Goal: Information Seeking & Learning: Check status

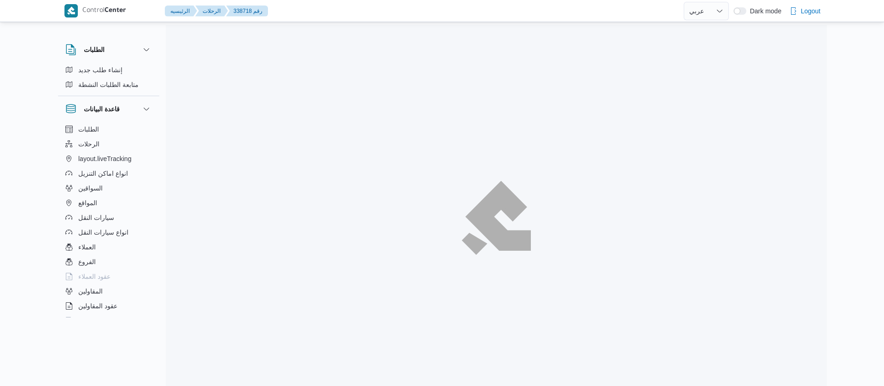
select select "ar"
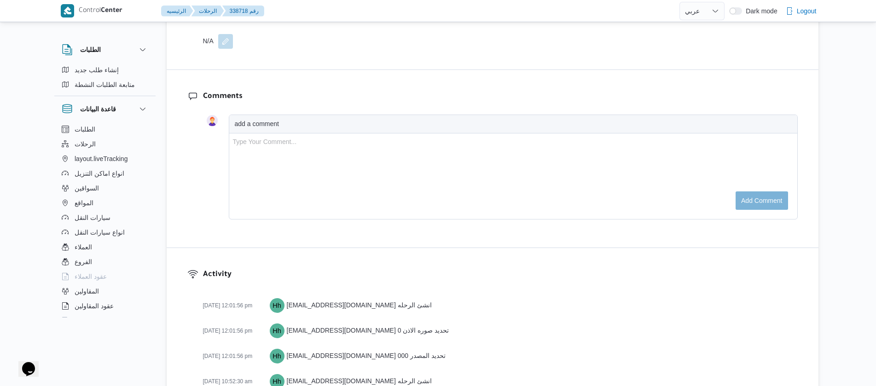
scroll to position [1483, 0]
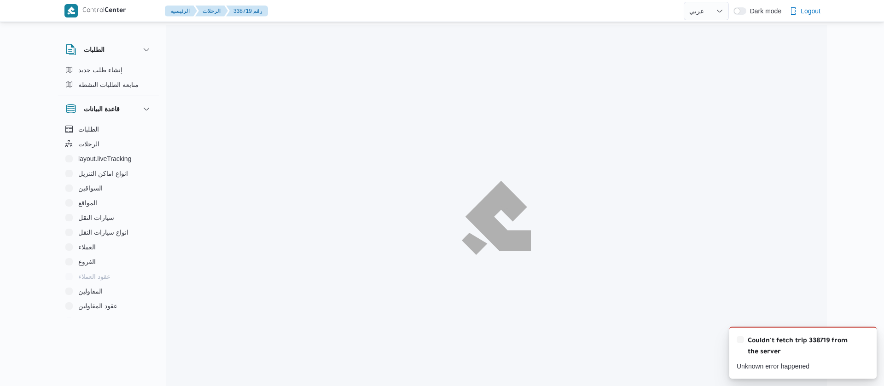
select select "ar"
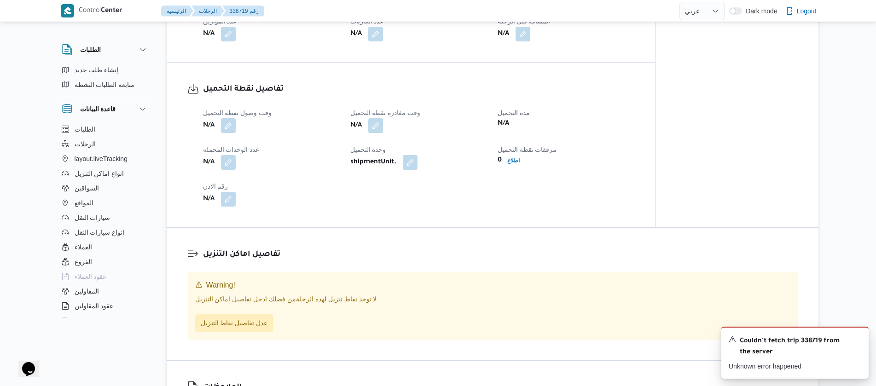
scroll to position [280, 0]
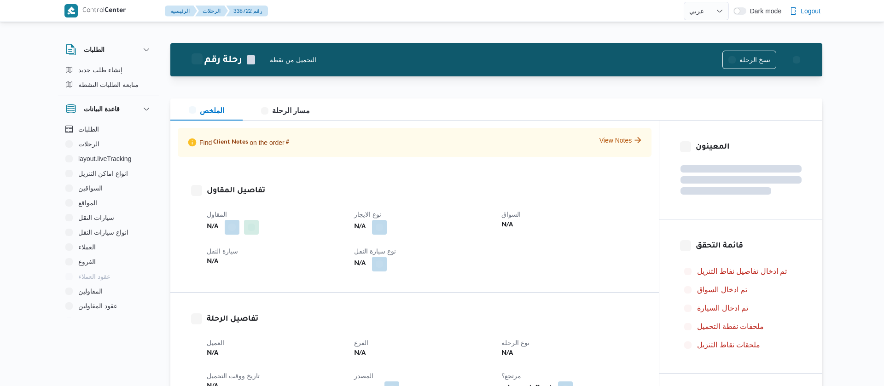
select select "ar"
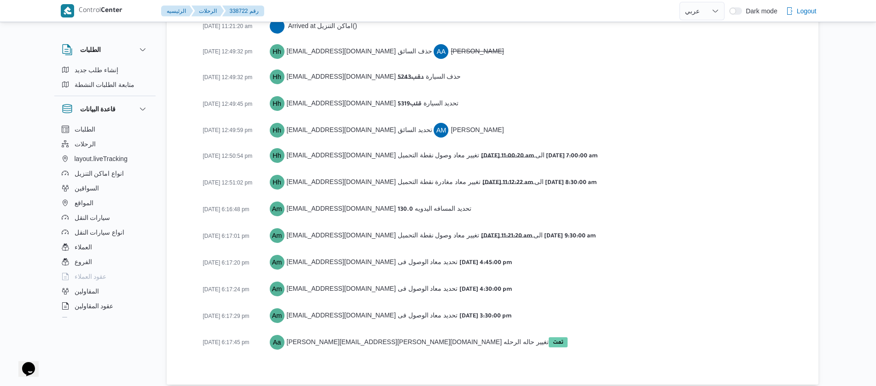
scroll to position [1419, 0]
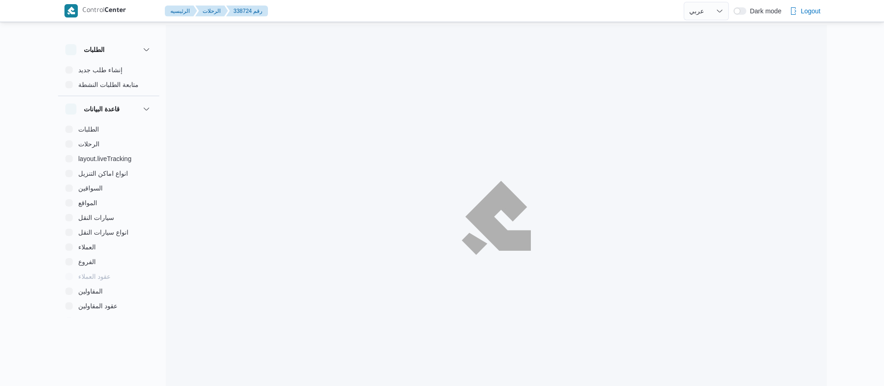
select select "ar"
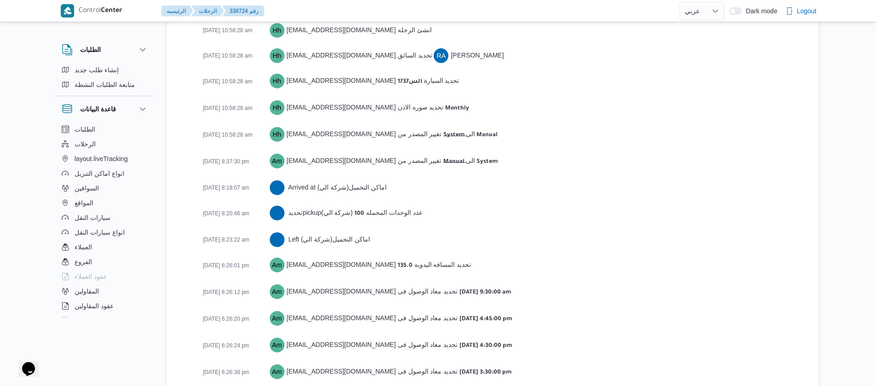
scroll to position [1432, 0]
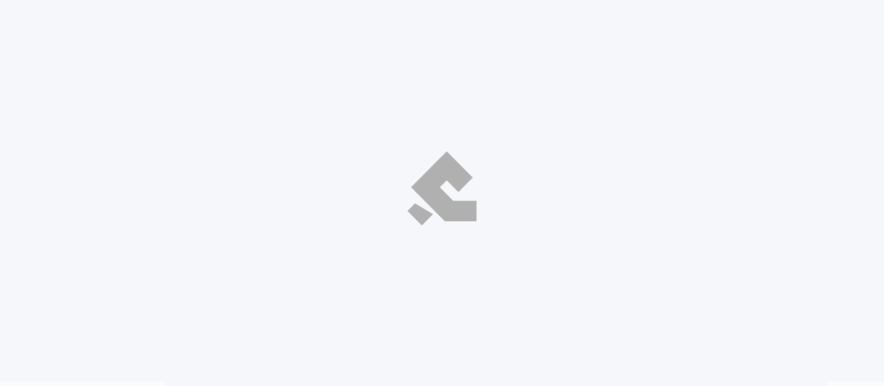
select select "ar"
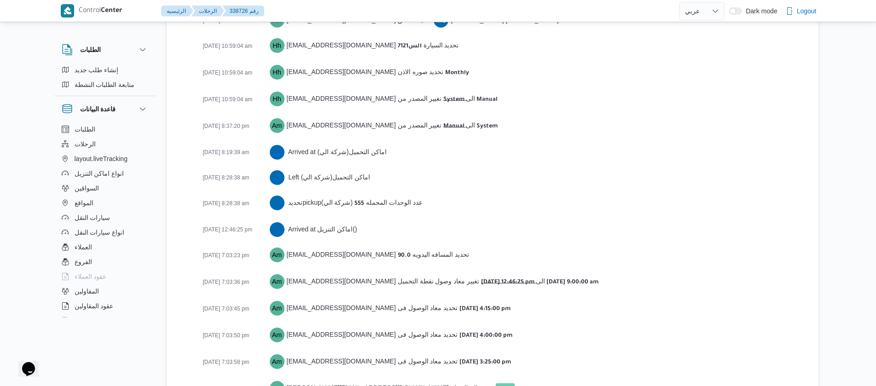
scroll to position [1472, 0]
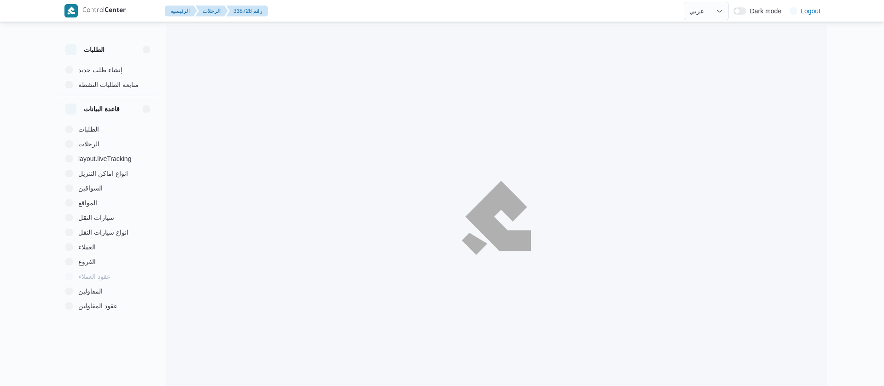
select select "ar"
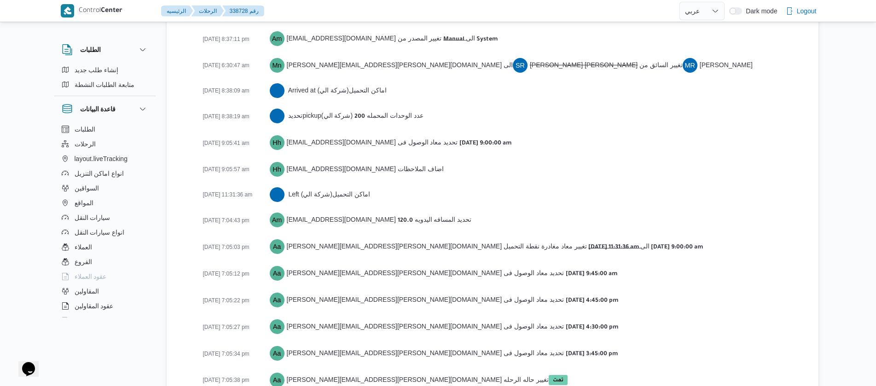
scroll to position [1396, 0]
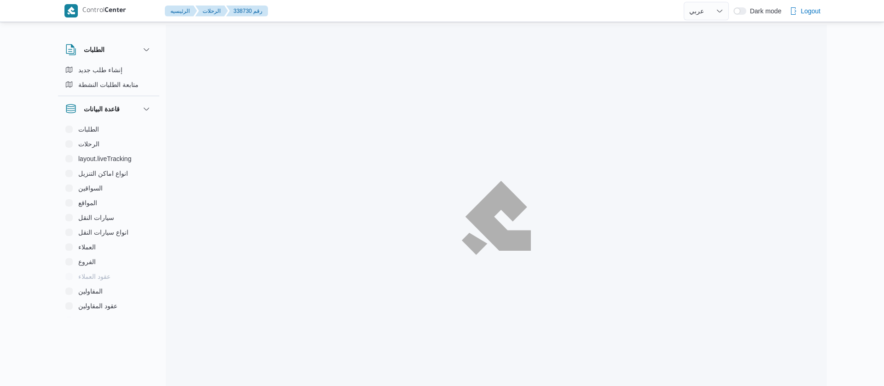
select select "ar"
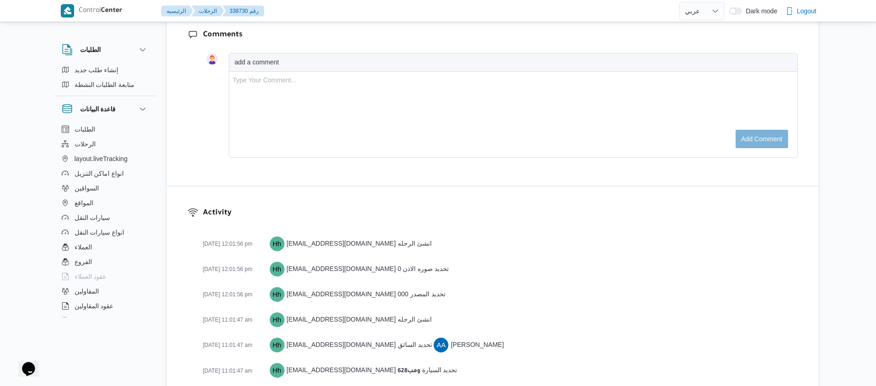
scroll to position [1457, 0]
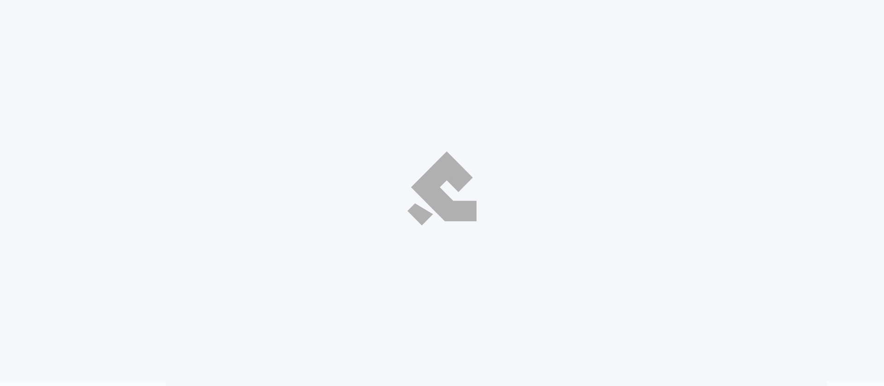
select select "ar"
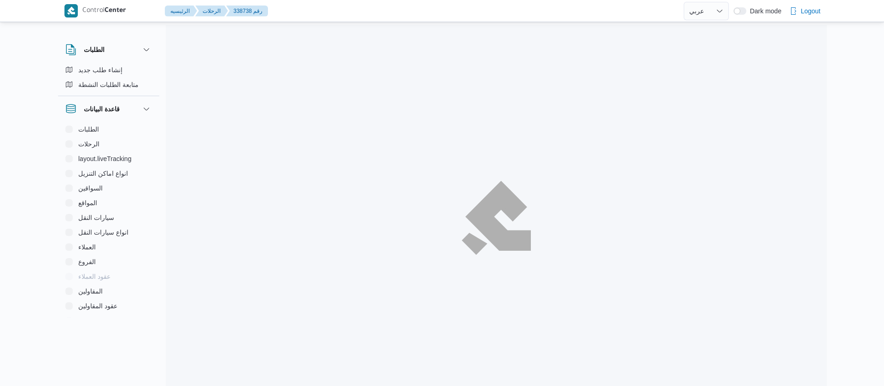
select select "ar"
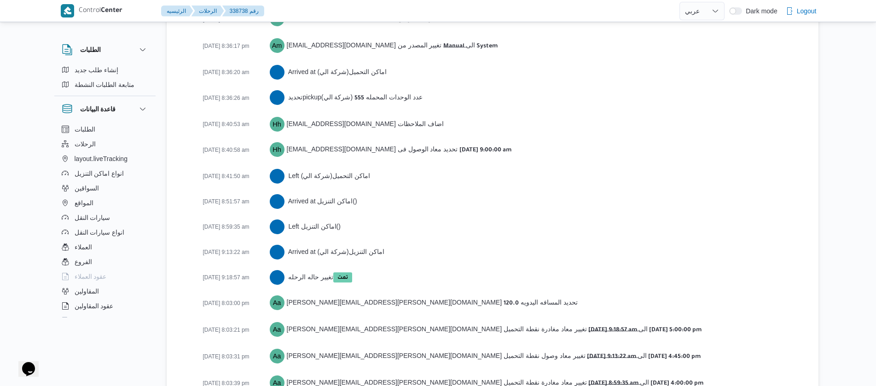
scroll to position [1560, 0]
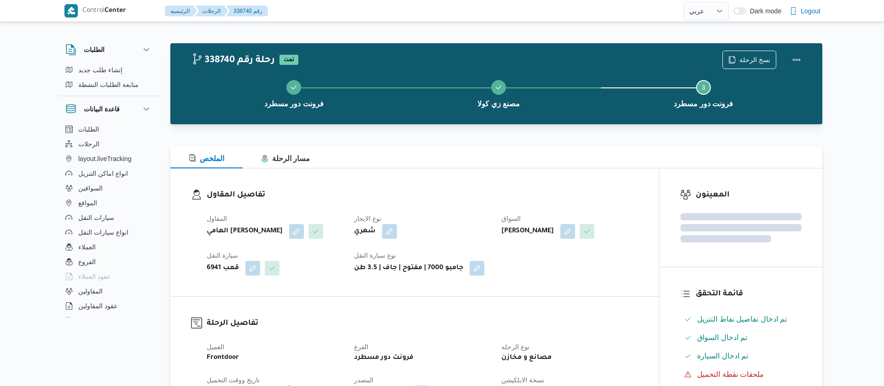
select select "ar"
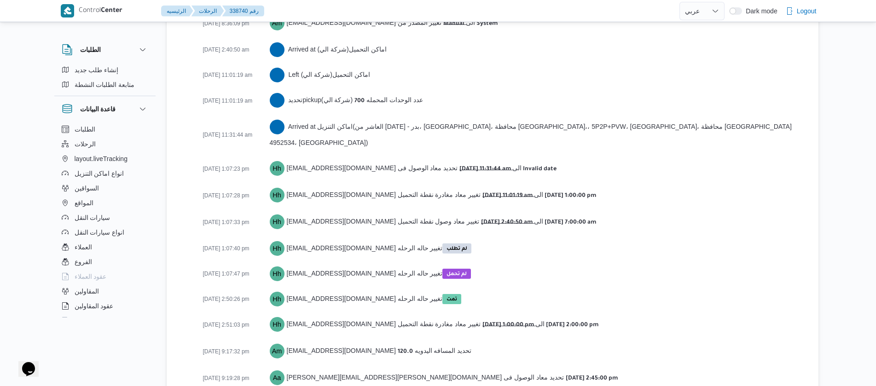
scroll to position [1474, 0]
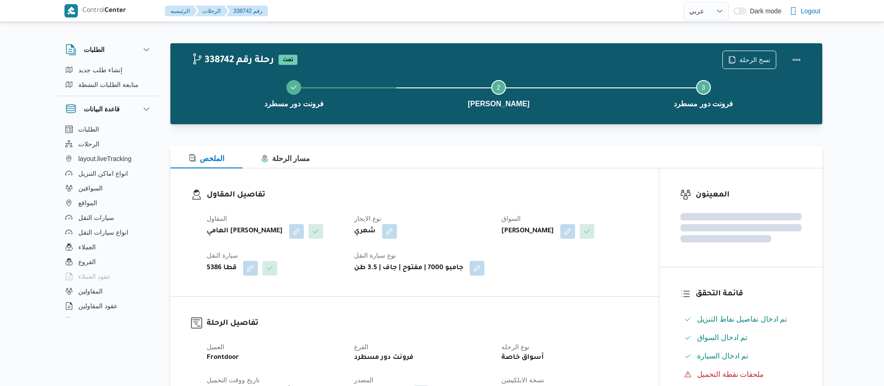
select select "ar"
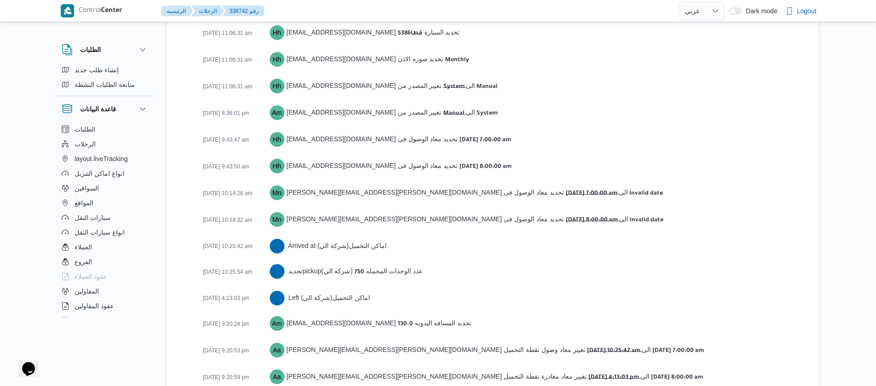
scroll to position [1586, 0]
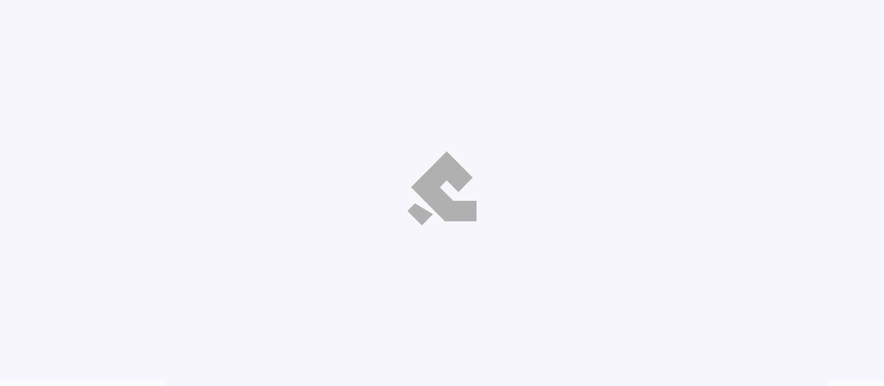
select select "ar"
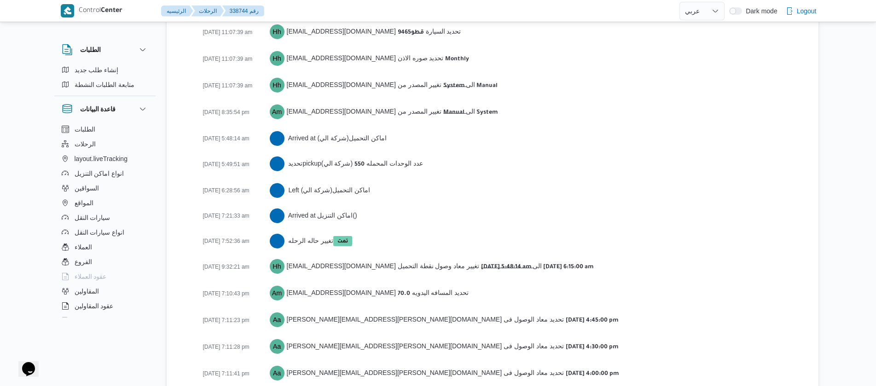
scroll to position [1533, 0]
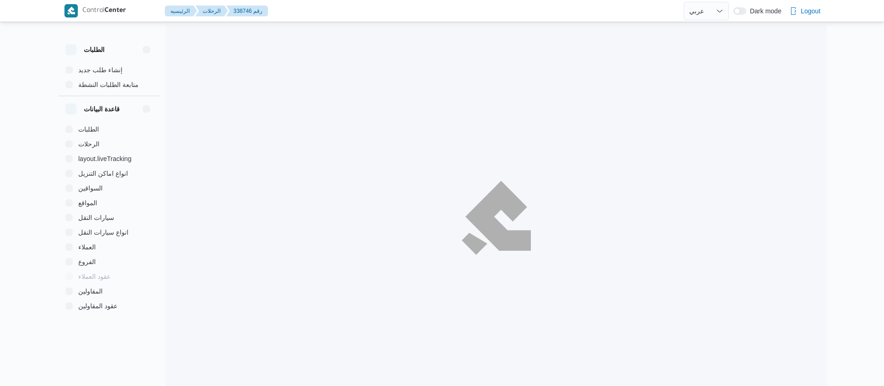
select select "ar"
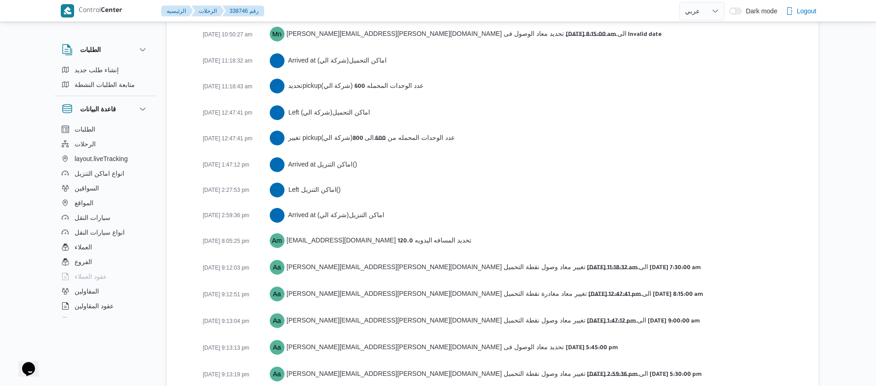
scroll to position [1714, 0]
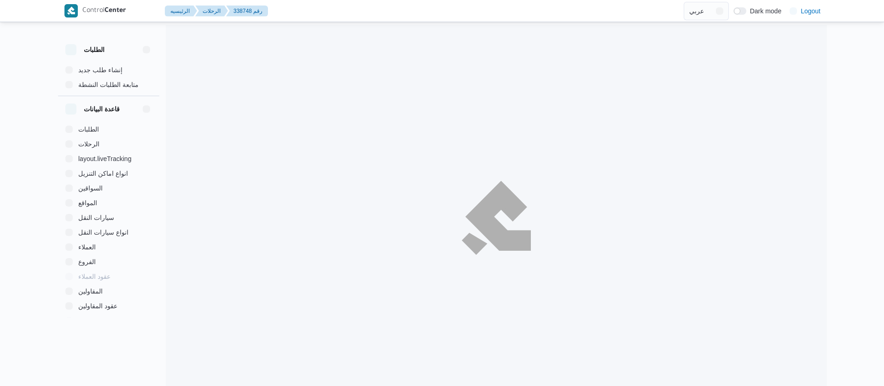
select select "ar"
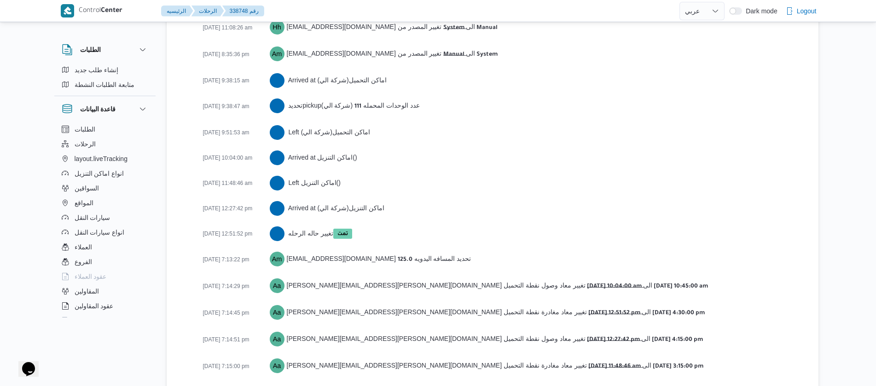
scroll to position [1523, 0]
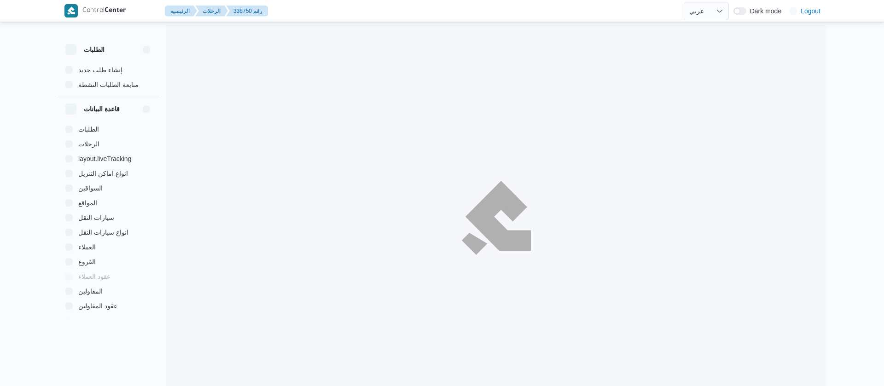
select select "ar"
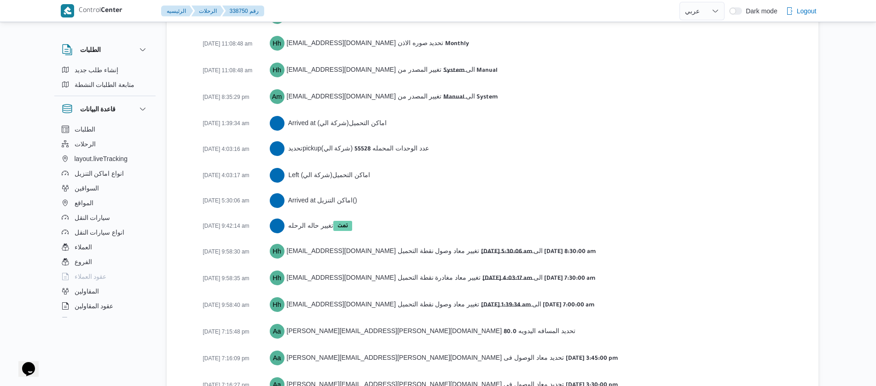
scroll to position [1524, 0]
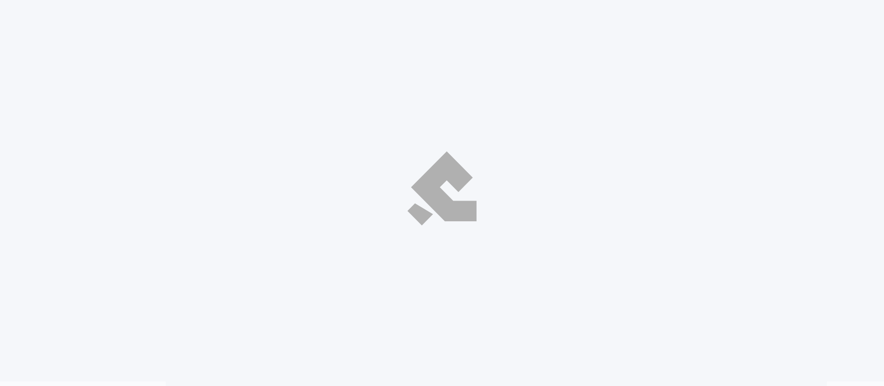
select select "ar"
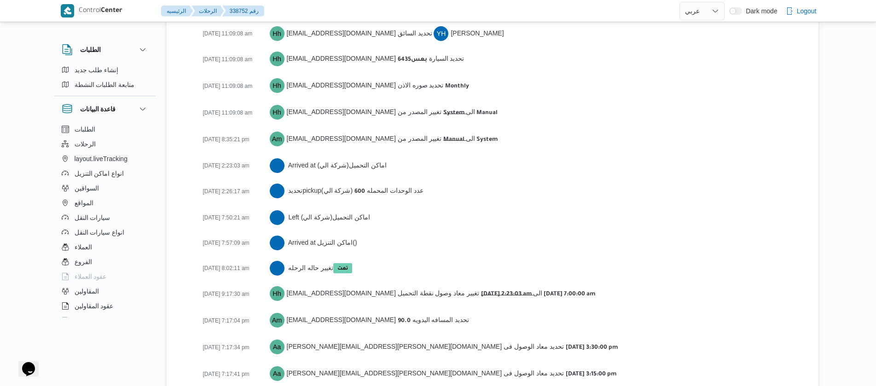
scroll to position [1457, 0]
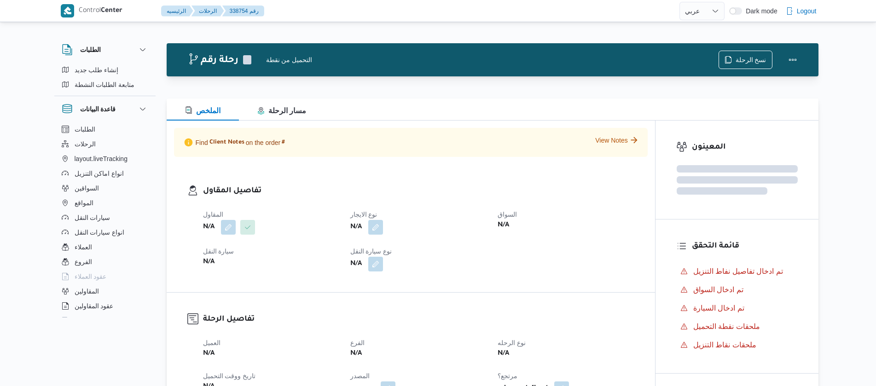
select select "ar"
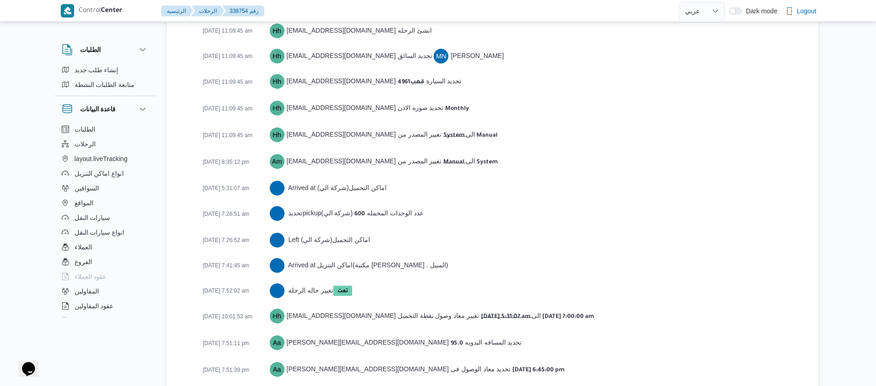
scroll to position [1548, 0]
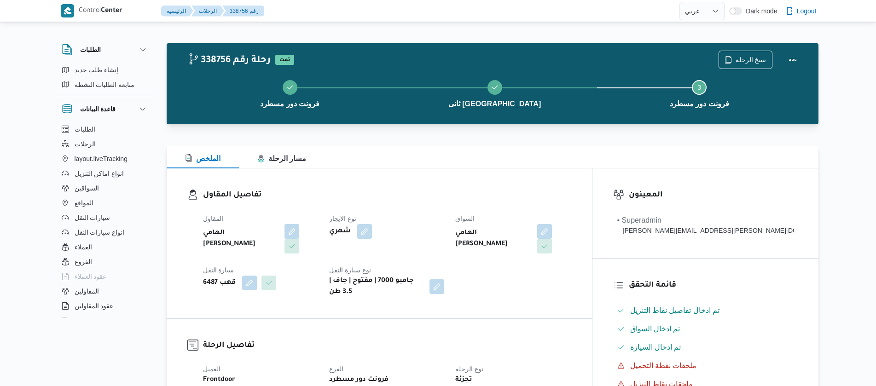
select select "ar"
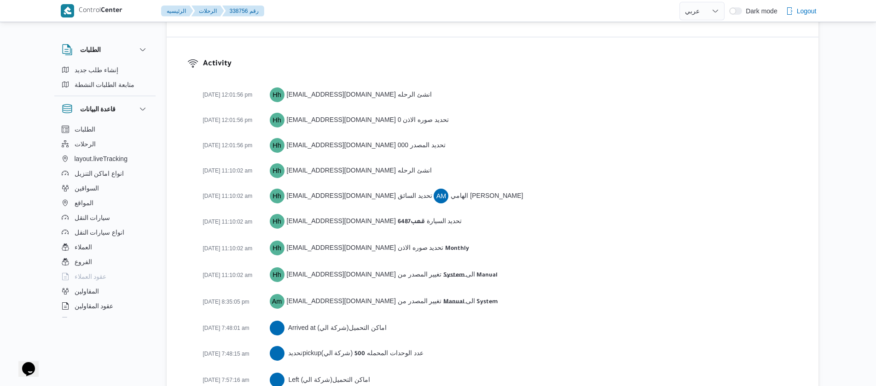
scroll to position [1483, 0]
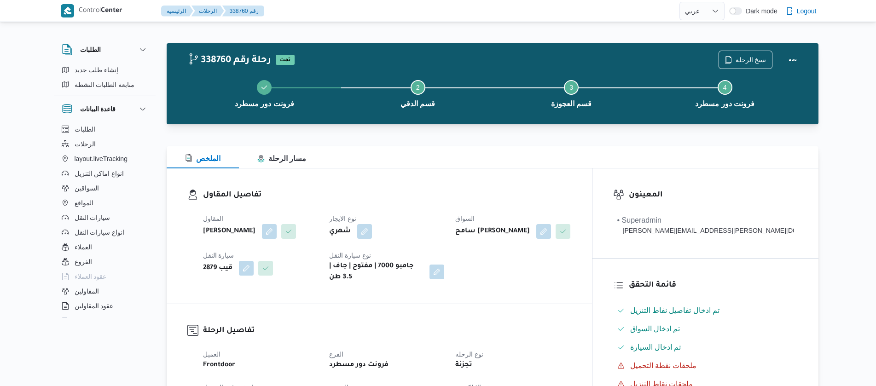
select select "ar"
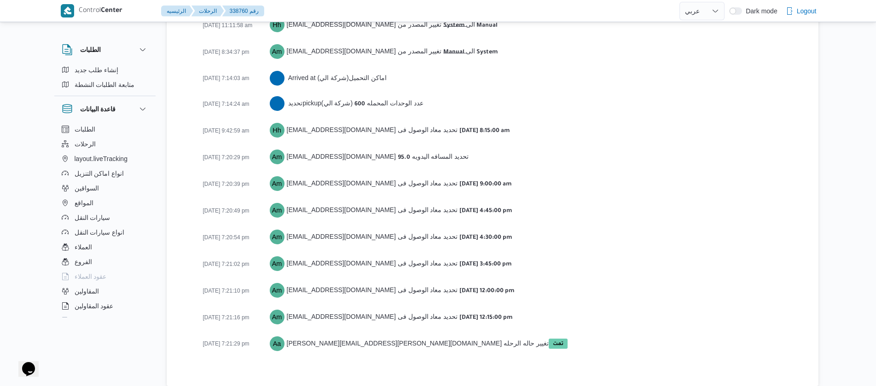
scroll to position [1523, 0]
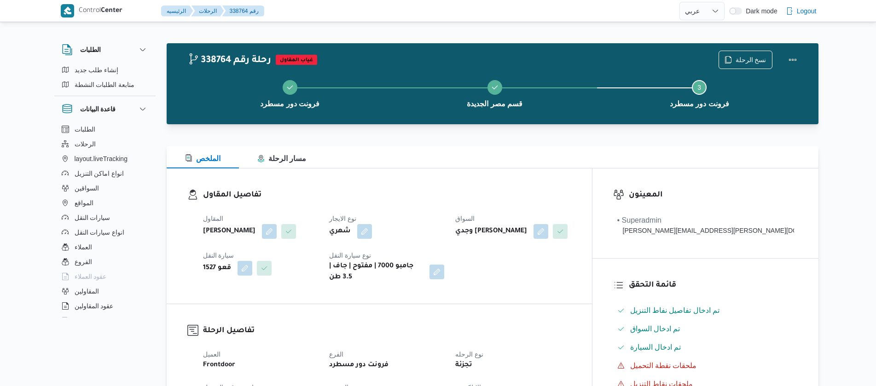
select select "ar"
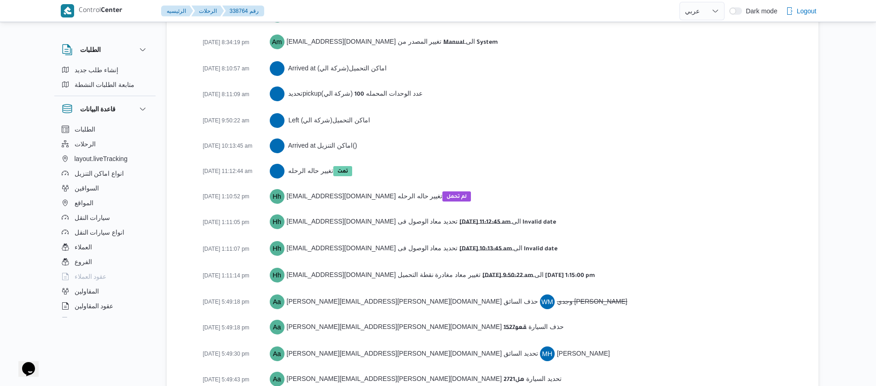
scroll to position [1520, 0]
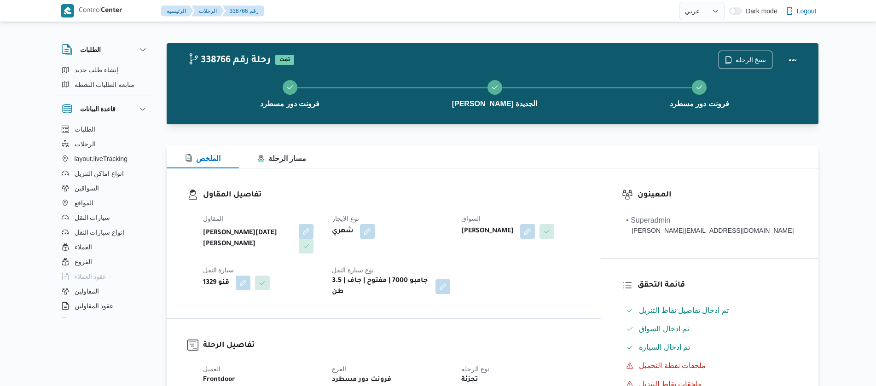
select select "ar"
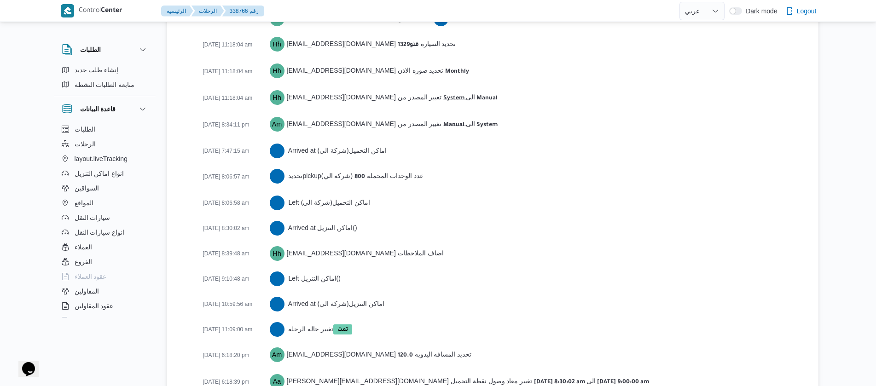
scroll to position [1574, 0]
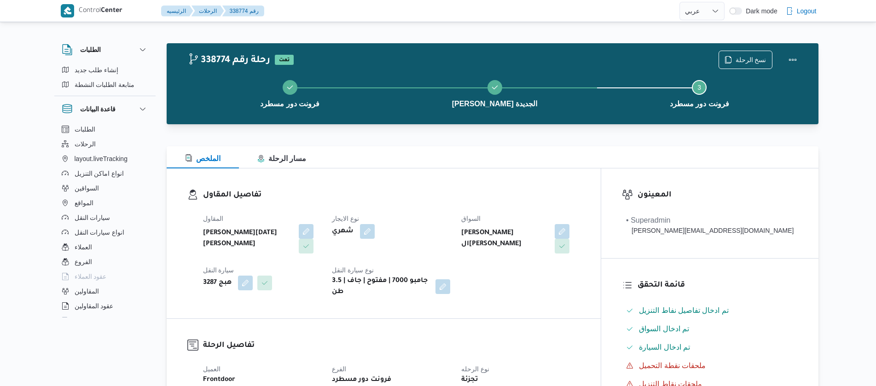
select select "ar"
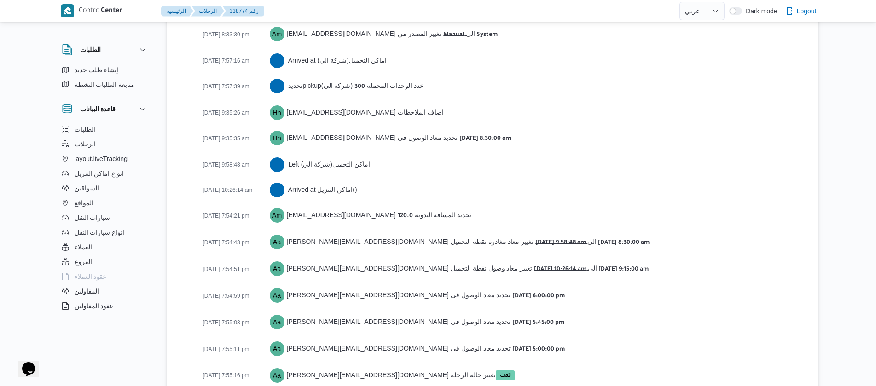
scroll to position [1480, 0]
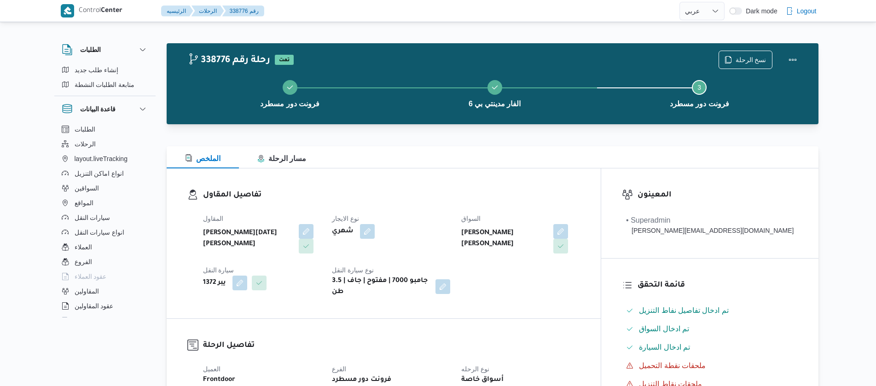
select select "ar"
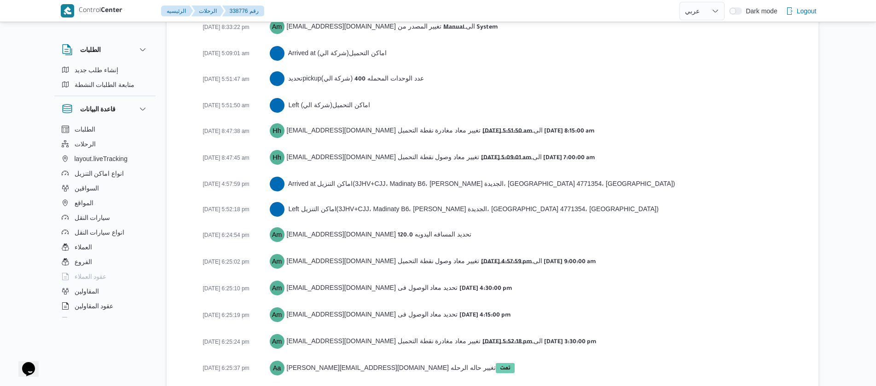
scroll to position [1549, 0]
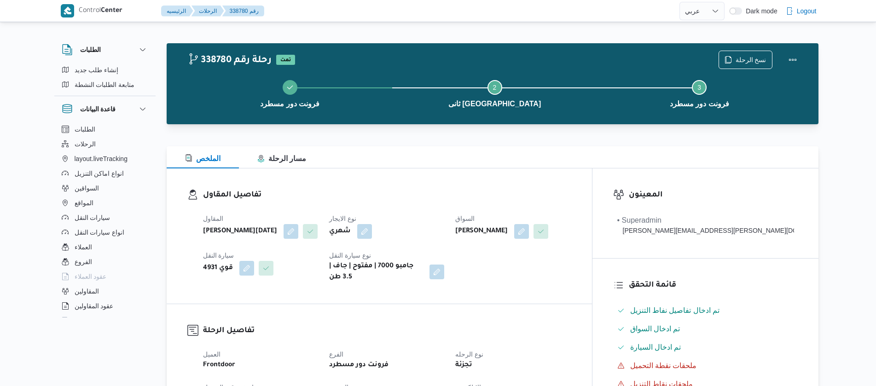
select select "ar"
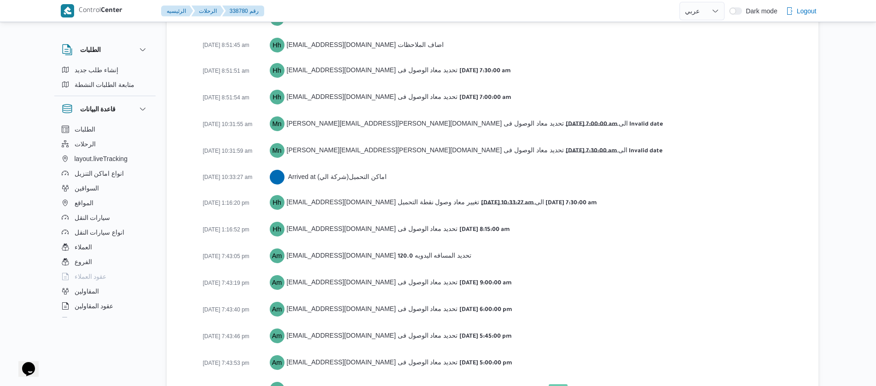
scroll to position [1575, 0]
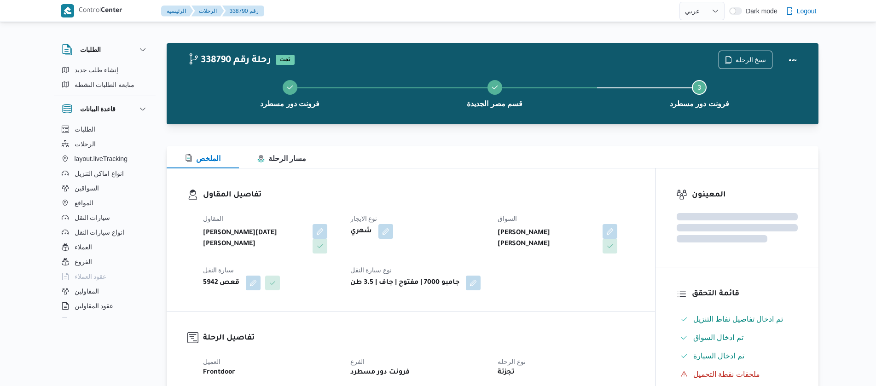
select select "ar"
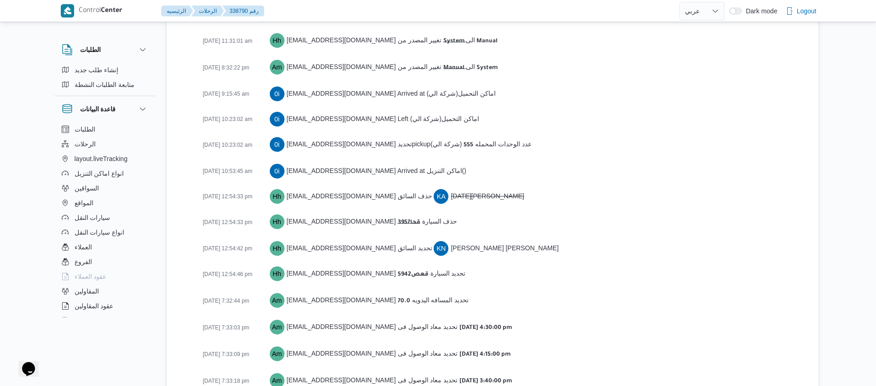
scroll to position [1549, 0]
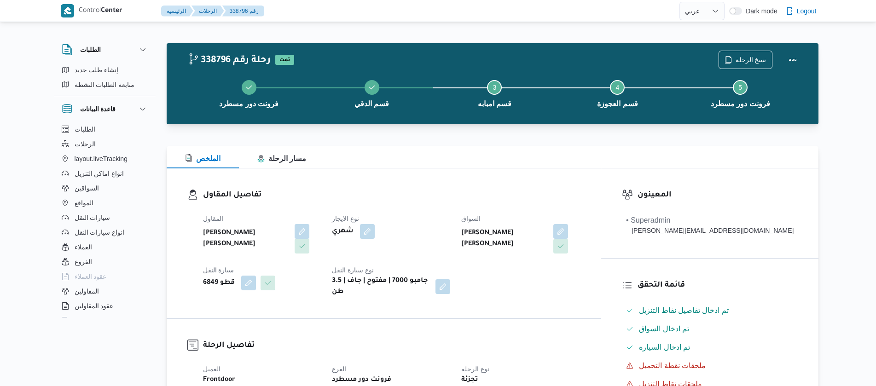
select select "ar"
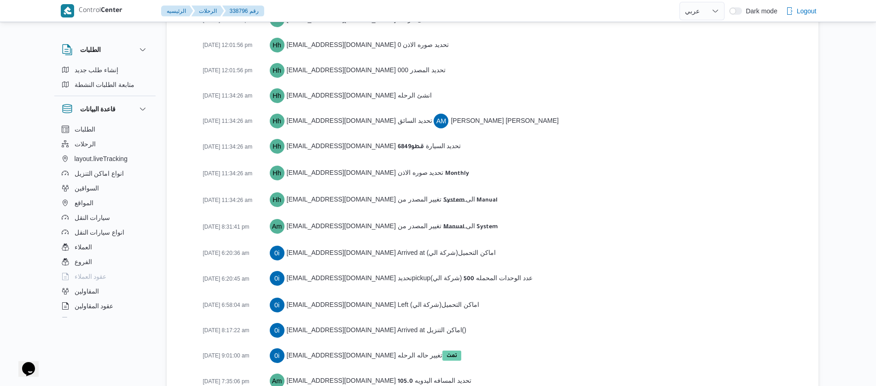
scroll to position [1480, 0]
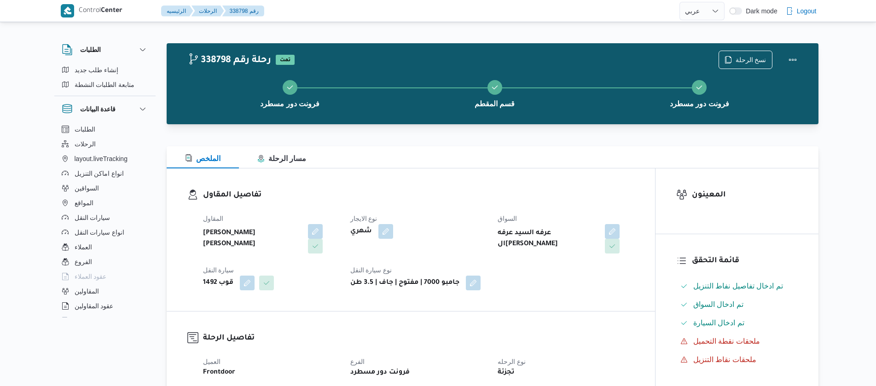
select select "ar"
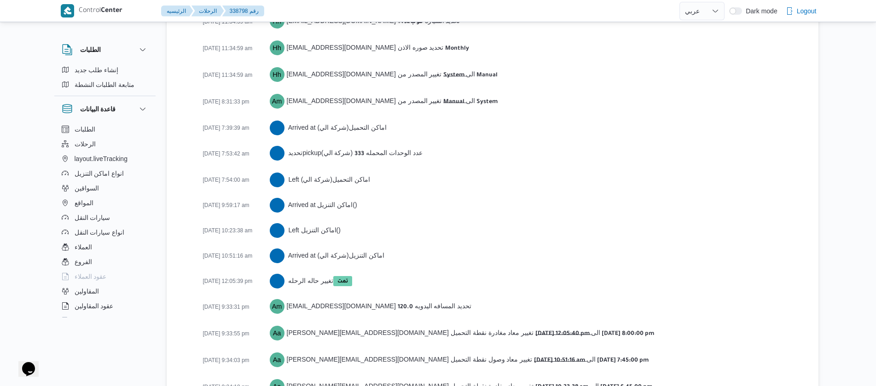
scroll to position [1406, 0]
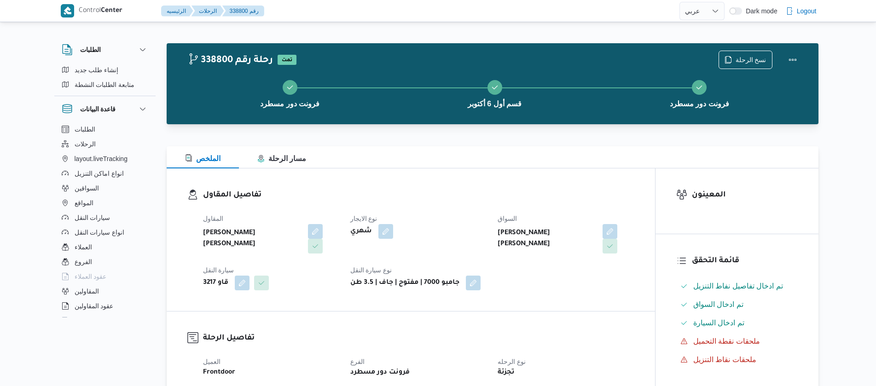
select select "ar"
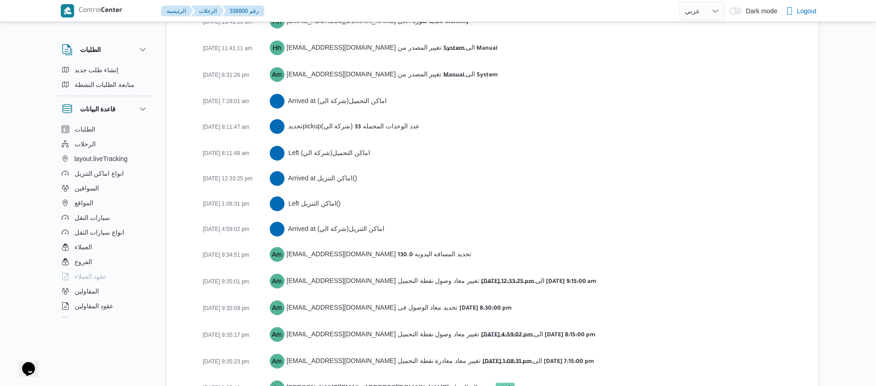
scroll to position [1432, 0]
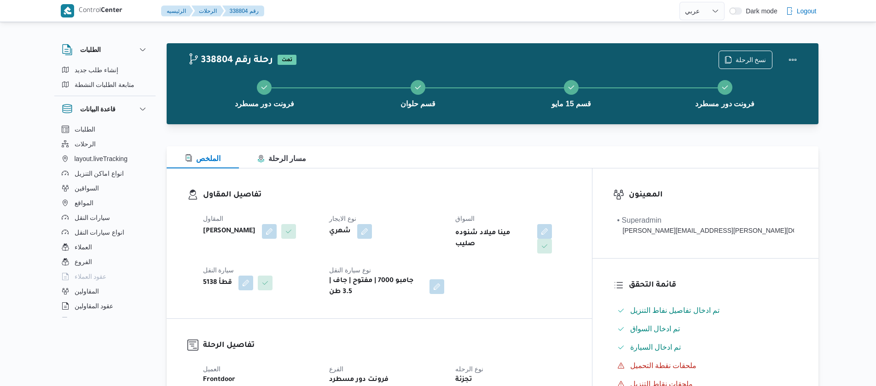
select select "ar"
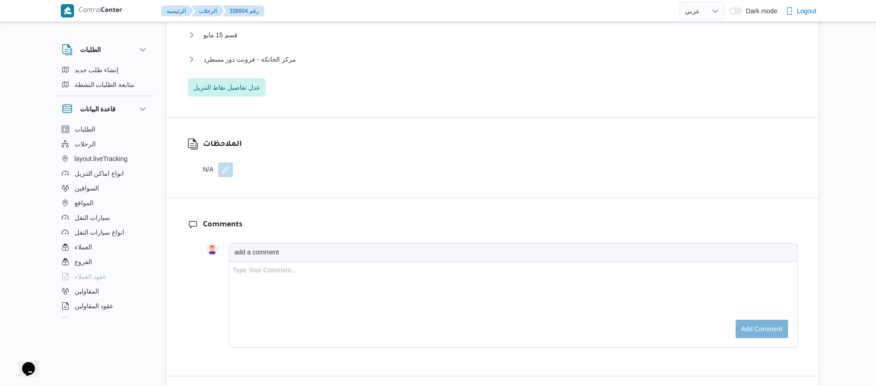
scroll to position [1558, 0]
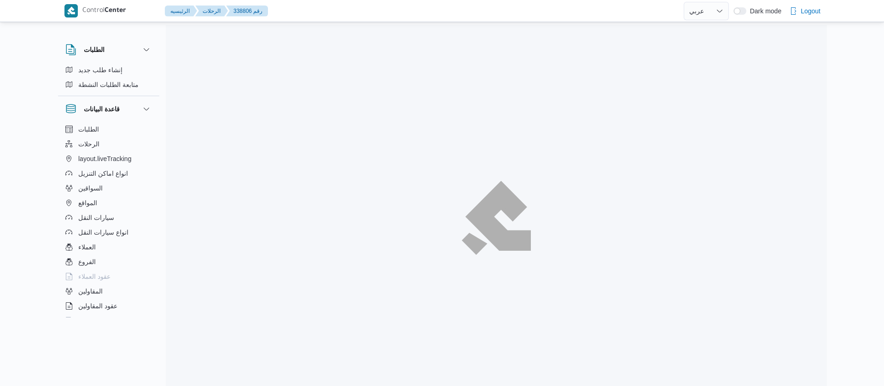
select select "ar"
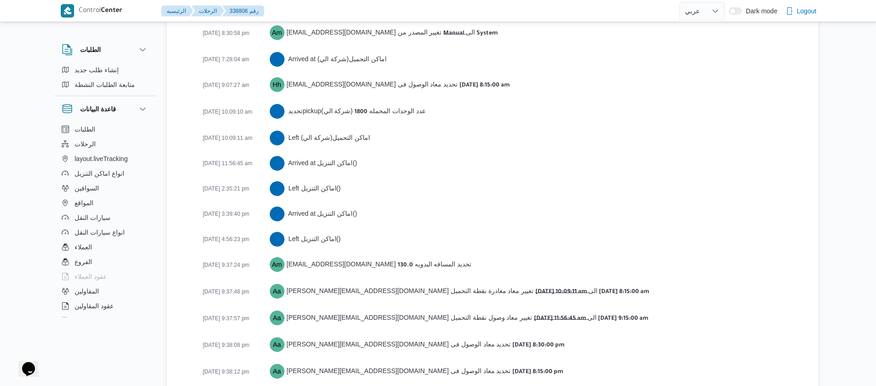
scroll to position [1610, 0]
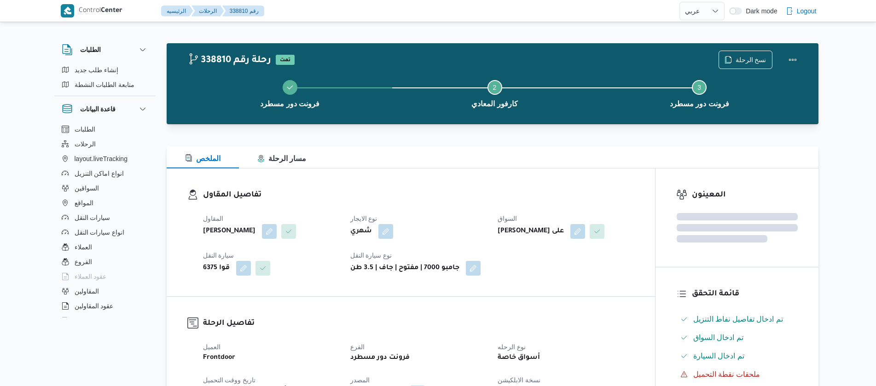
select select "ar"
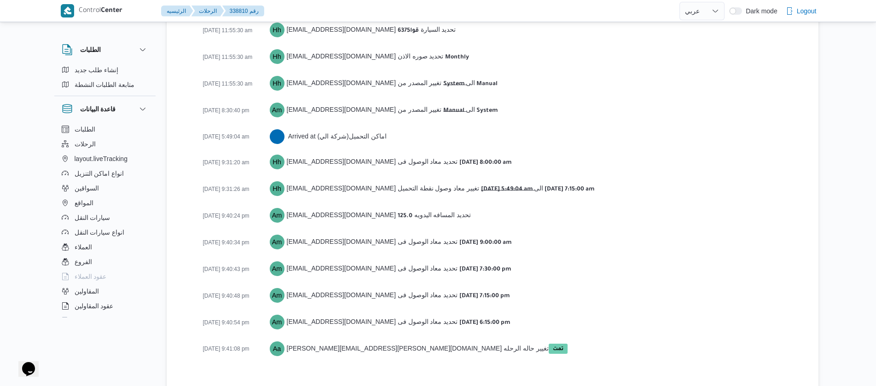
scroll to position [1447, 0]
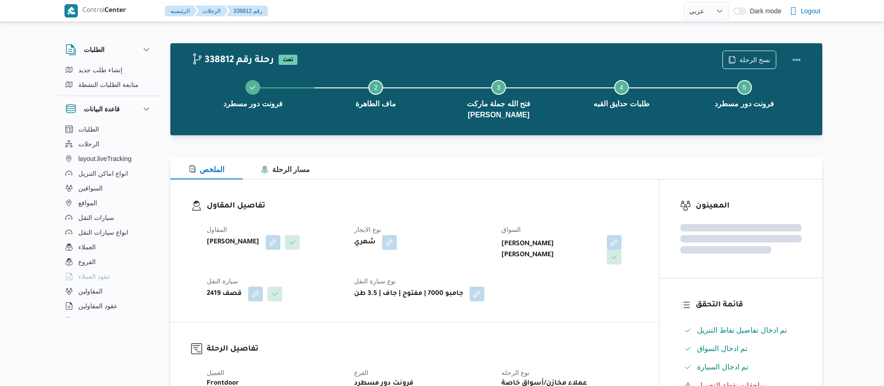
select select "ar"
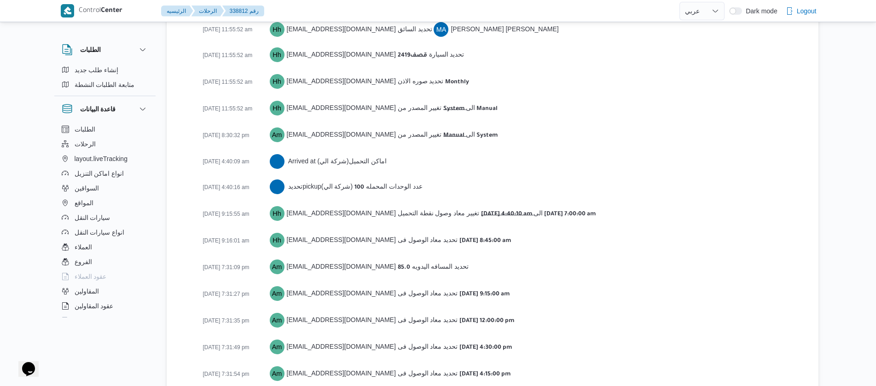
scroll to position [1521, 0]
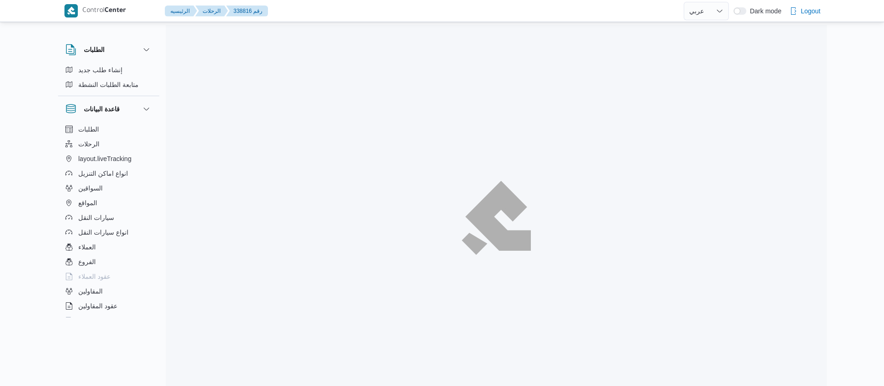
select select "ar"
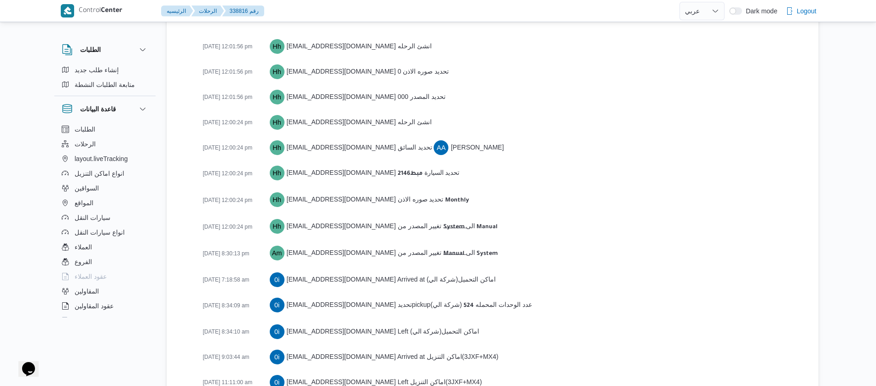
scroll to position [1573, 0]
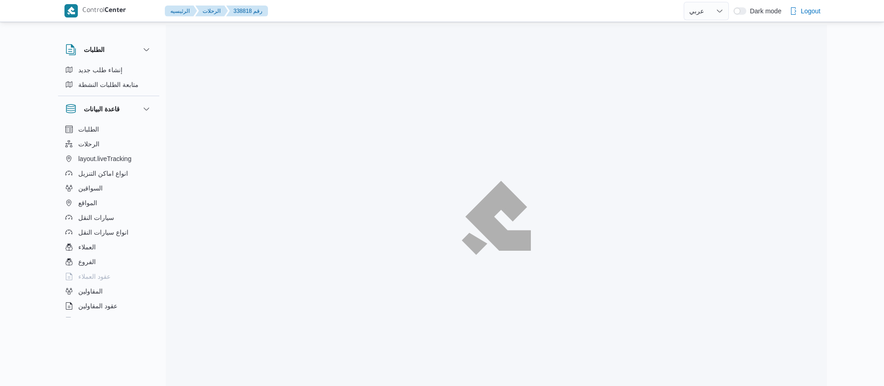
select select "ar"
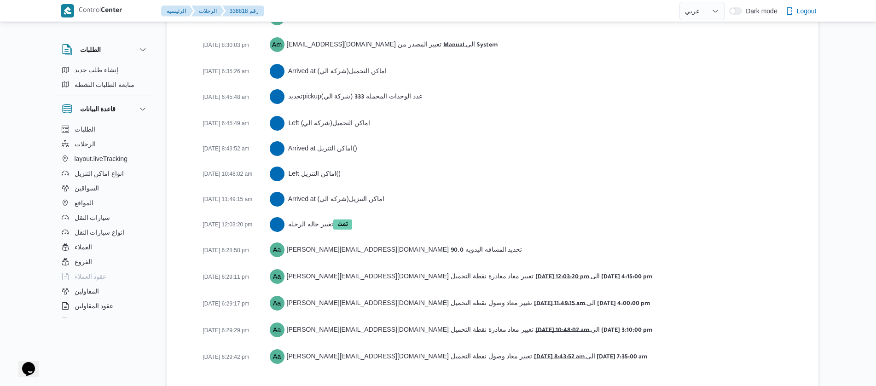
scroll to position [1523, 0]
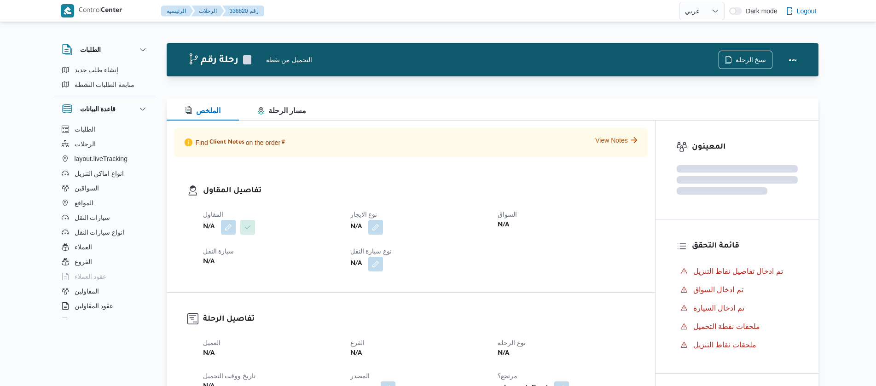
select select "ar"
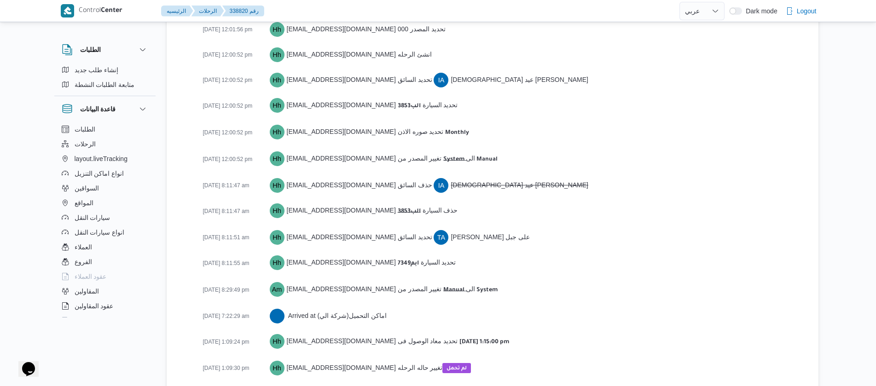
scroll to position [1381, 0]
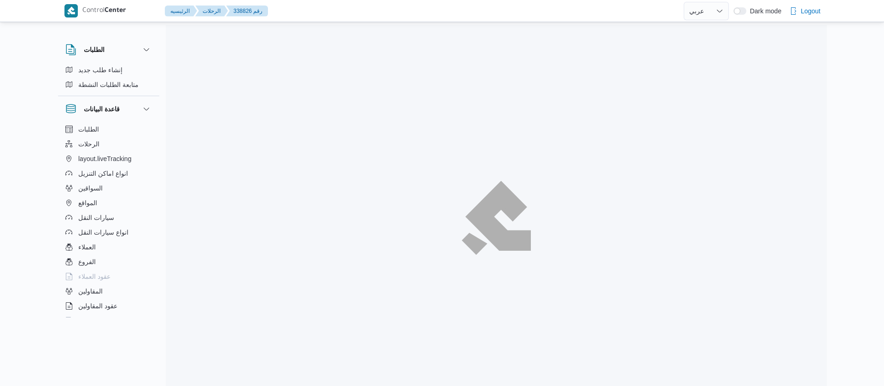
select select "ar"
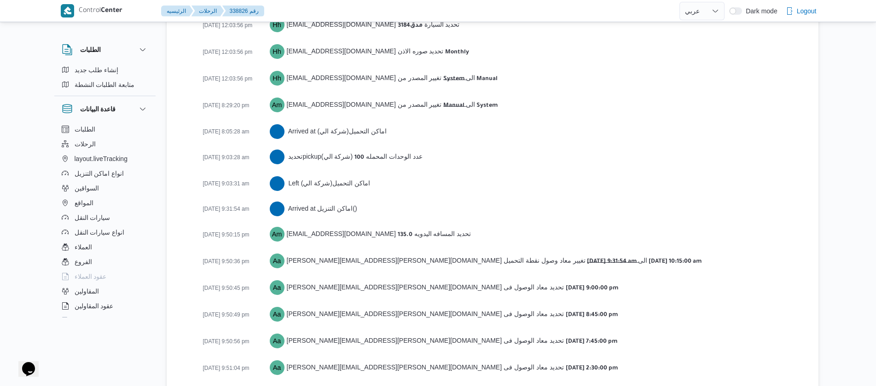
scroll to position [1548, 0]
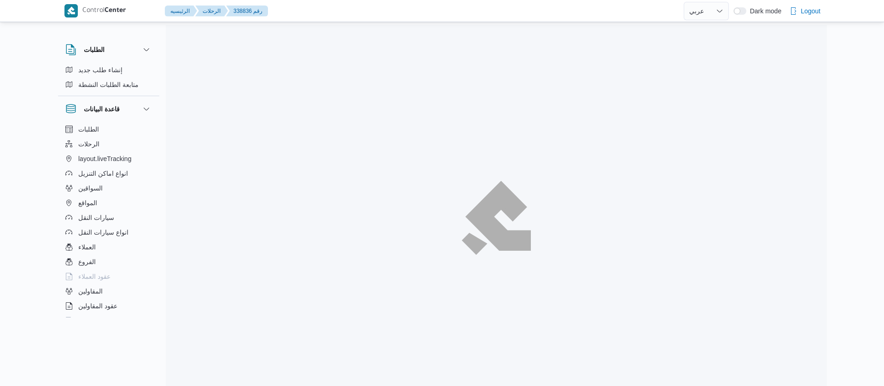
select select "ar"
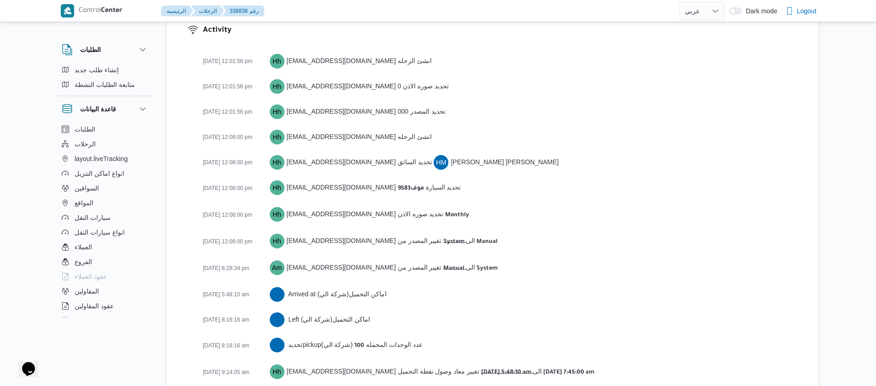
scroll to position [1599, 0]
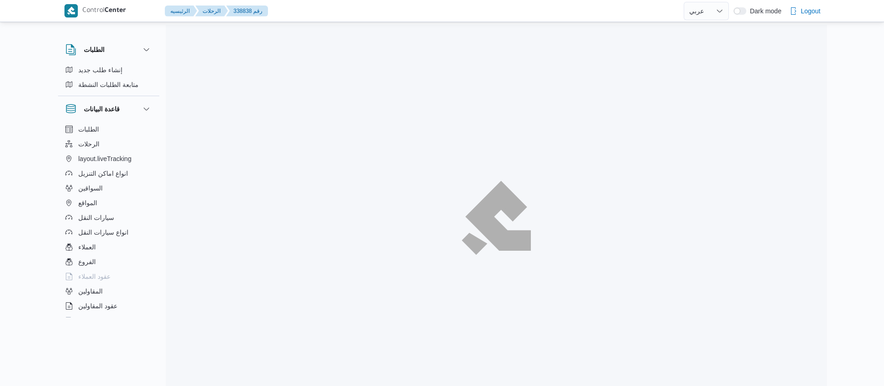
select select "ar"
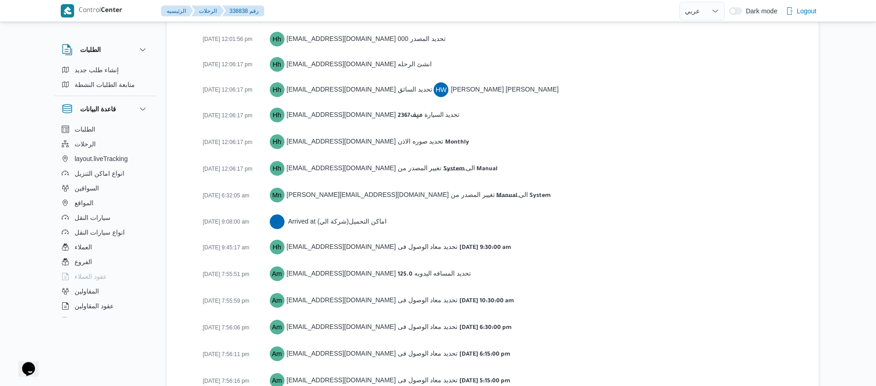
scroll to position [1421, 0]
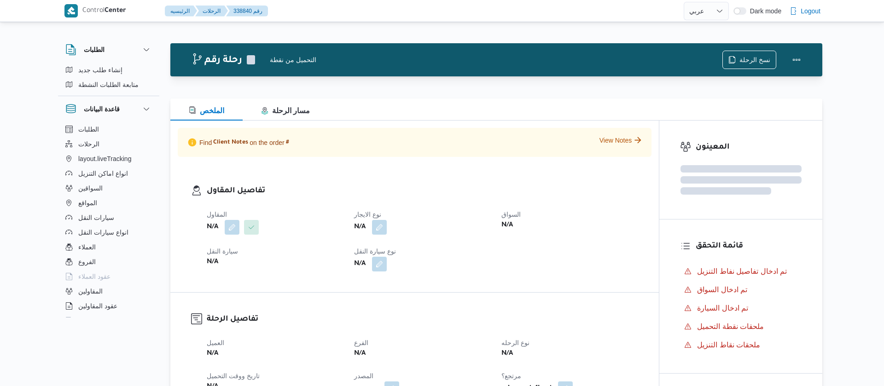
select select "ar"
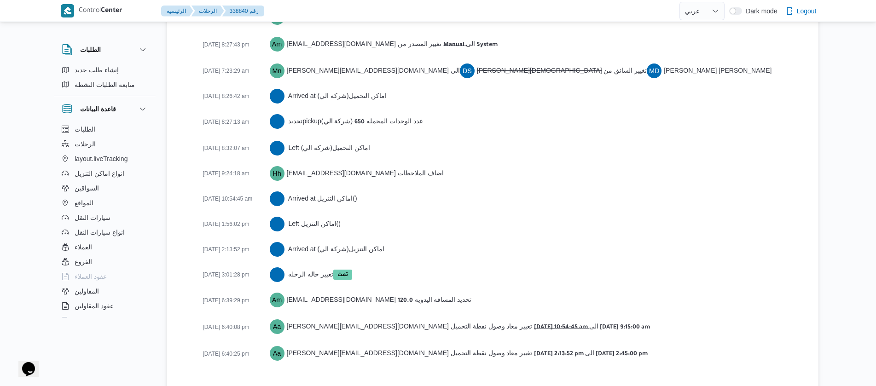
scroll to position [1523, 0]
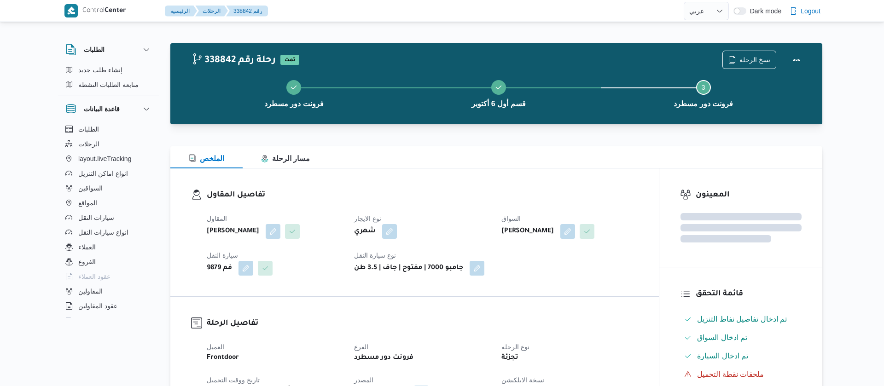
select select "ar"
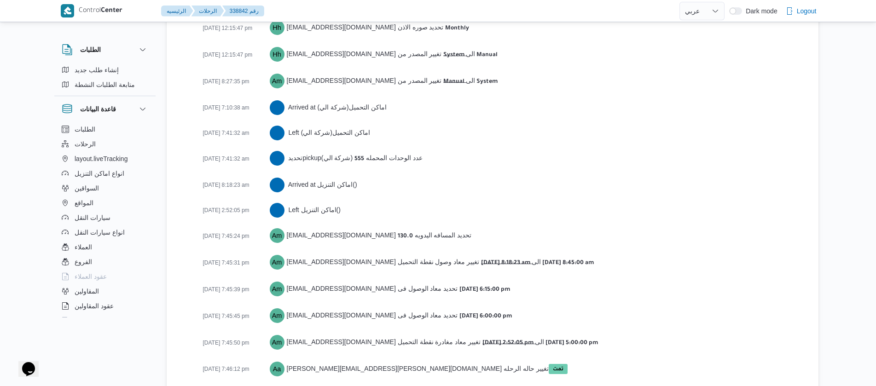
scroll to position [1498, 0]
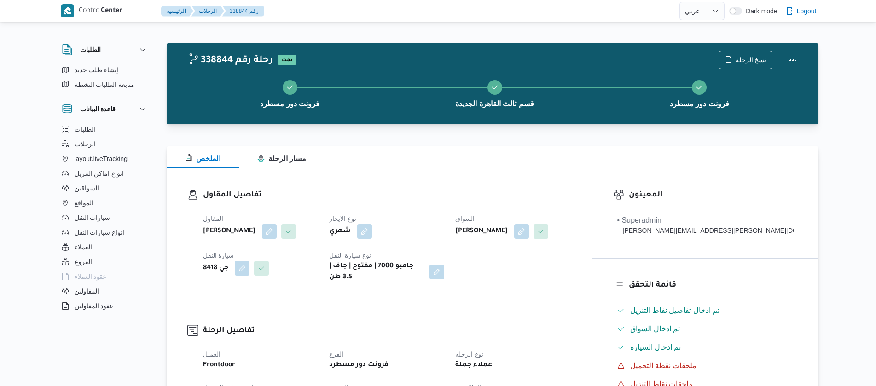
select select "ar"
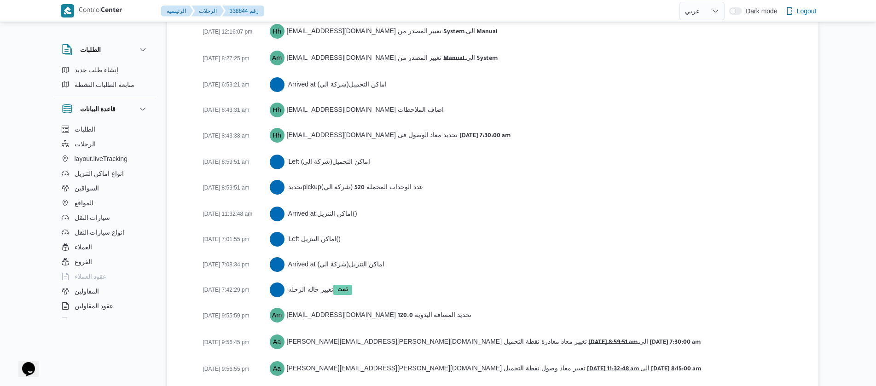
scroll to position [1600, 0]
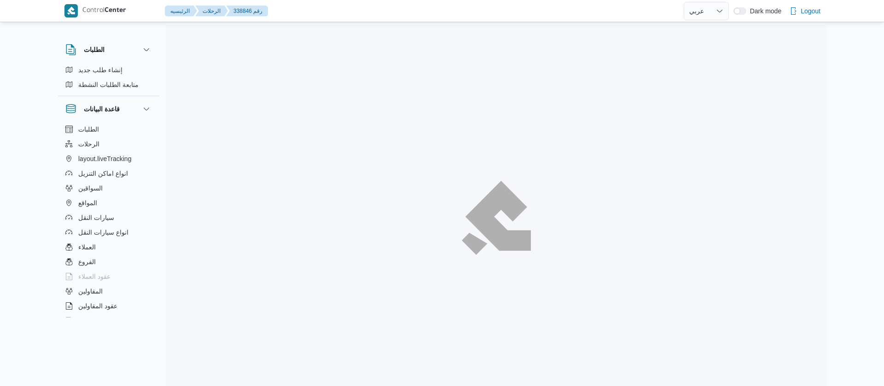
select select "ar"
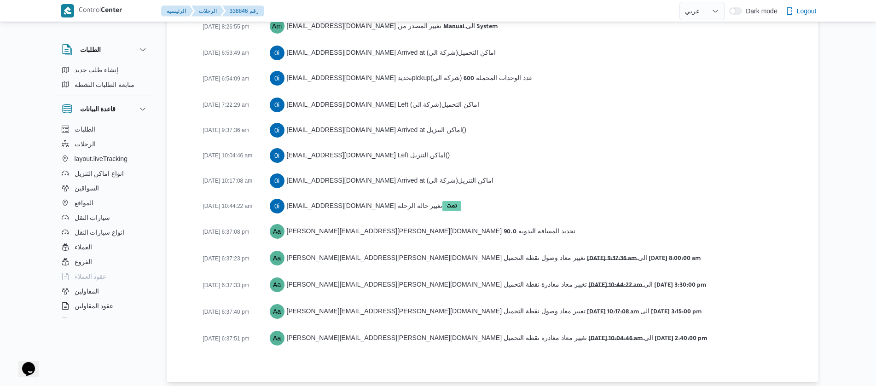
scroll to position [1523, 0]
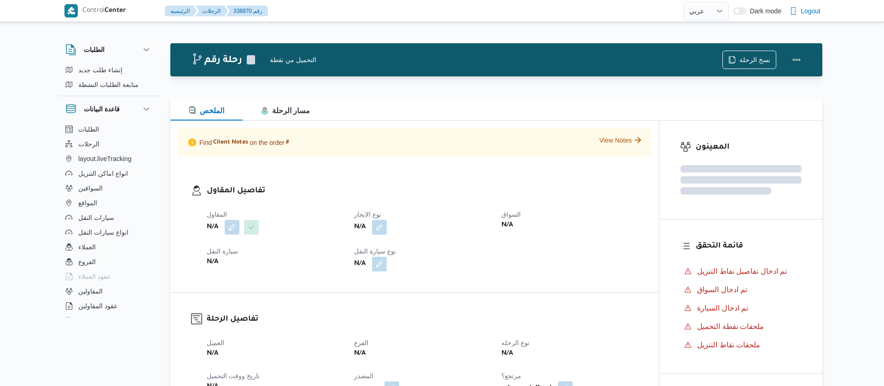
select select "ar"
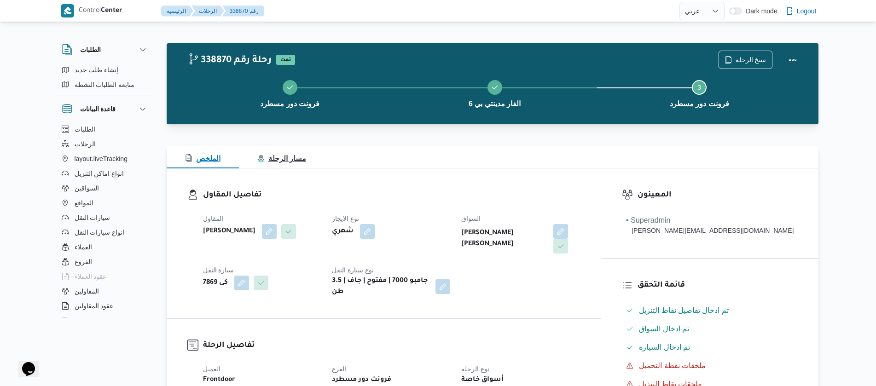
click at [277, 162] on span "مسار الرحلة" at bounding box center [281, 159] width 49 height 8
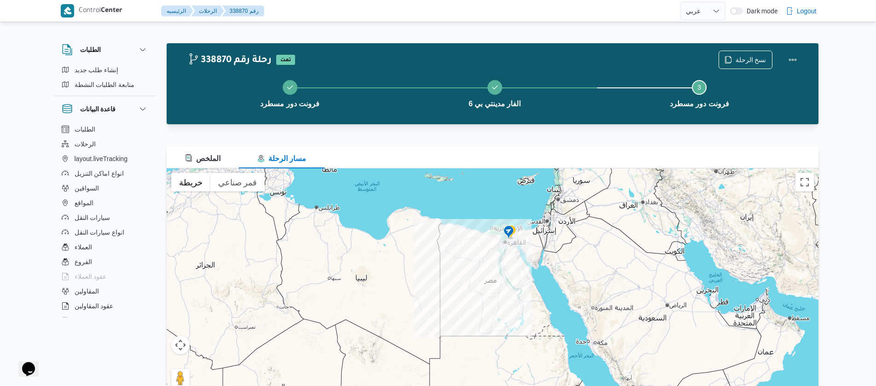
click at [504, 257] on div at bounding box center [493, 284] width 652 height 230
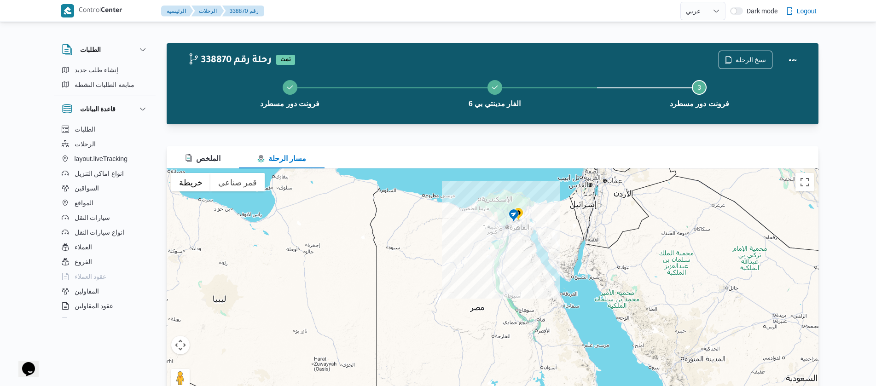
click at [510, 241] on div at bounding box center [493, 284] width 652 height 230
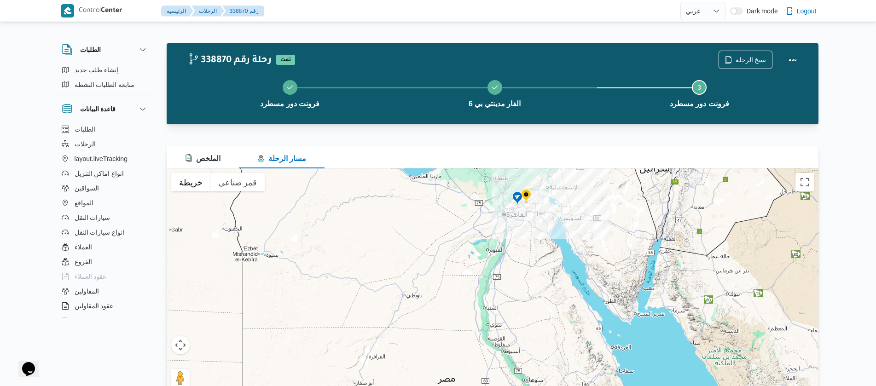
click at [510, 239] on div at bounding box center [493, 284] width 652 height 230
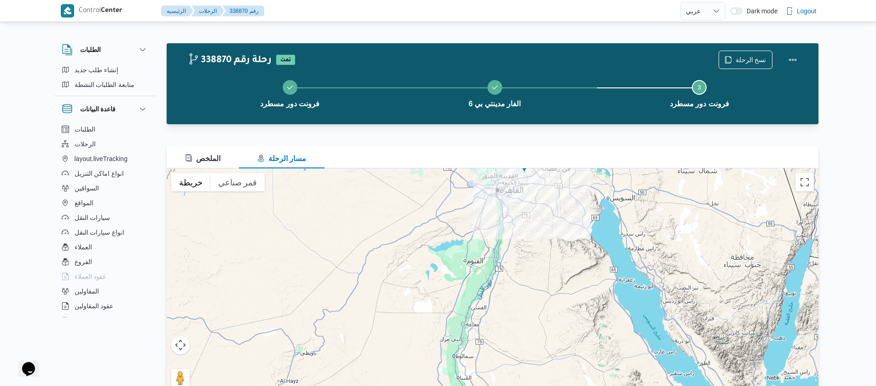
click at [511, 233] on div at bounding box center [493, 284] width 652 height 230
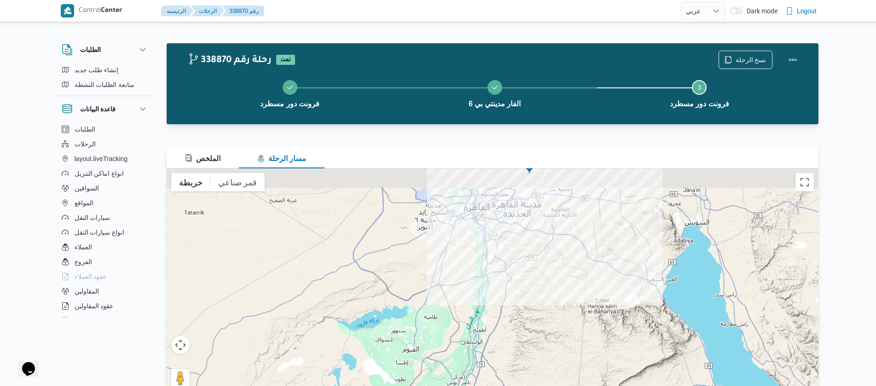
drag, startPoint x: 533, startPoint y: 203, endPoint x: 524, endPoint y: 267, distance: 65.1
click at [524, 267] on div at bounding box center [493, 284] width 652 height 230
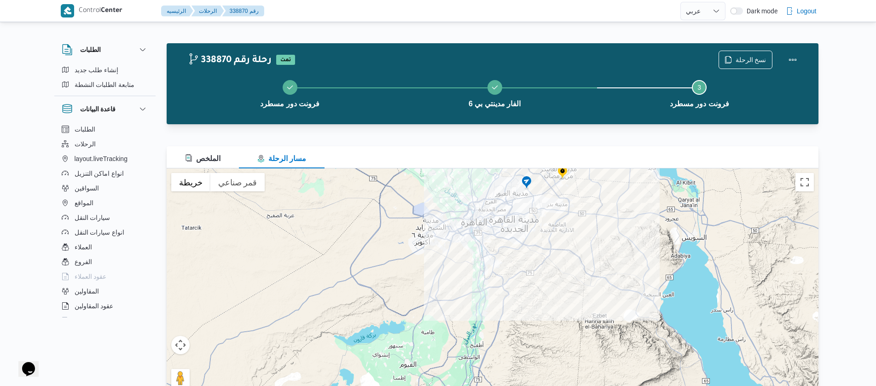
click at [520, 215] on div at bounding box center [493, 284] width 652 height 230
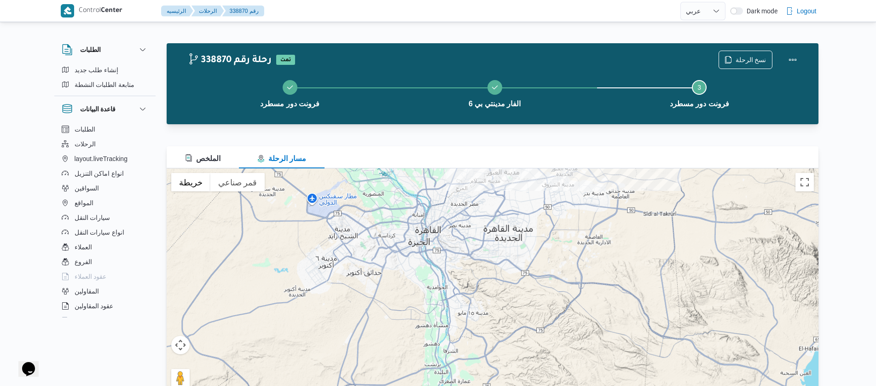
click at [520, 215] on div at bounding box center [493, 284] width 652 height 230
click at [526, 207] on div at bounding box center [493, 284] width 652 height 230
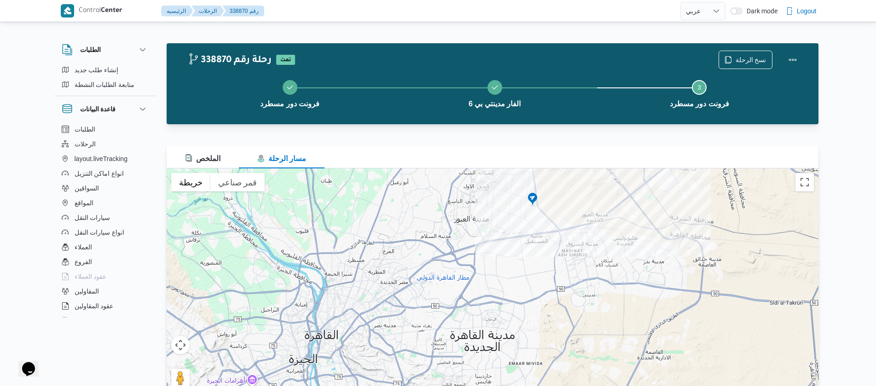
drag, startPoint x: 526, startPoint y: 207, endPoint x: 514, endPoint y: 299, distance: 92.8
click at [515, 299] on div at bounding box center [493, 284] width 652 height 230
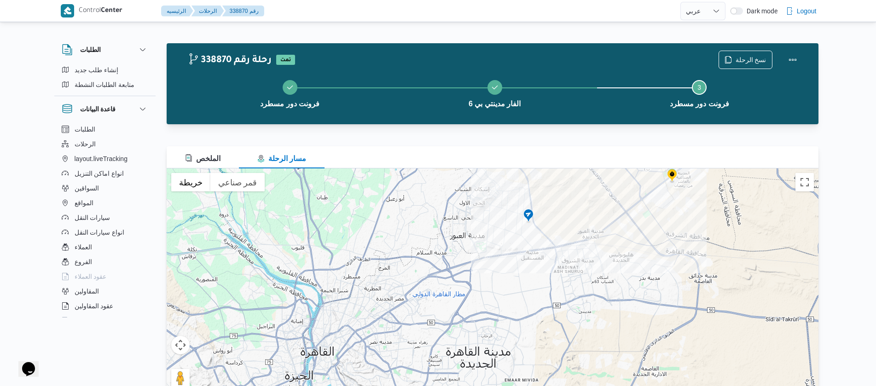
click at [507, 278] on div at bounding box center [493, 284] width 652 height 230
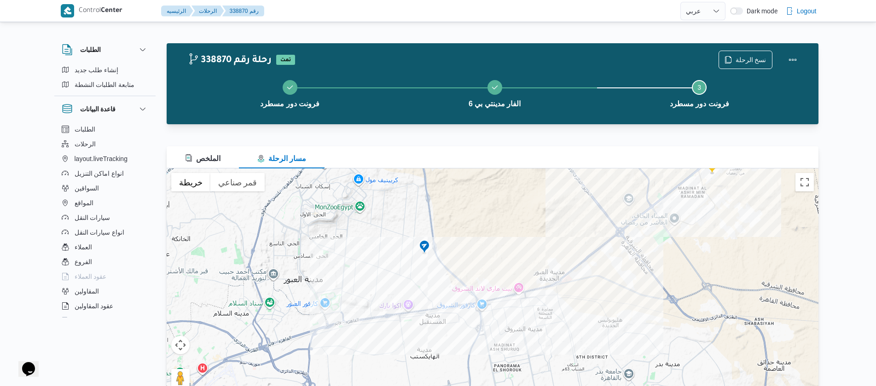
drag, startPoint x: 521, startPoint y: 255, endPoint x: 306, endPoint y: 179, distance: 228.5
click at [379, 309] on div at bounding box center [493, 284] width 652 height 230
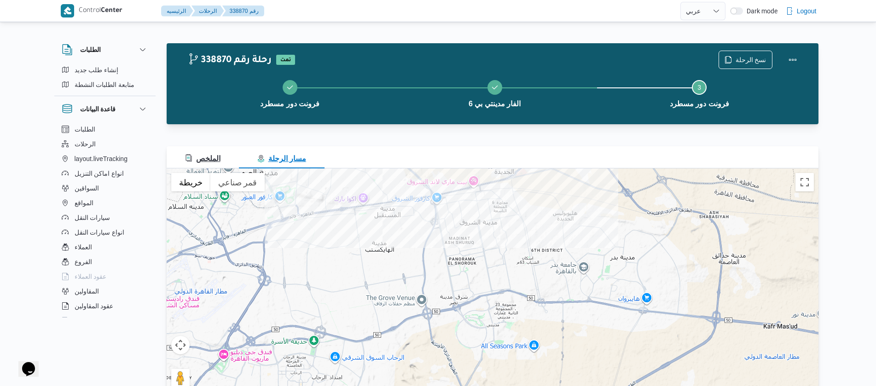
click at [214, 163] on span "الملخص" at bounding box center [202, 159] width 35 height 8
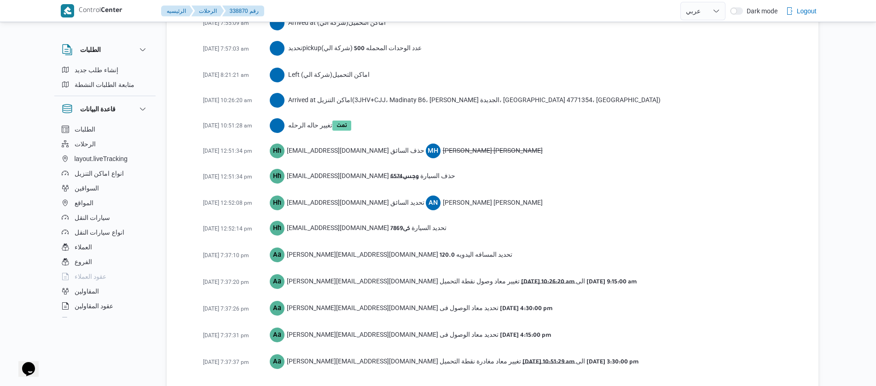
scroll to position [1560, 0]
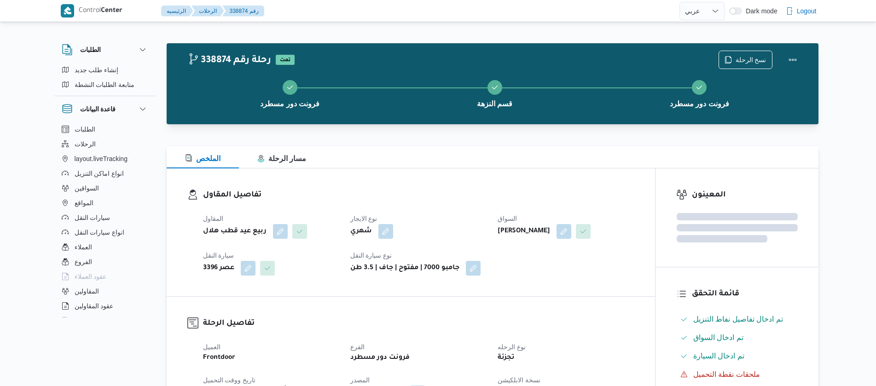
select select "ar"
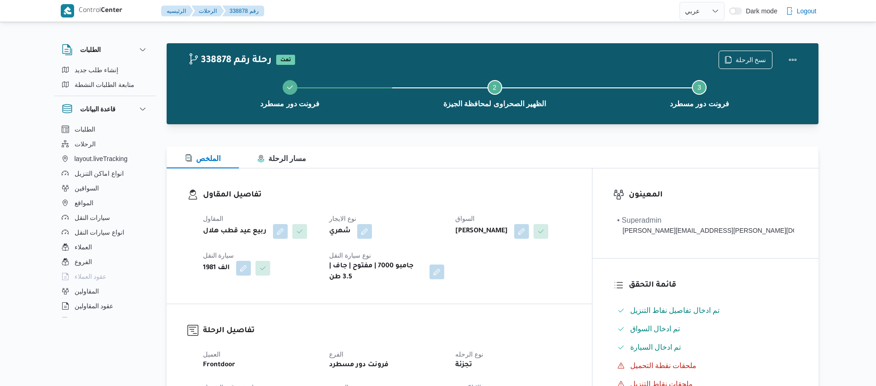
select select "ar"
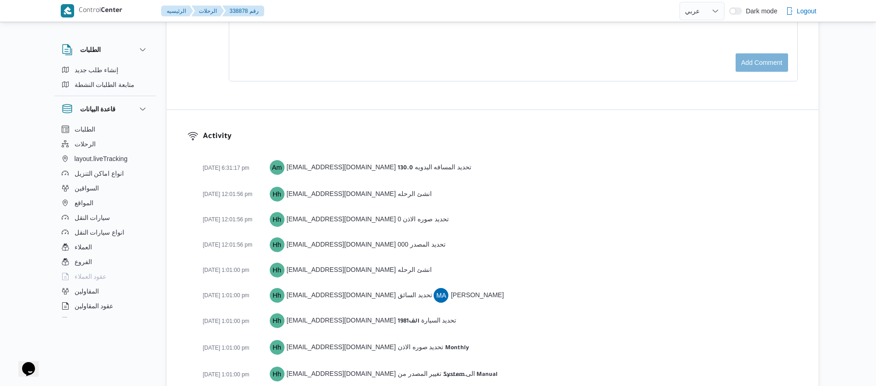
scroll to position [1524, 0]
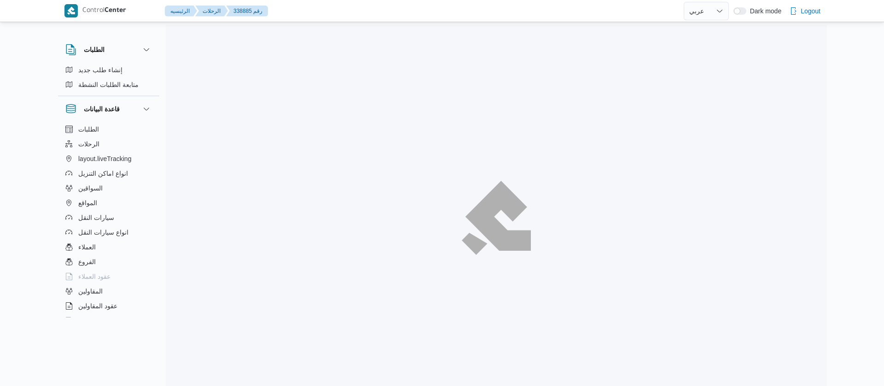
select select "ar"
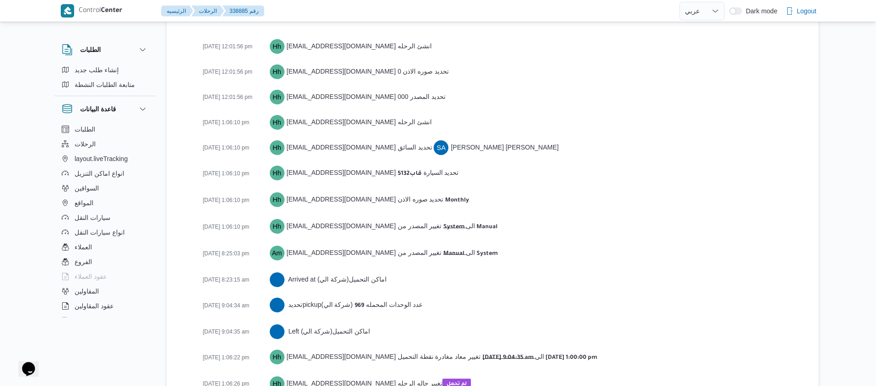
scroll to position [1304, 0]
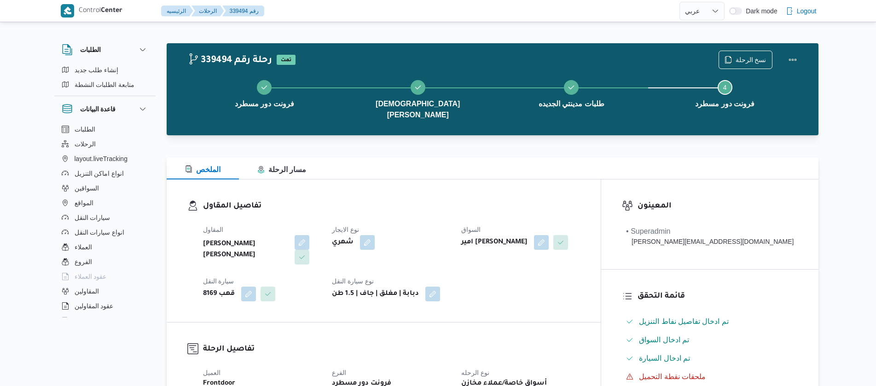
select select "ar"
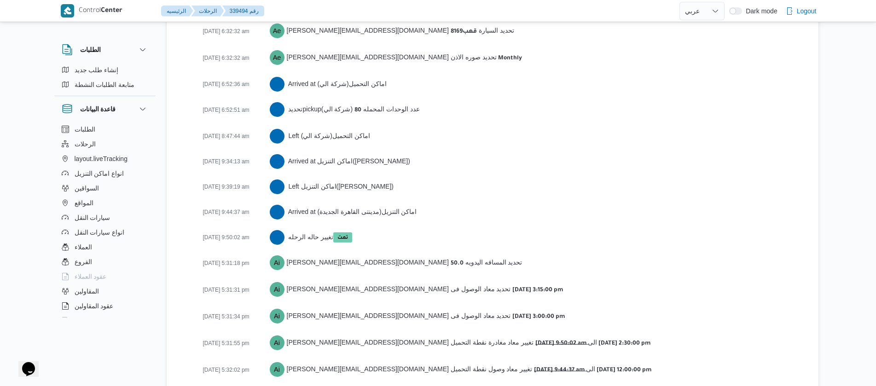
scroll to position [1522, 0]
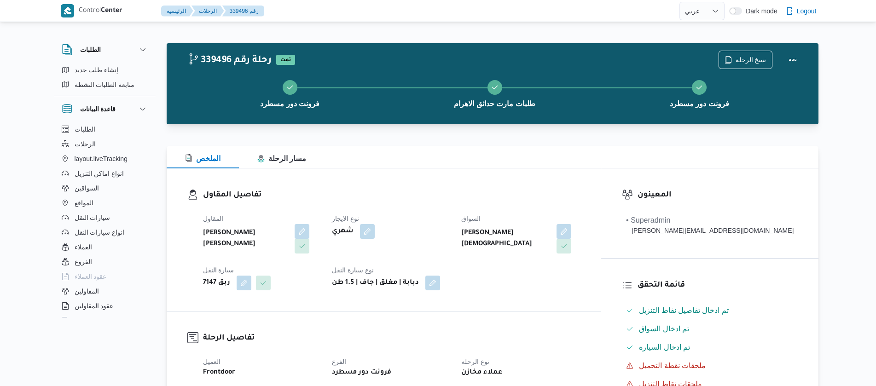
select select "ar"
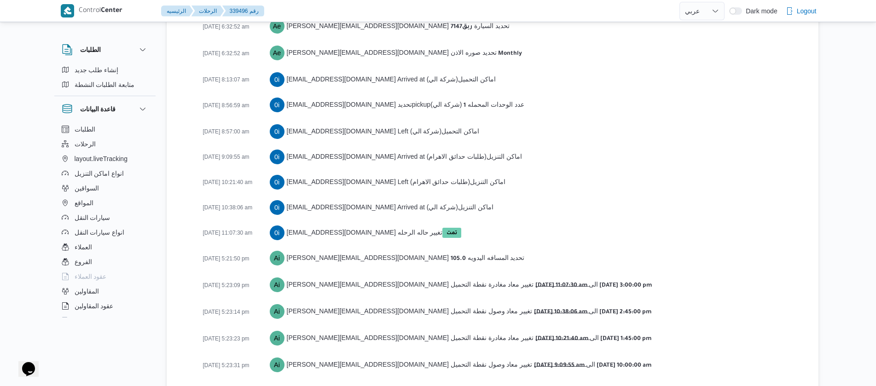
scroll to position [1472, 0]
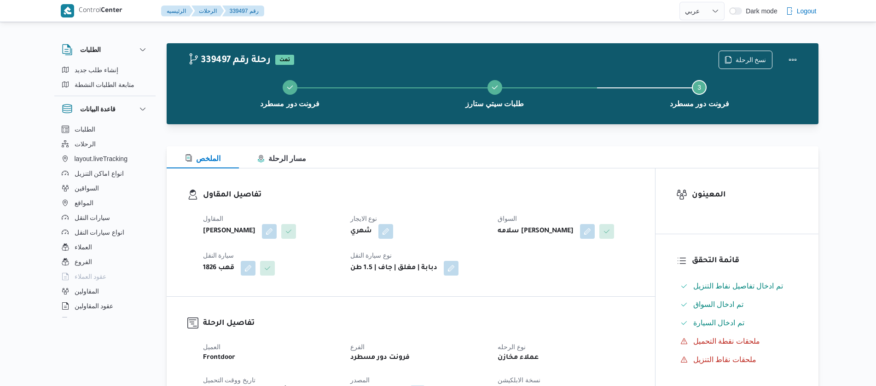
select select "ar"
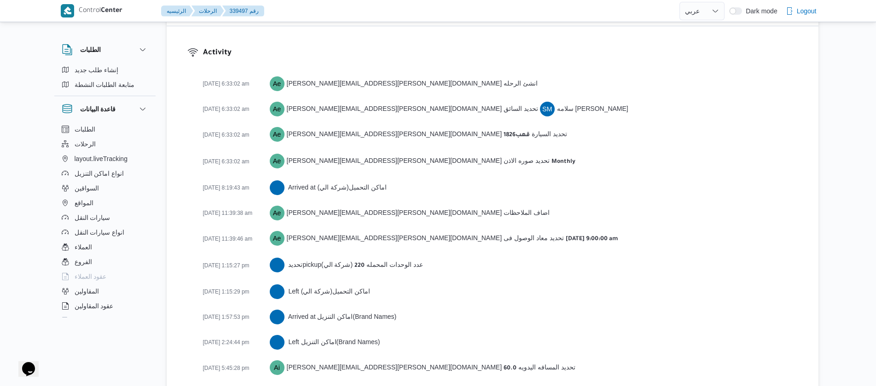
scroll to position [1406, 0]
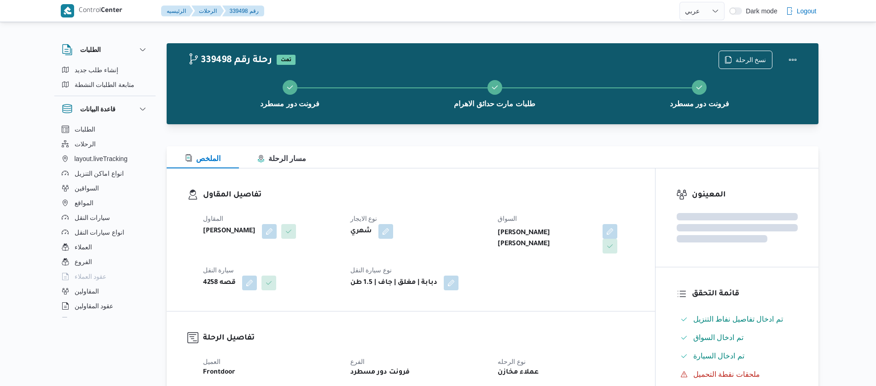
select select "ar"
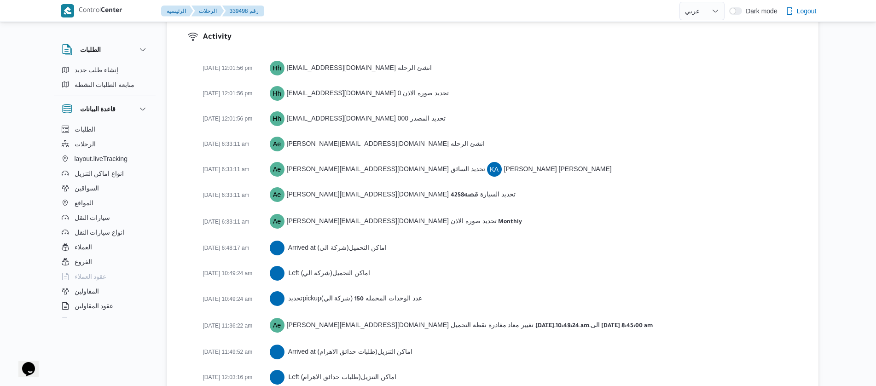
scroll to position [1431, 0]
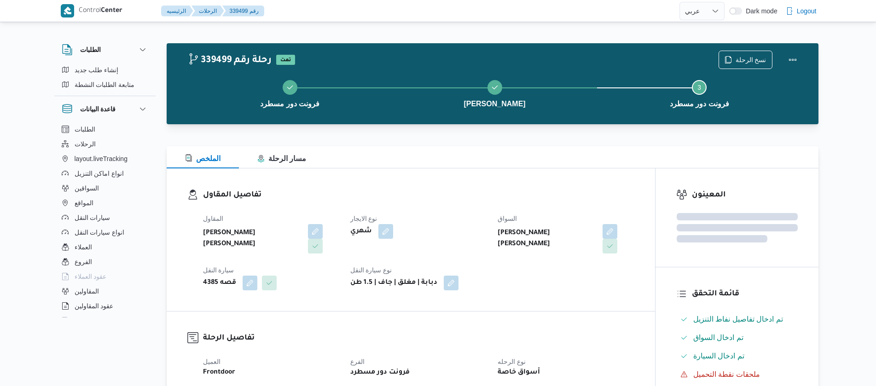
select select "ar"
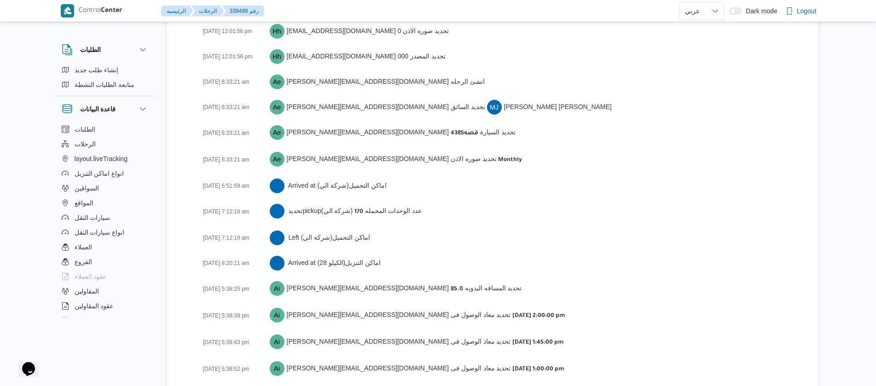
scroll to position [1380, 0]
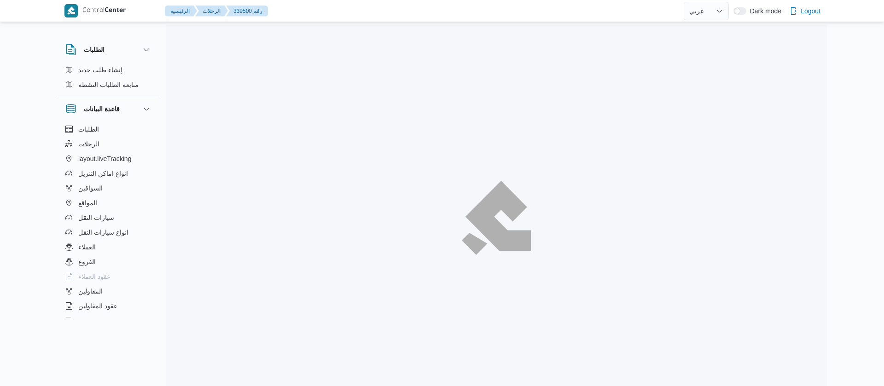
select select "ar"
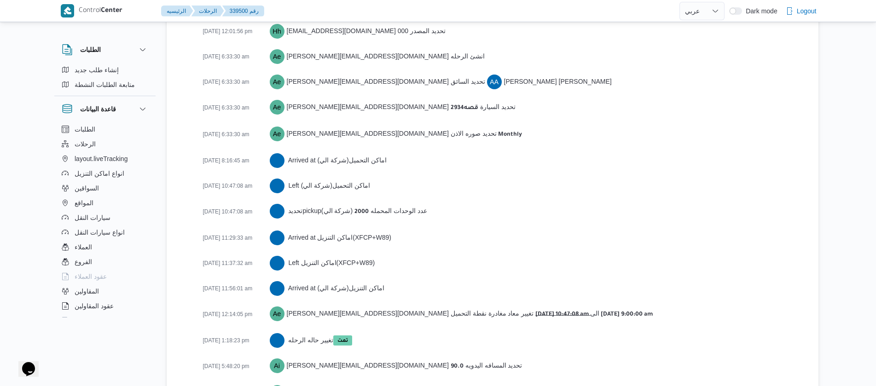
scroll to position [1472, 0]
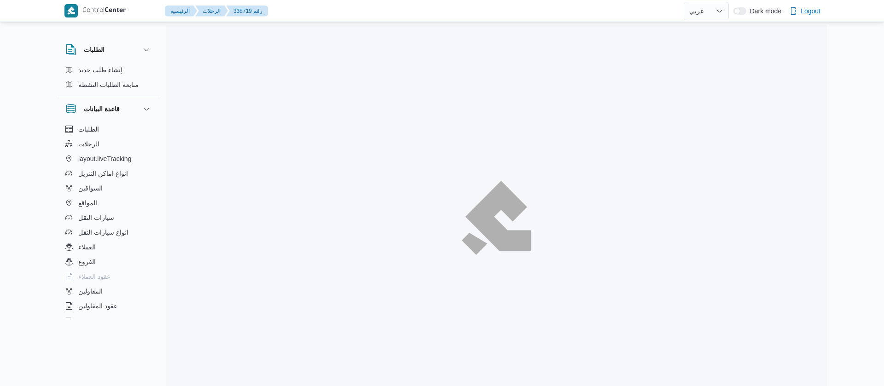
select select "ar"
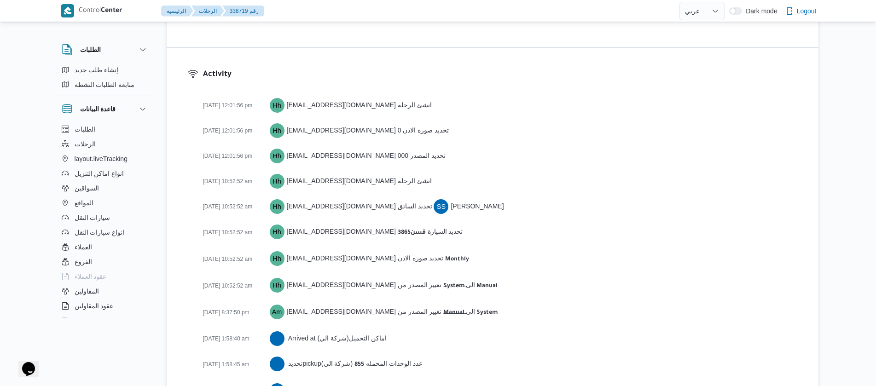
scroll to position [1560, 0]
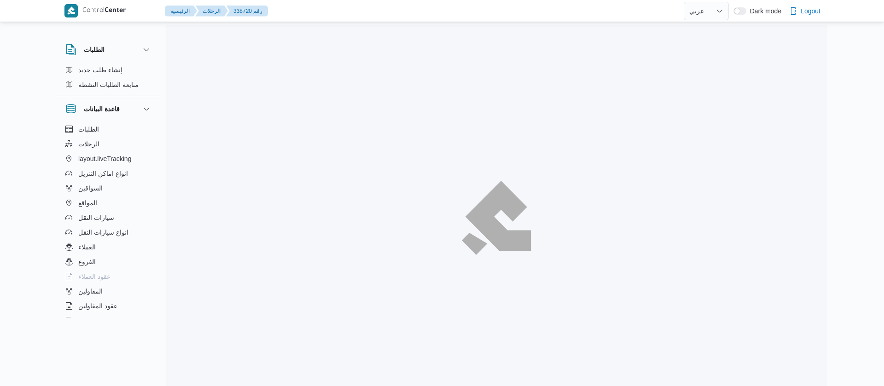
select select "ar"
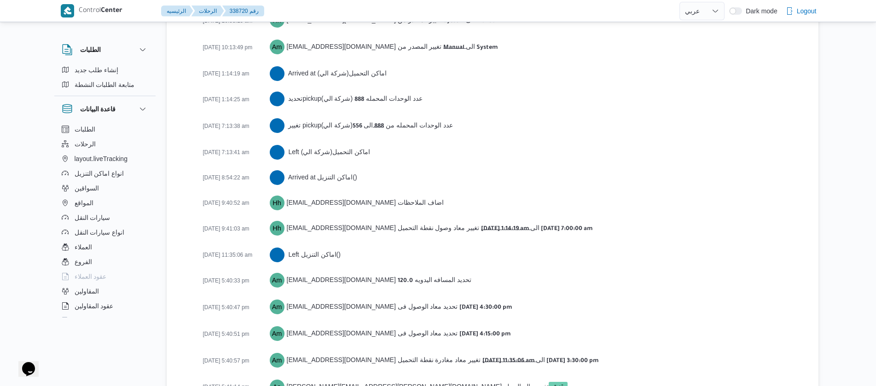
scroll to position [1534, 0]
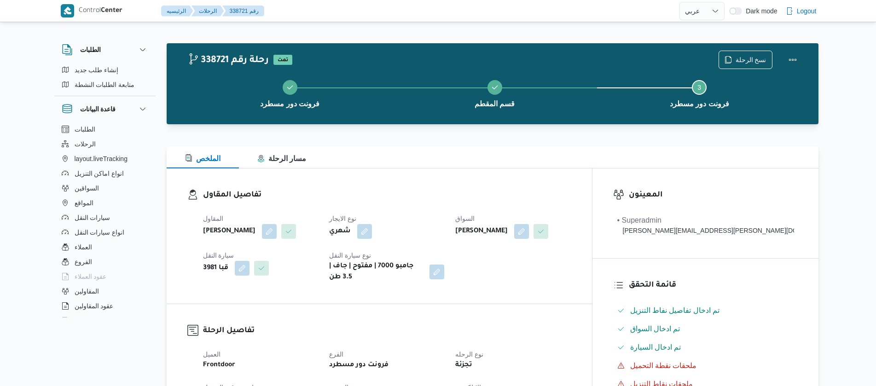
select select "ar"
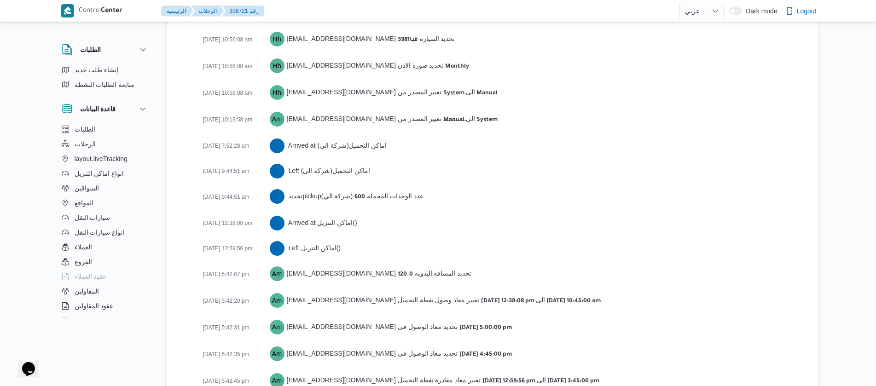
scroll to position [1483, 0]
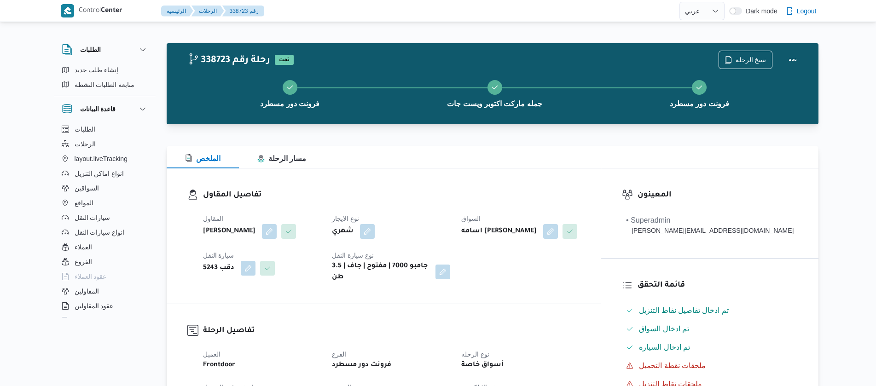
select select "ar"
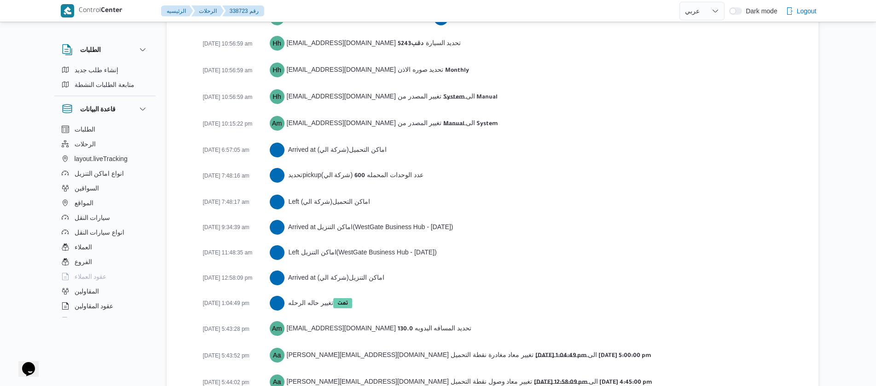
scroll to position [1483, 0]
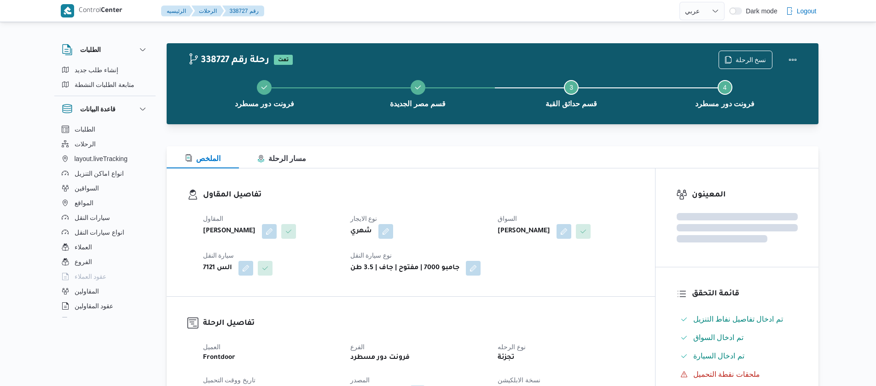
select select "ar"
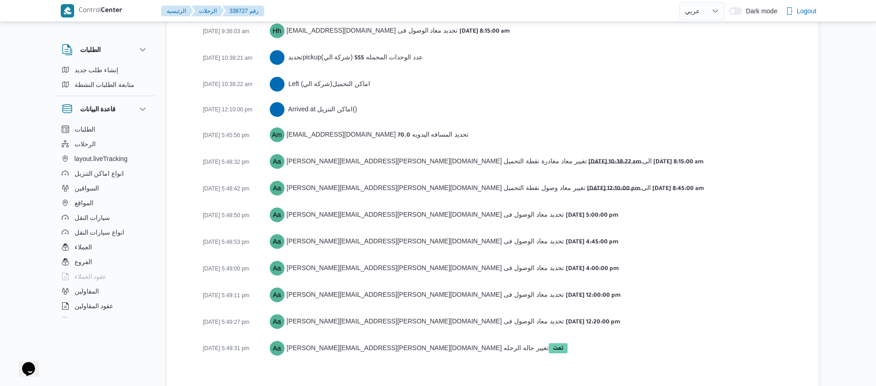
scroll to position [1600, 0]
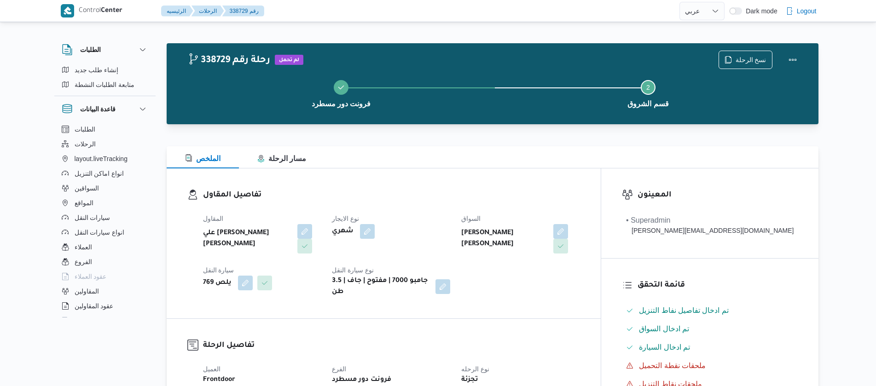
select select "ar"
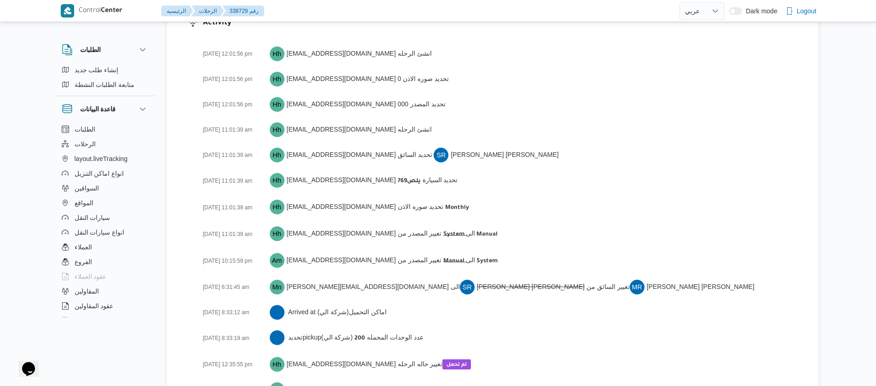
scroll to position [1304, 0]
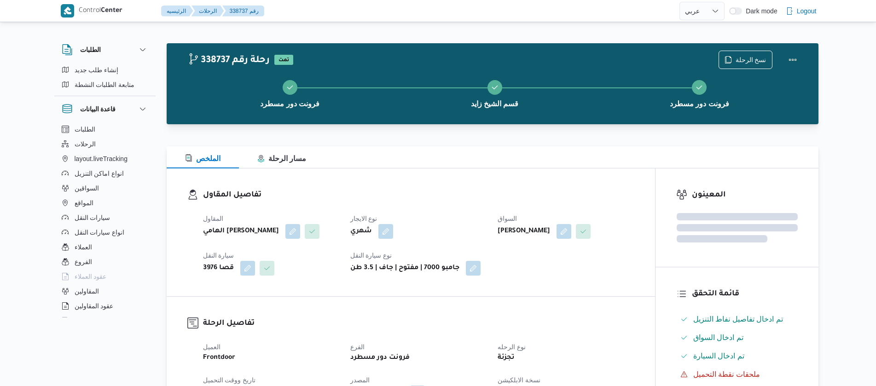
select select "ar"
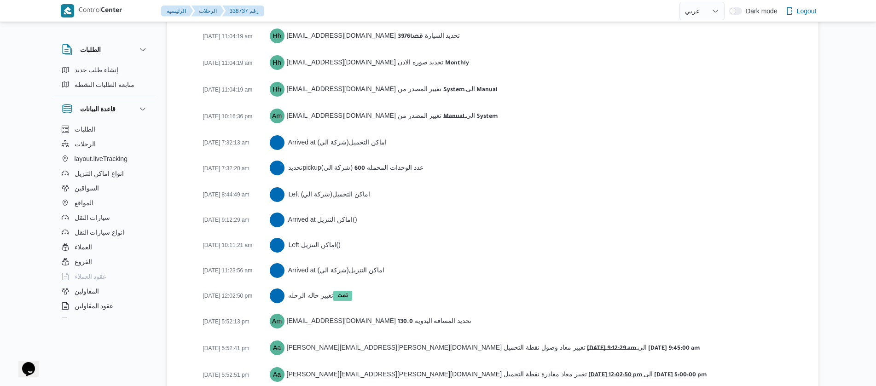
scroll to position [1509, 0]
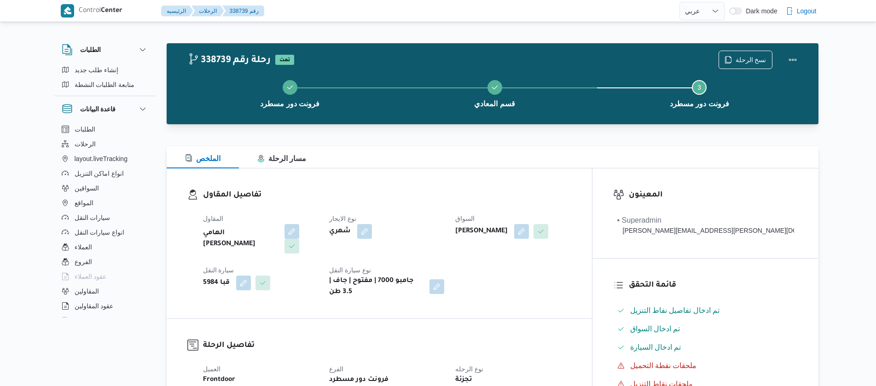
select select "ar"
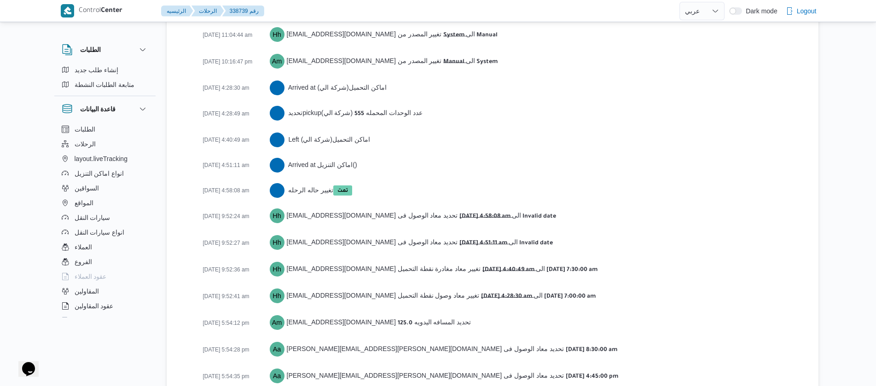
scroll to position [1422, 0]
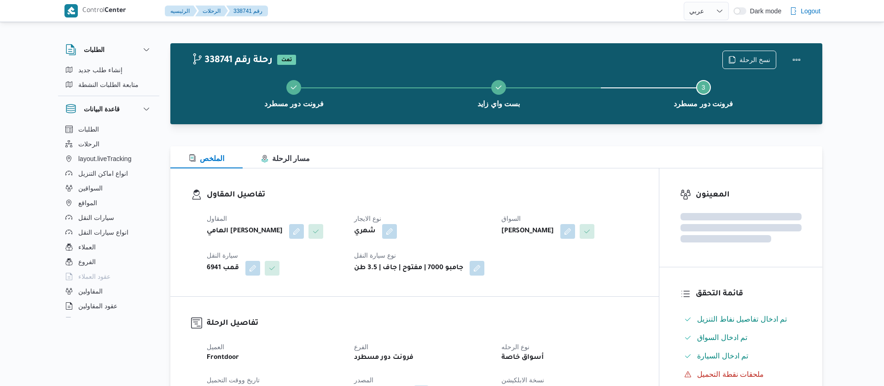
select select "ar"
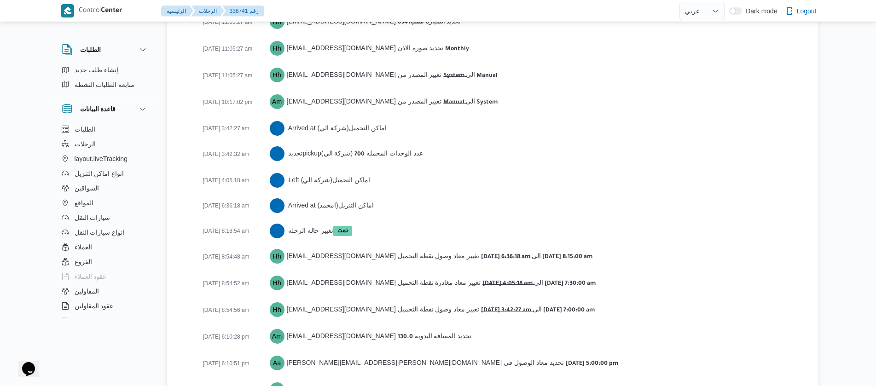
scroll to position [1440, 0]
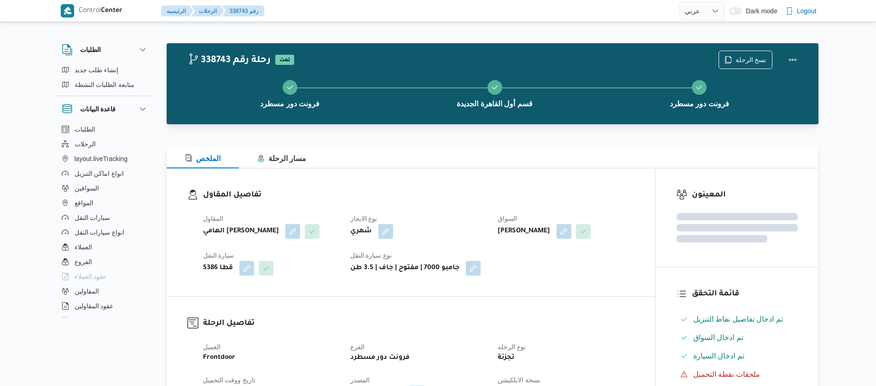
select select "ar"
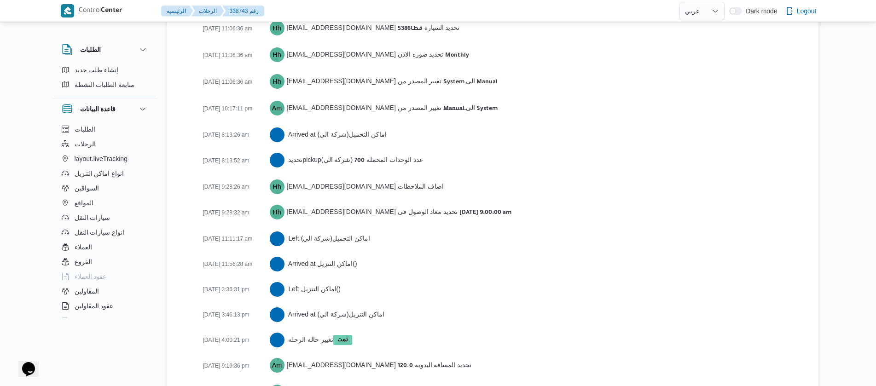
scroll to position [1508, 0]
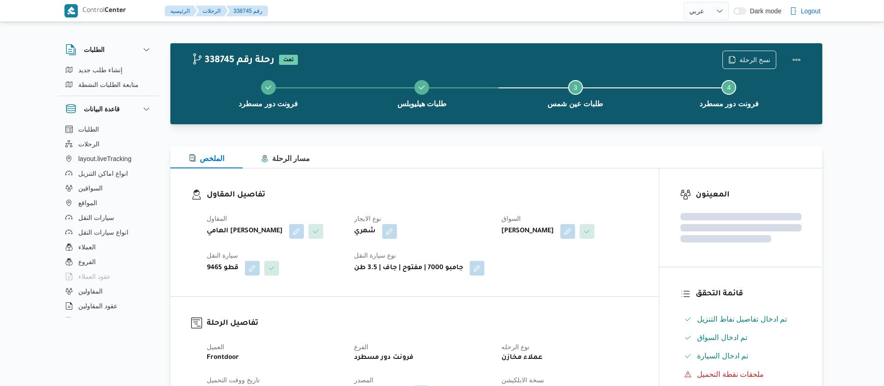
select select "ar"
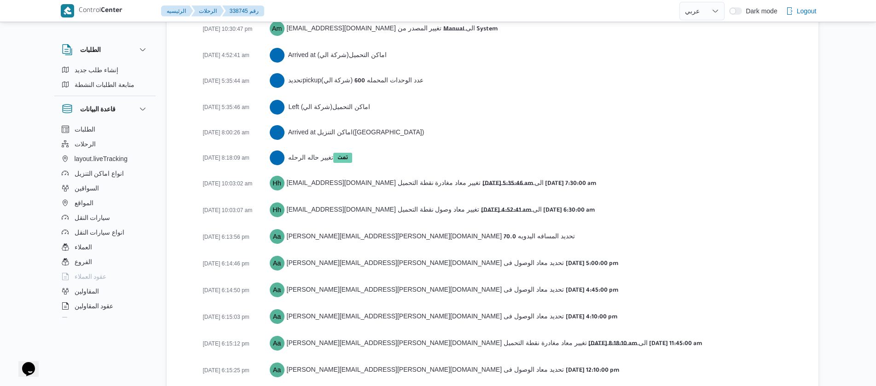
scroll to position [1490, 0]
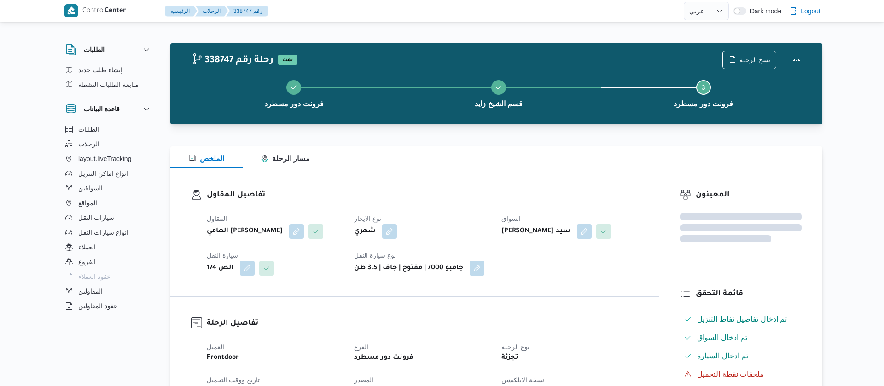
select select "ar"
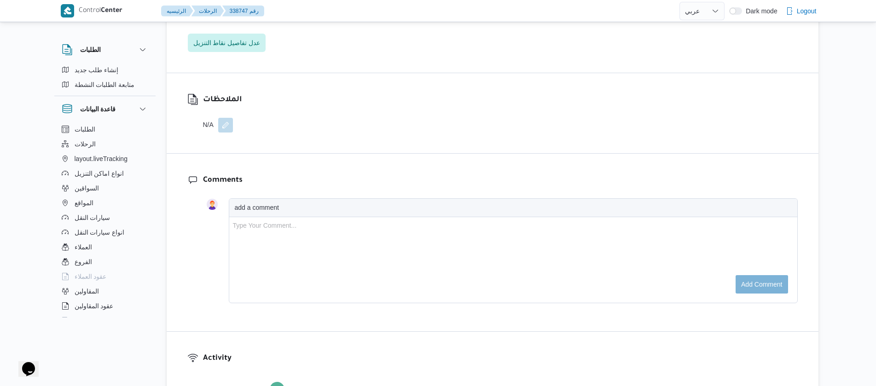
scroll to position [1483, 0]
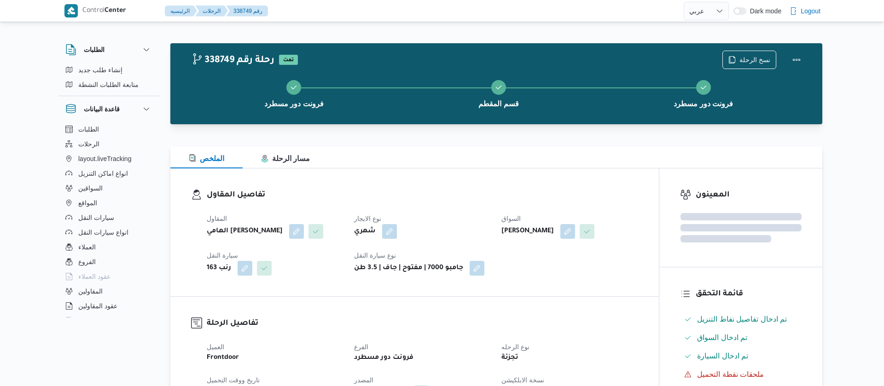
select select "ar"
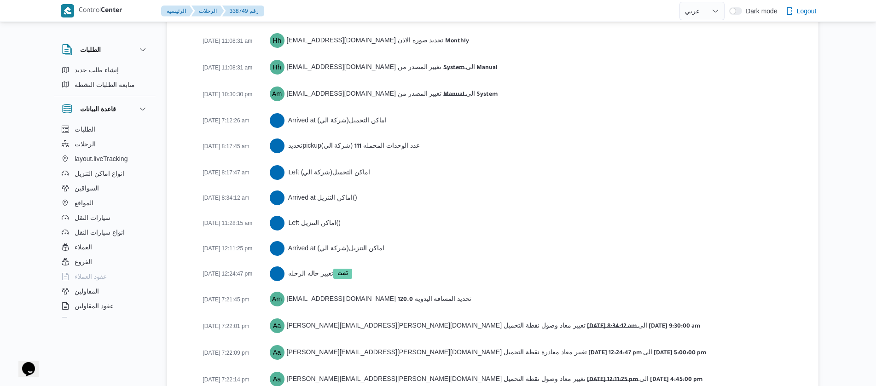
scroll to position [1523, 0]
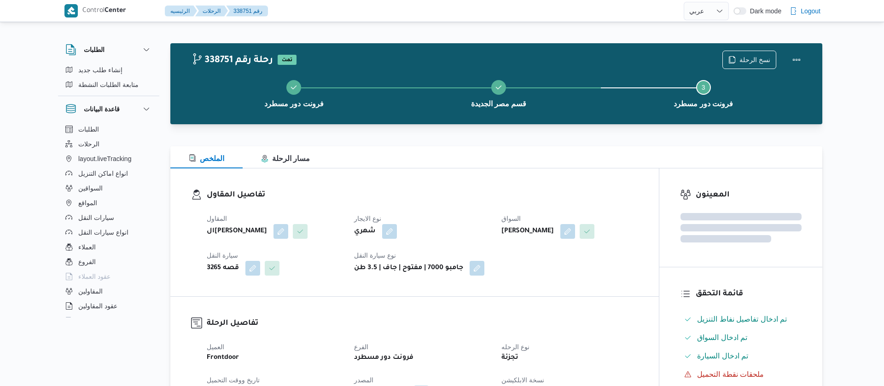
select select "ar"
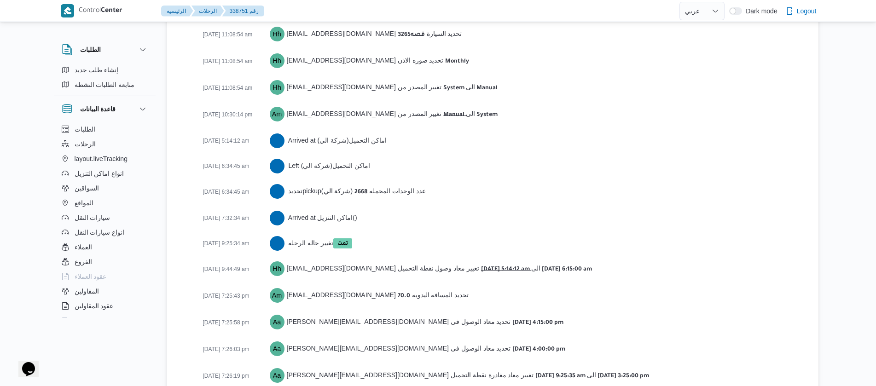
scroll to position [1472, 0]
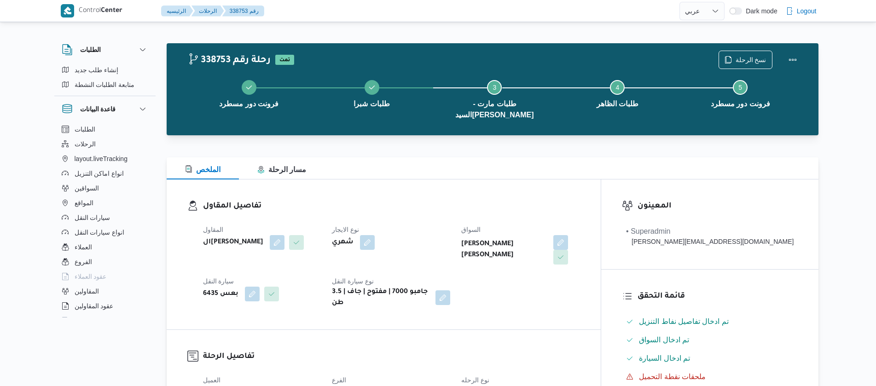
select select "ar"
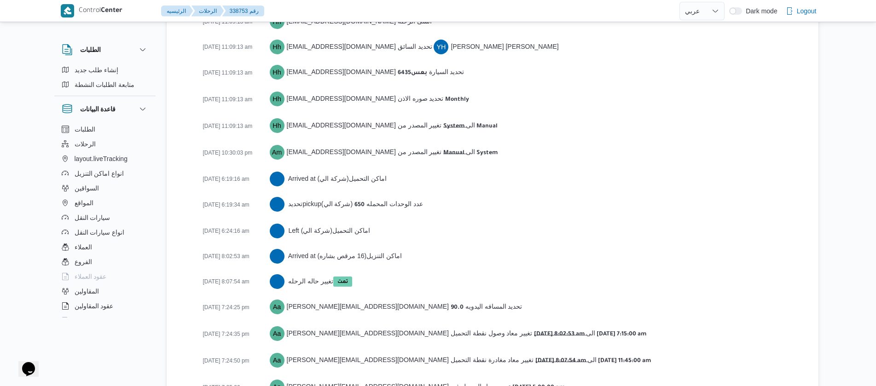
scroll to position [1506, 0]
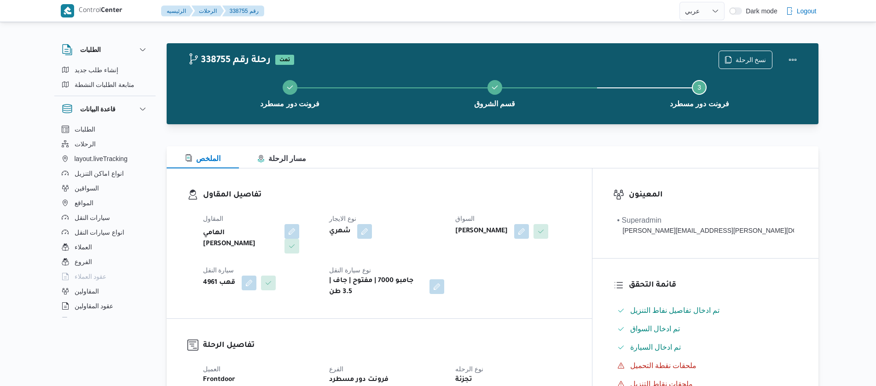
select select "ar"
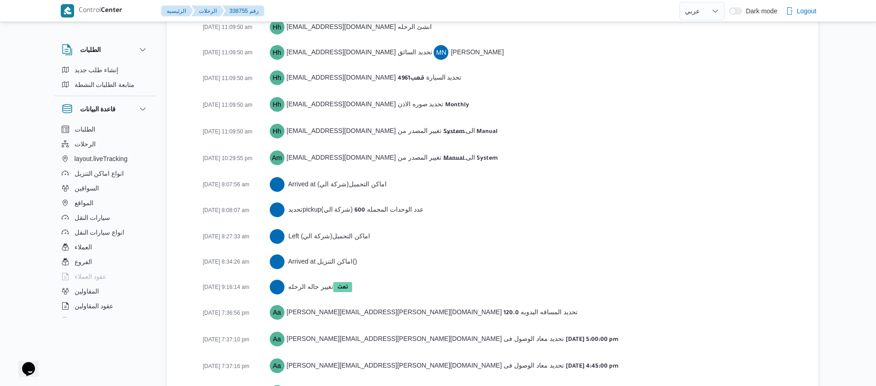
scroll to position [1446, 0]
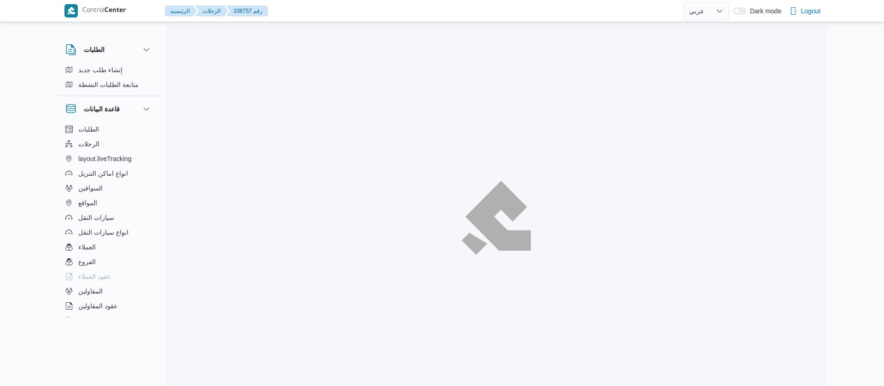
select select "ar"
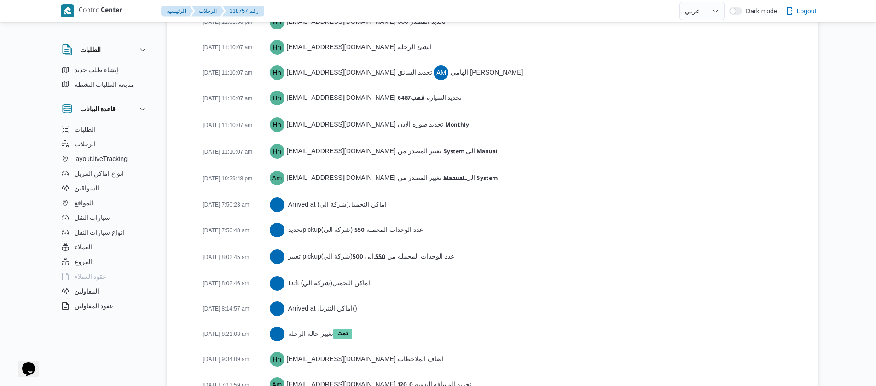
scroll to position [1509, 0]
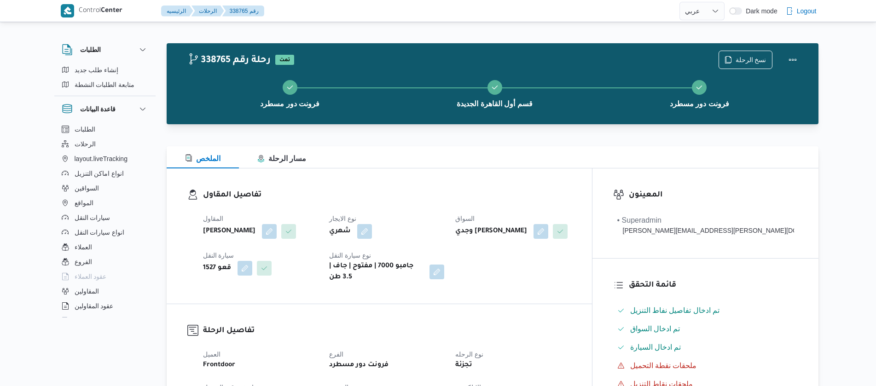
select select "ar"
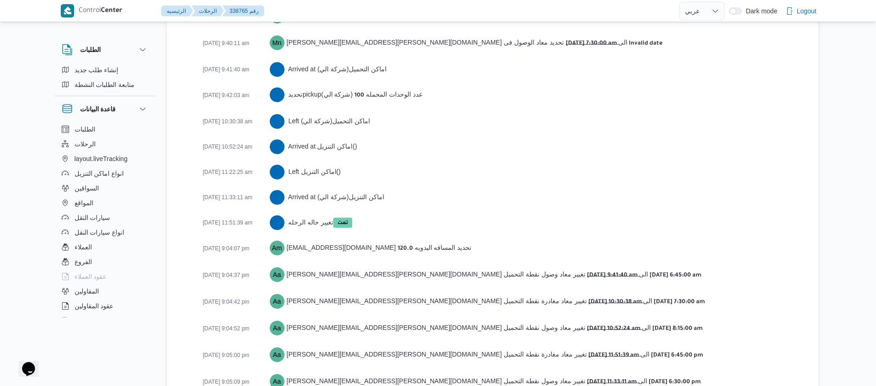
scroll to position [1703, 0]
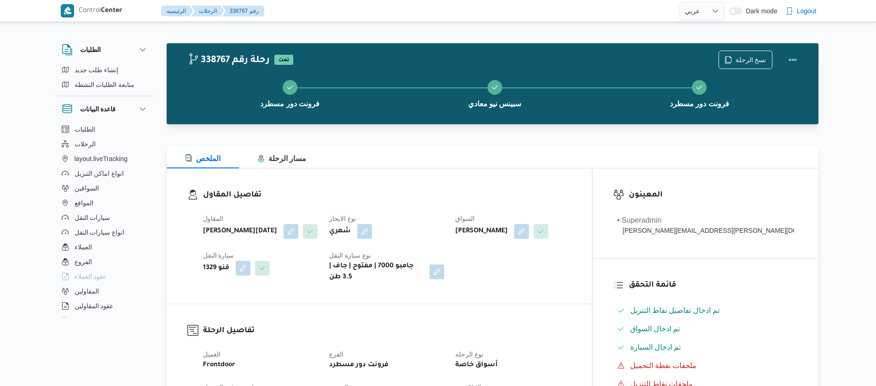
select select "ar"
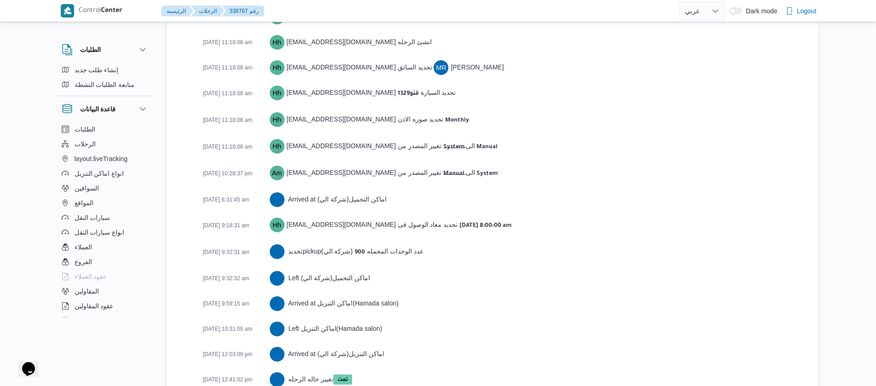
scroll to position [1368, 0]
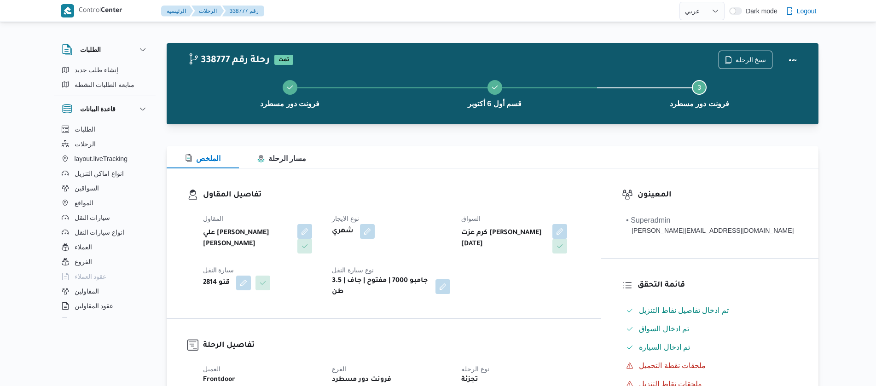
select select "ar"
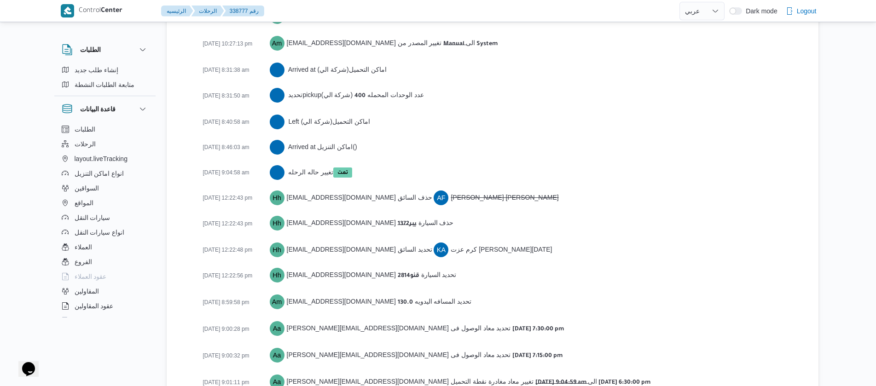
scroll to position [1491, 0]
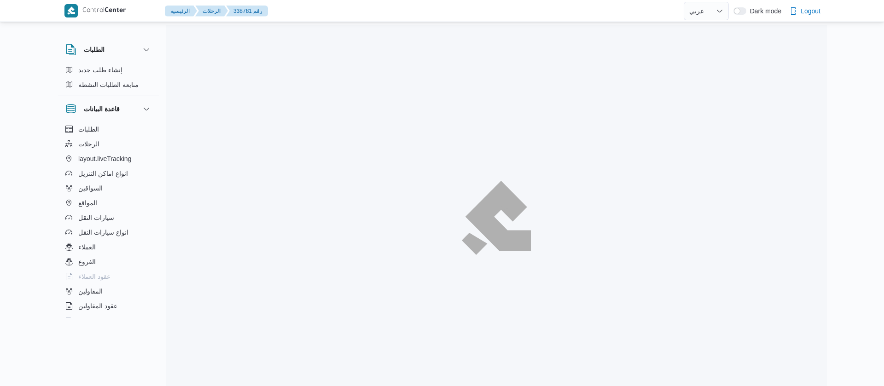
select select "ar"
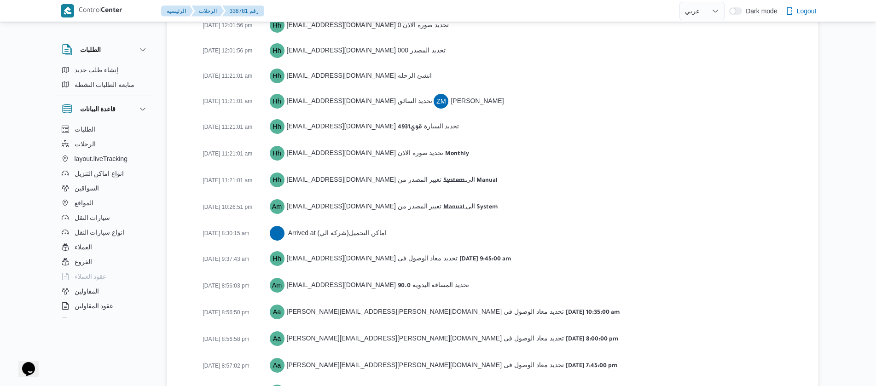
scroll to position [1421, 0]
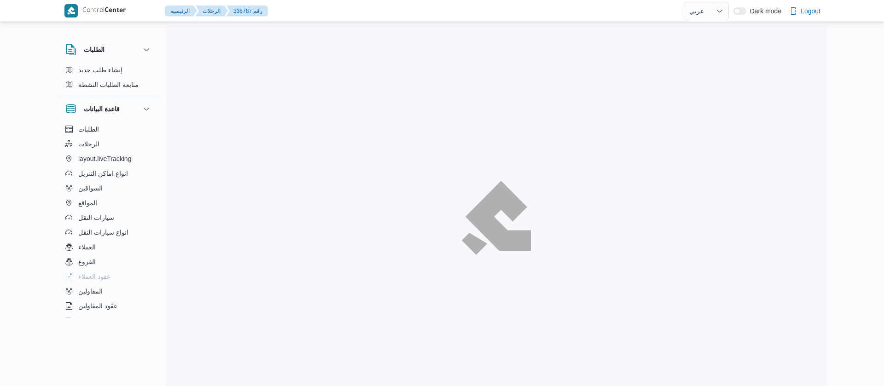
select select "ar"
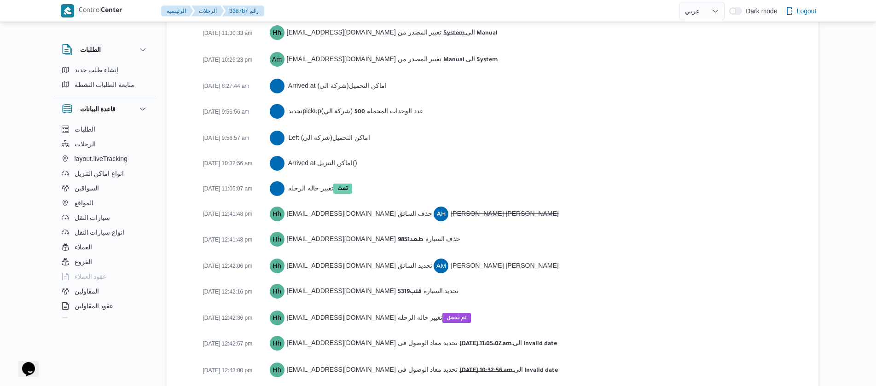
scroll to position [1524, 0]
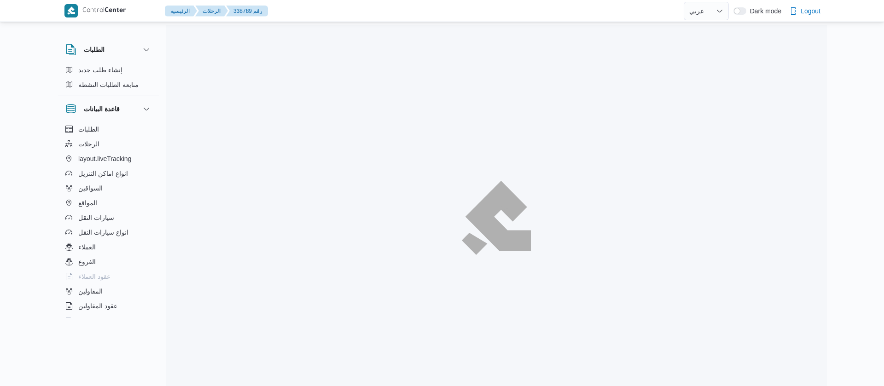
select select "ar"
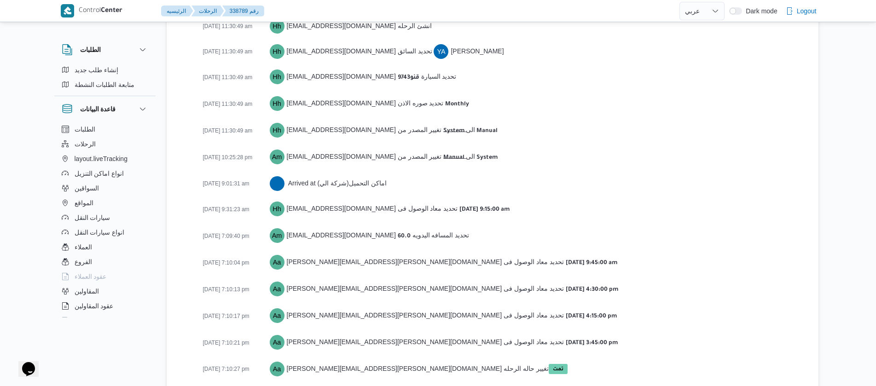
scroll to position [1421, 0]
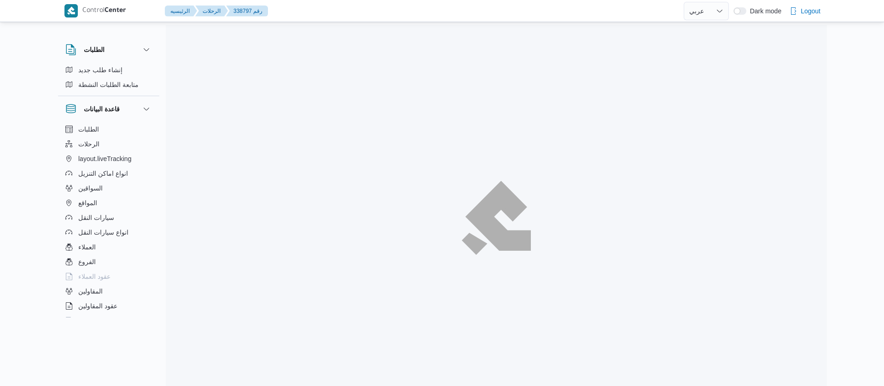
select select "ar"
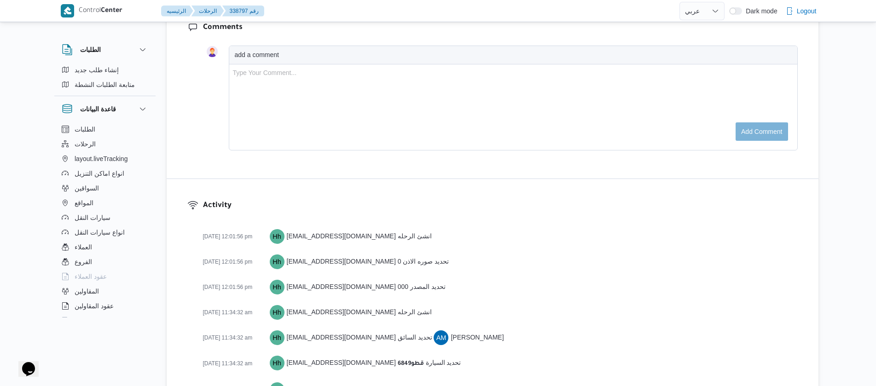
scroll to position [1457, 0]
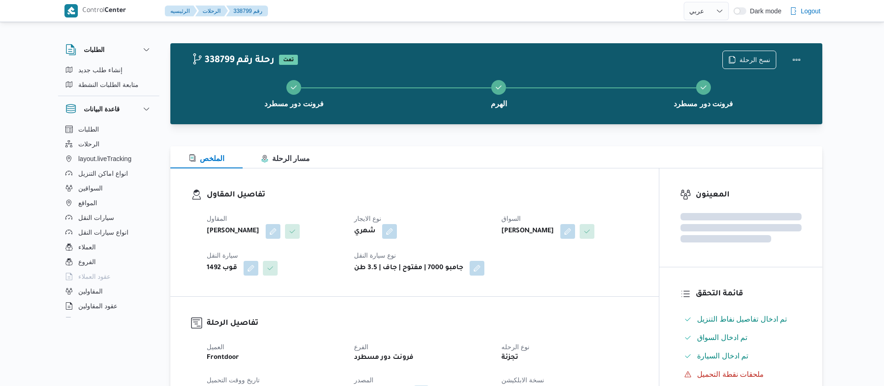
select select "ar"
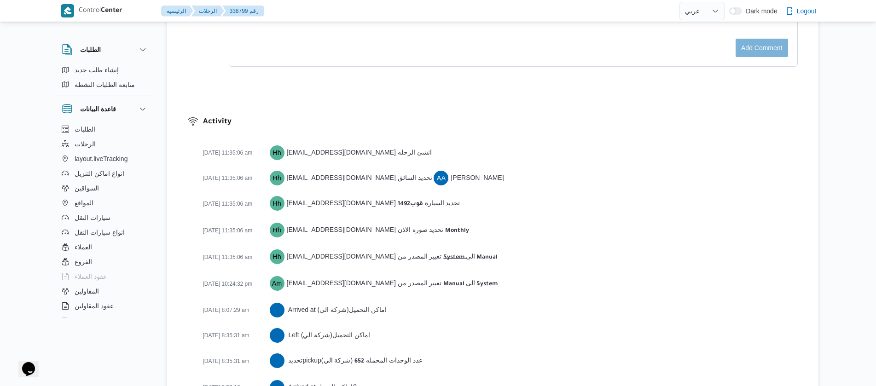
scroll to position [1432, 0]
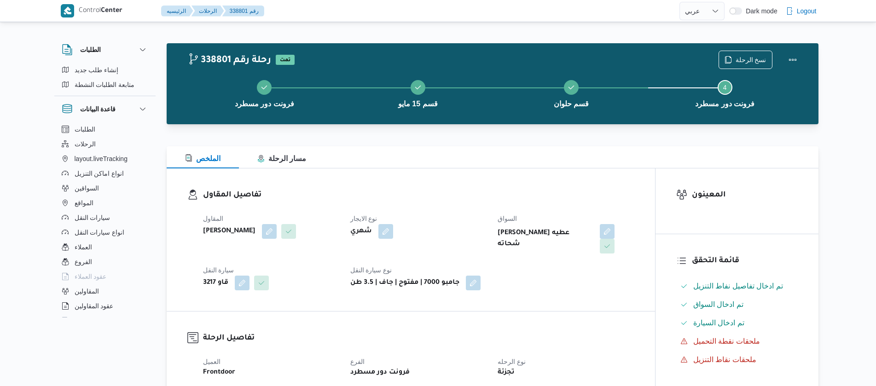
select select "ar"
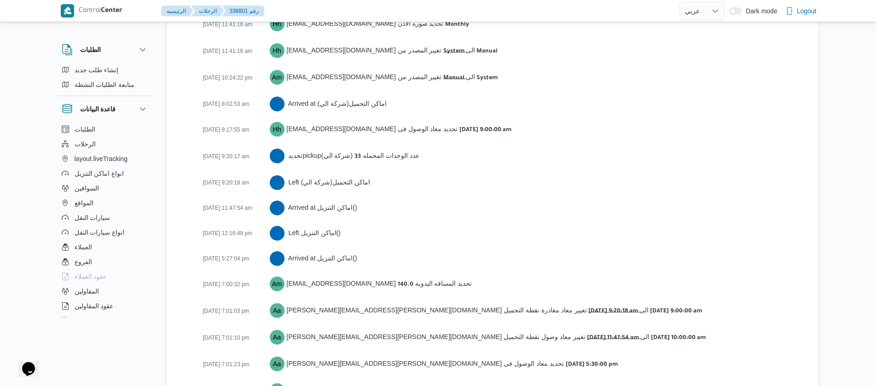
scroll to position [1533, 0]
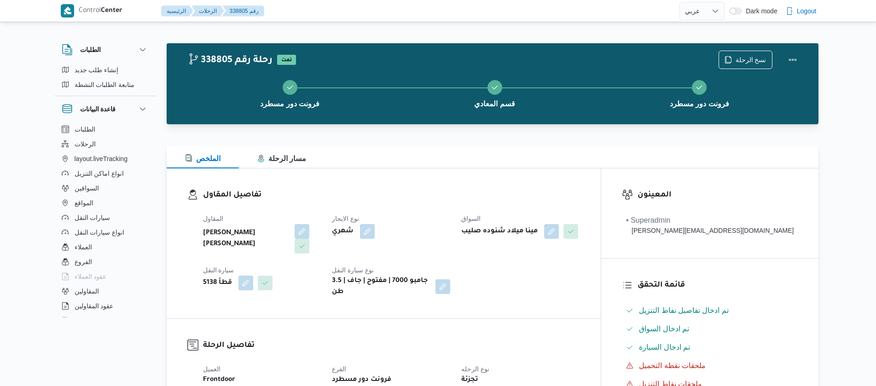
select select "ar"
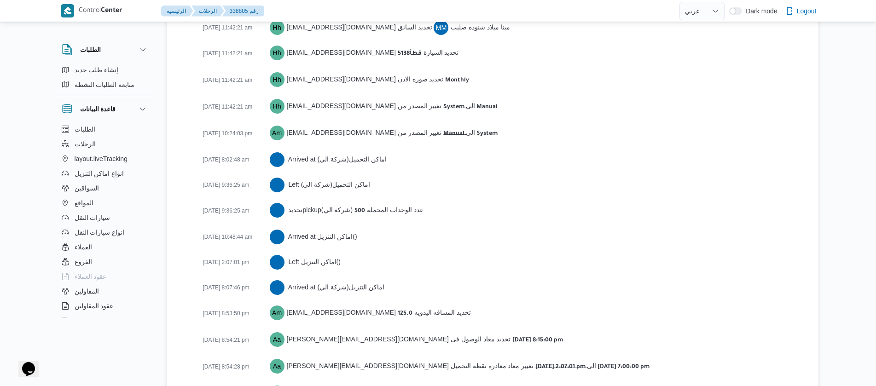
scroll to position [1457, 0]
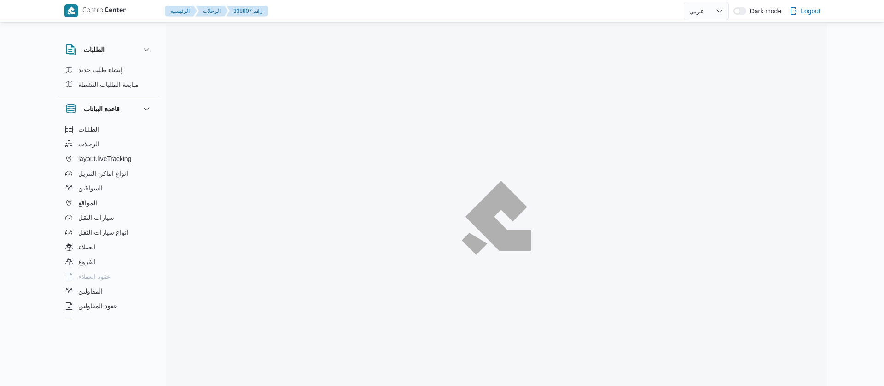
select select "ar"
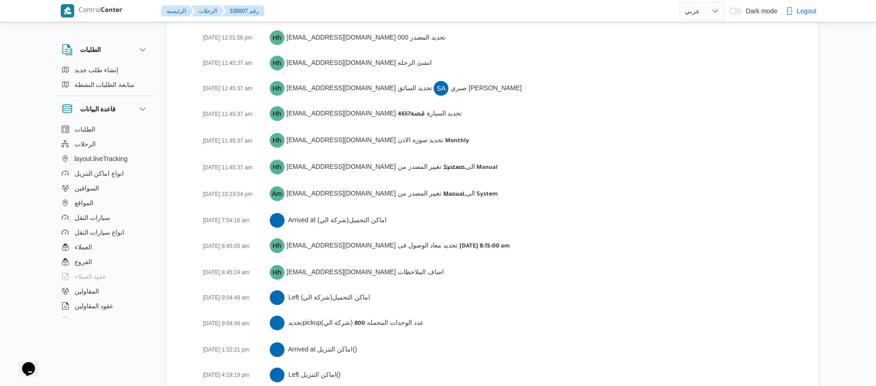
scroll to position [1534, 0]
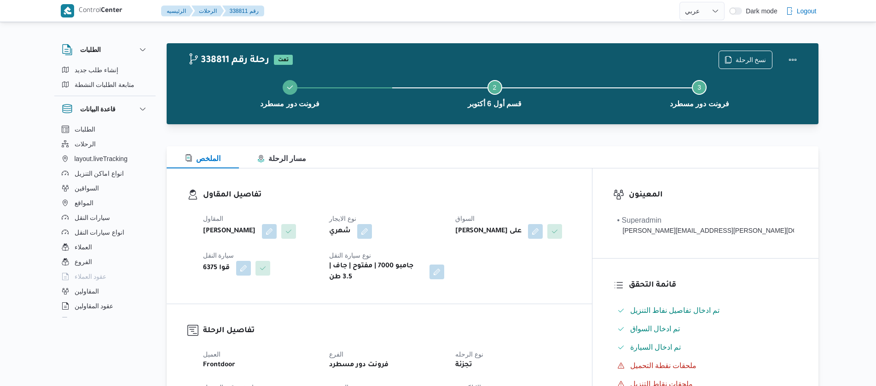
select select "ar"
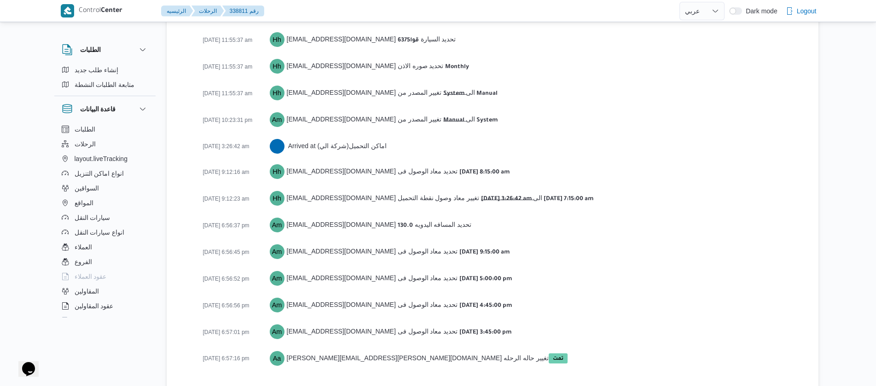
scroll to position [1447, 0]
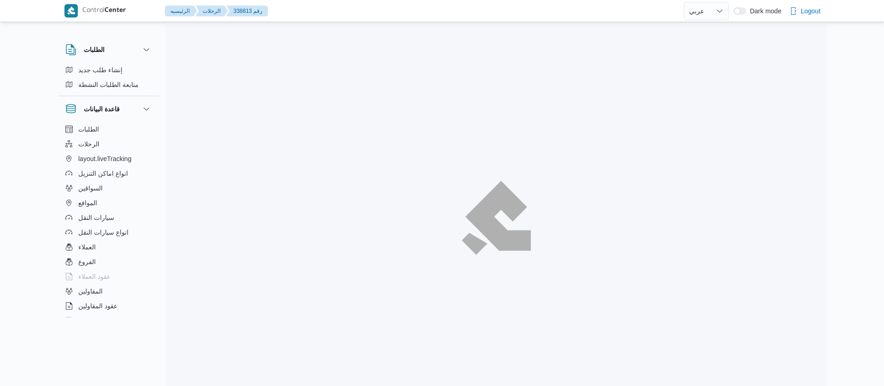
select select "ar"
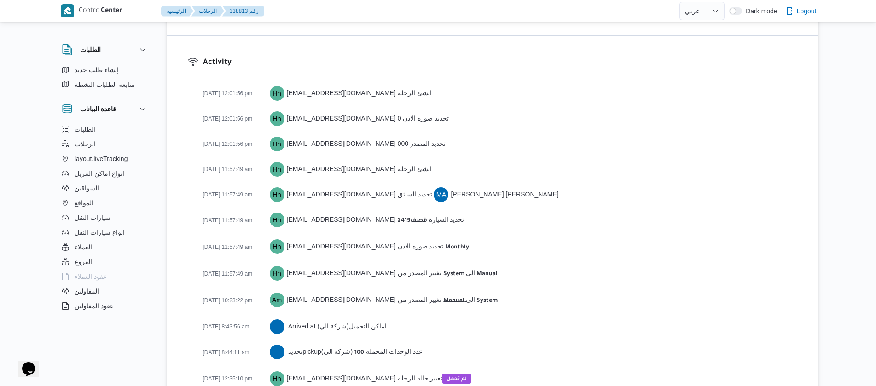
scroll to position [1294, 0]
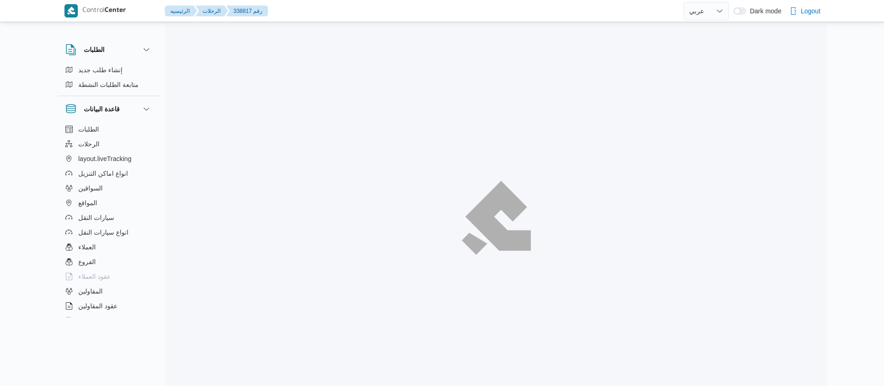
select select "ar"
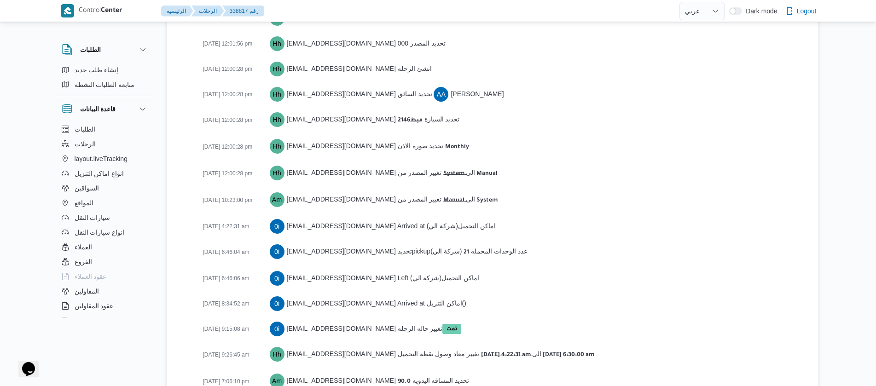
scroll to position [1498, 0]
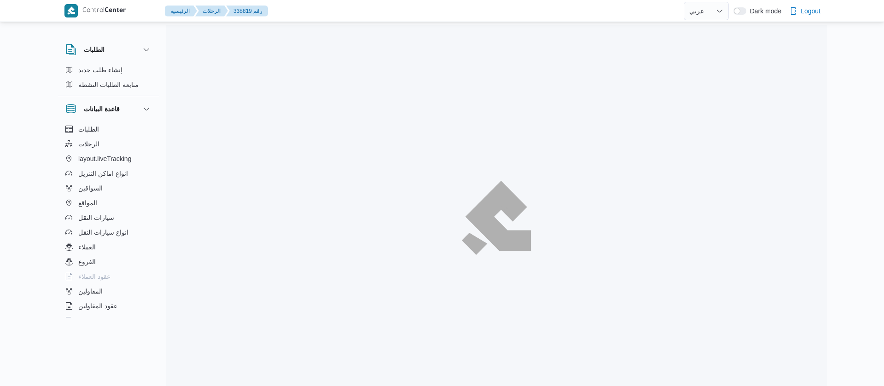
select select "ar"
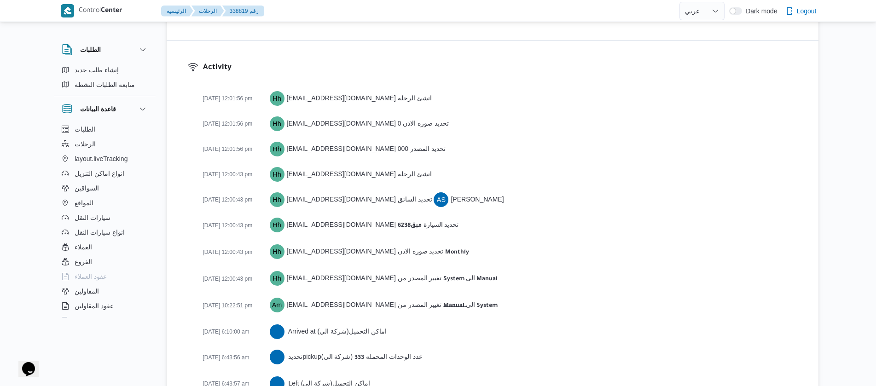
scroll to position [1523, 0]
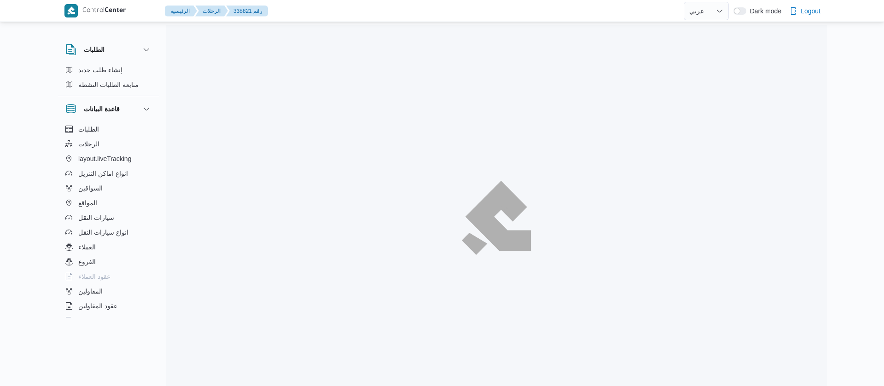
select select "ar"
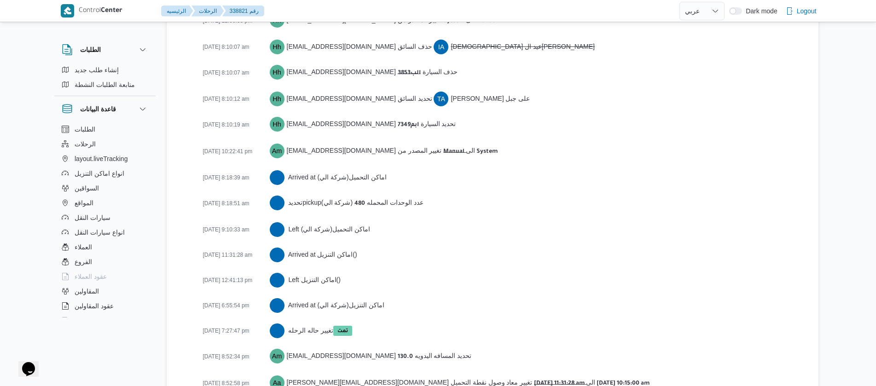
scroll to position [1560, 0]
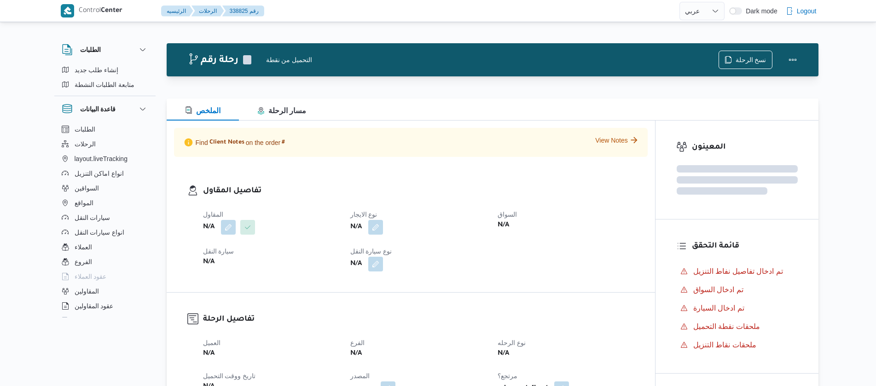
select select "ar"
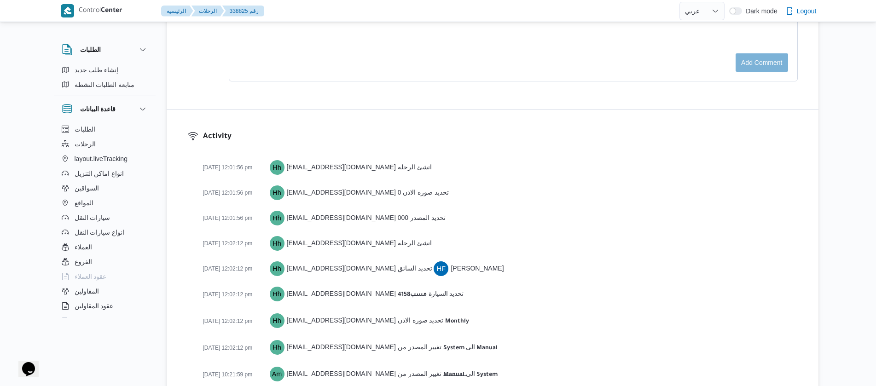
scroll to position [1472, 0]
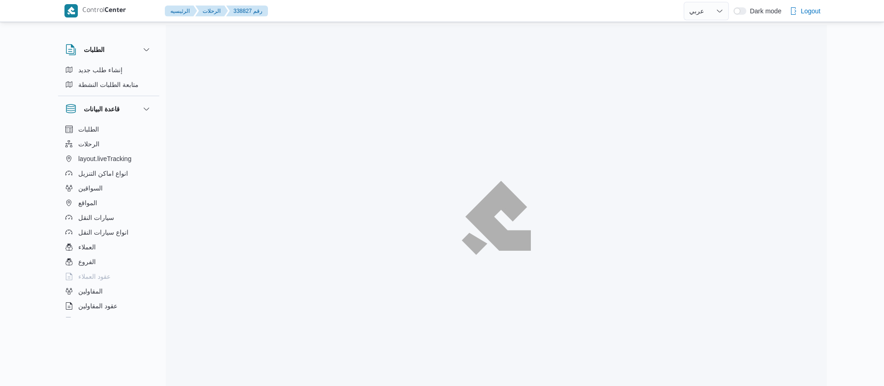
select select "ar"
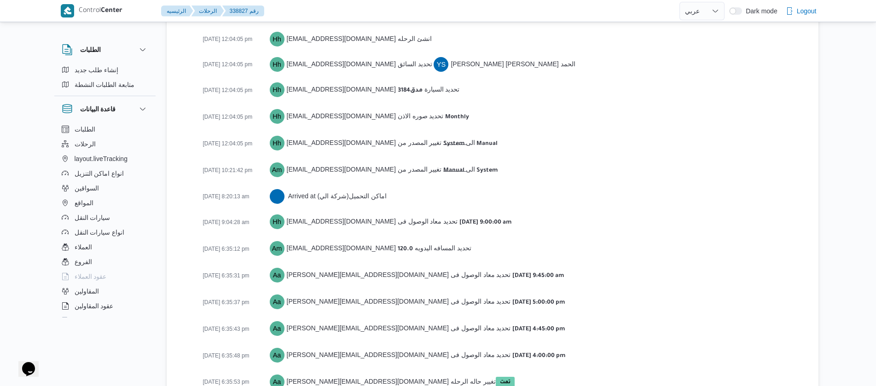
scroll to position [1421, 0]
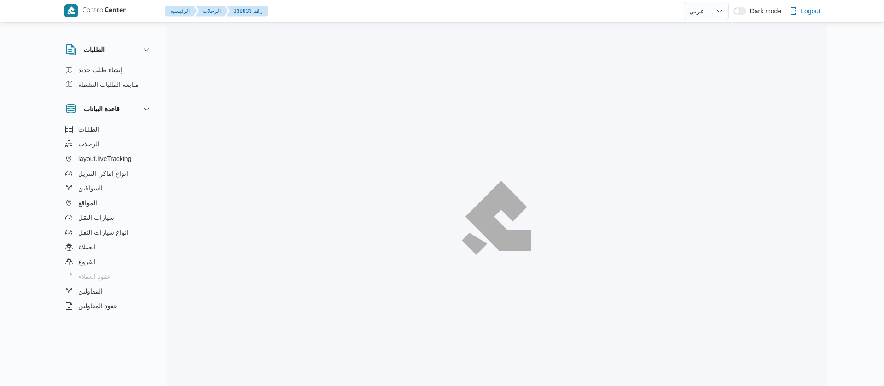
select select "ar"
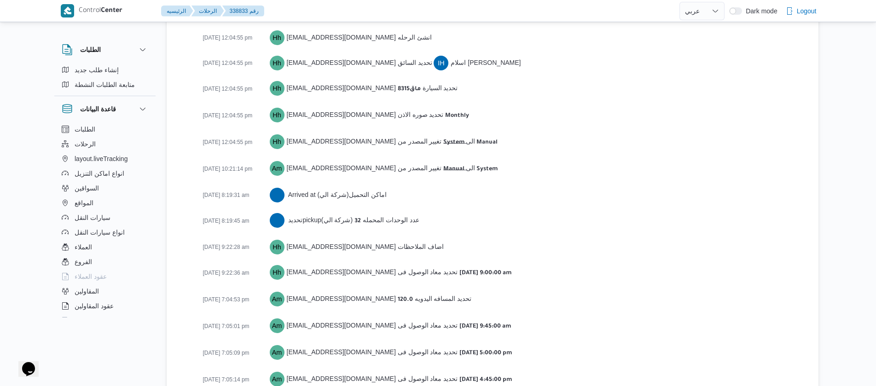
scroll to position [1472, 0]
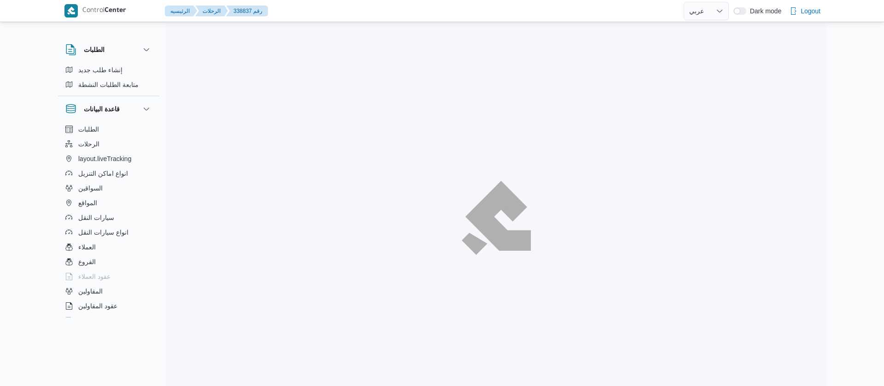
select select "ar"
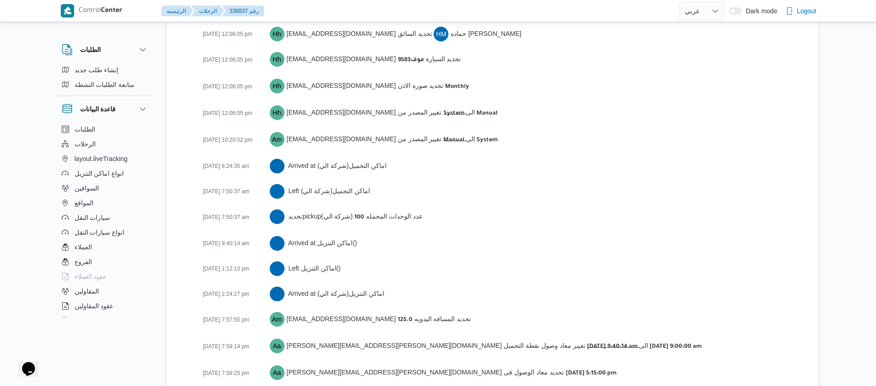
scroll to position [1523, 0]
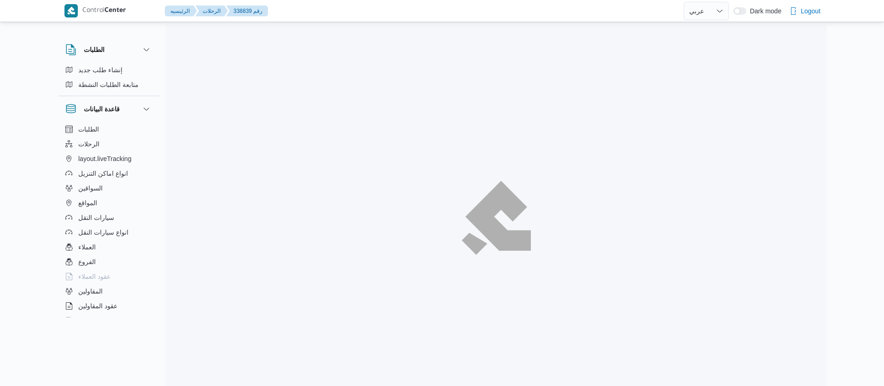
select select "ar"
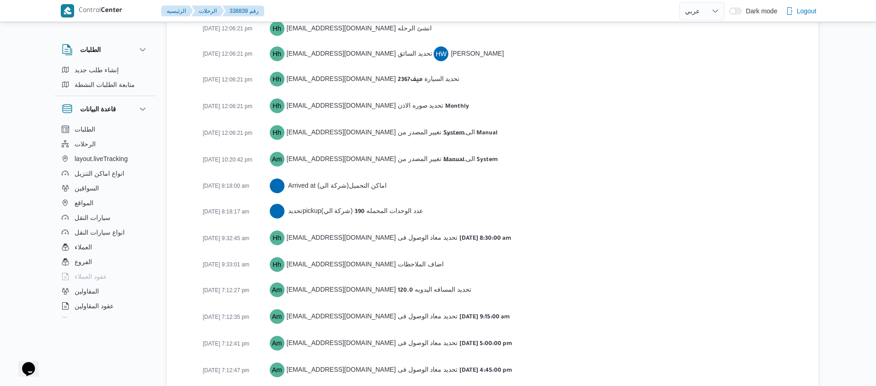
scroll to position [1472, 0]
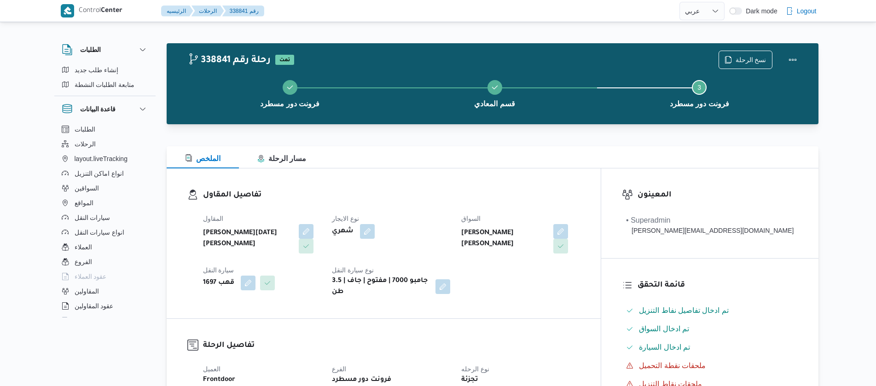
select select "ar"
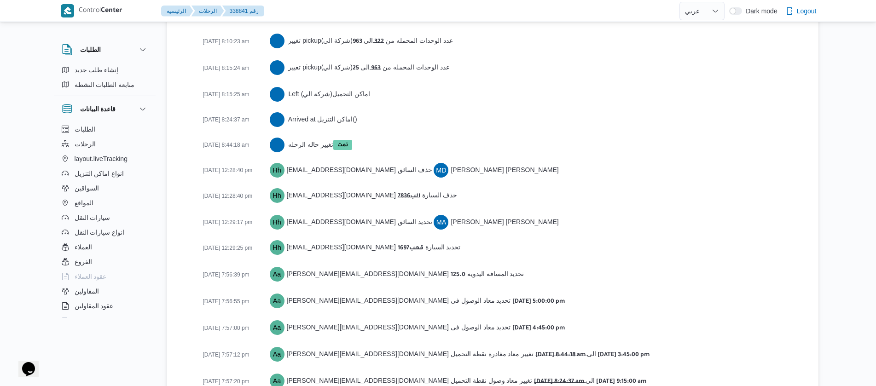
scroll to position [1729, 0]
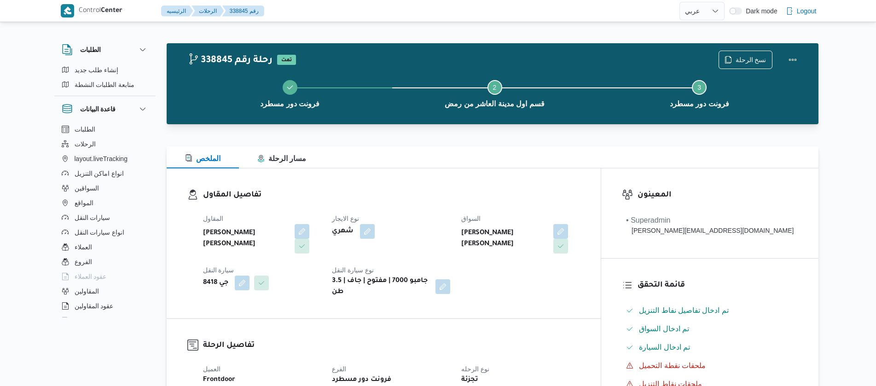
select select "ar"
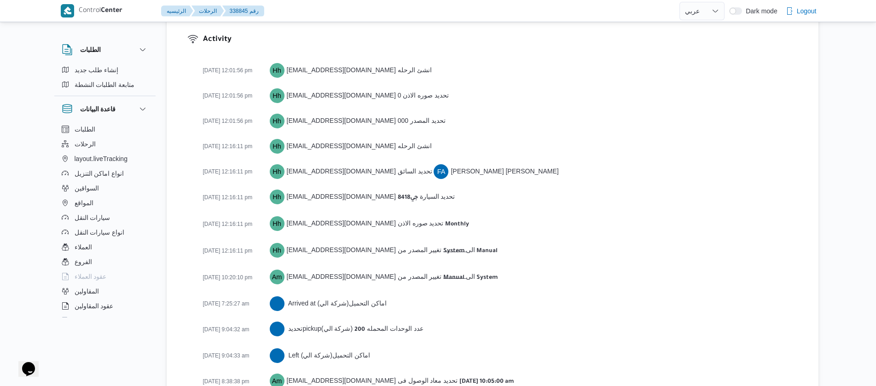
scroll to position [1446, 0]
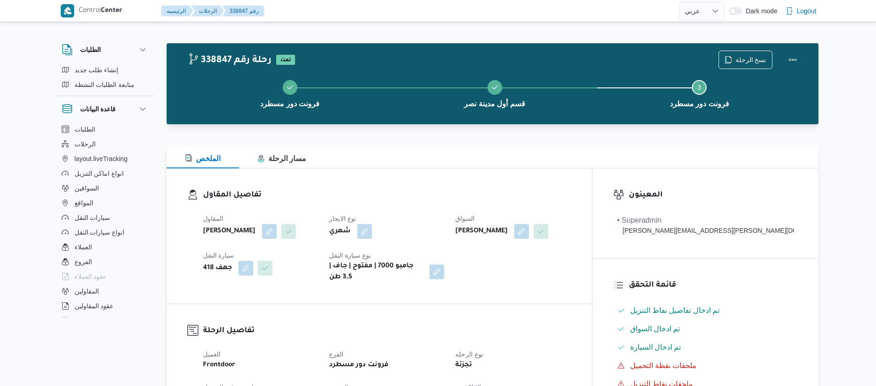
select select "ar"
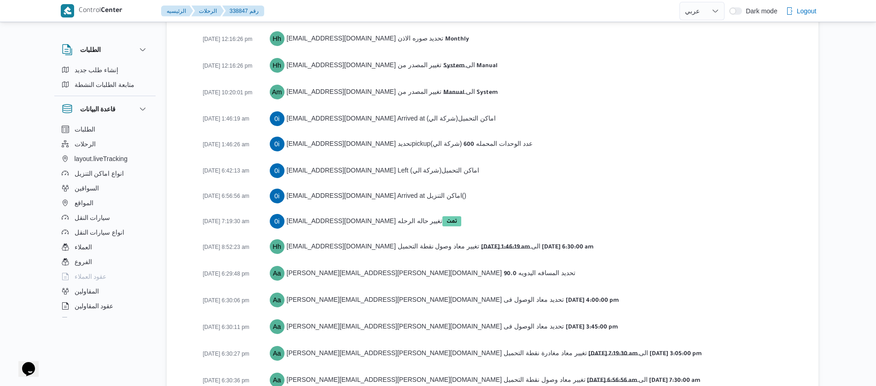
scroll to position [1498, 0]
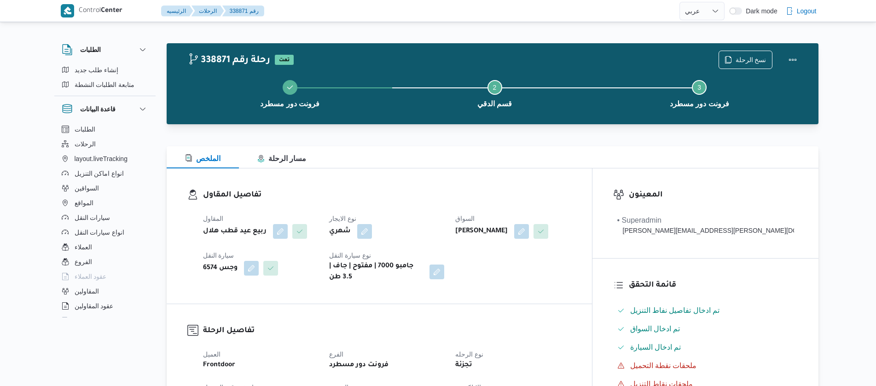
select select "ar"
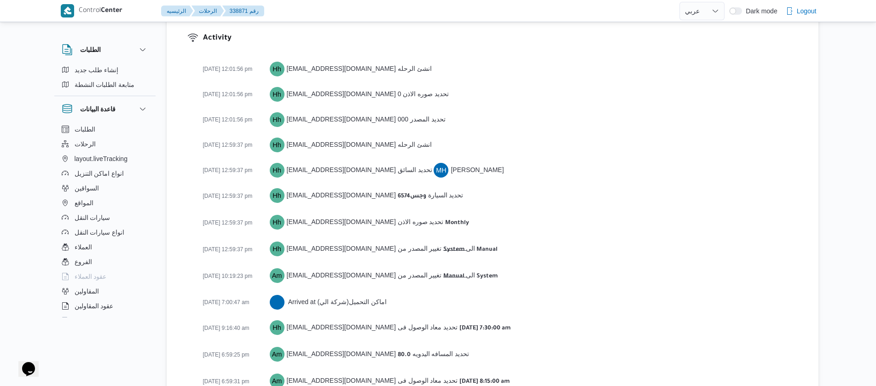
scroll to position [1421, 0]
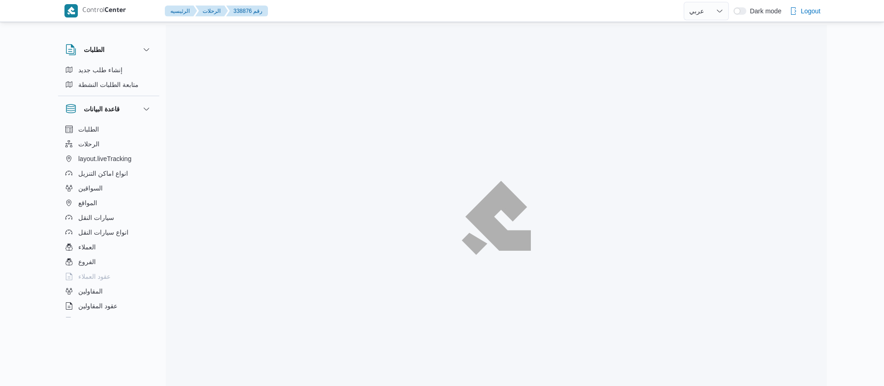
select select "ar"
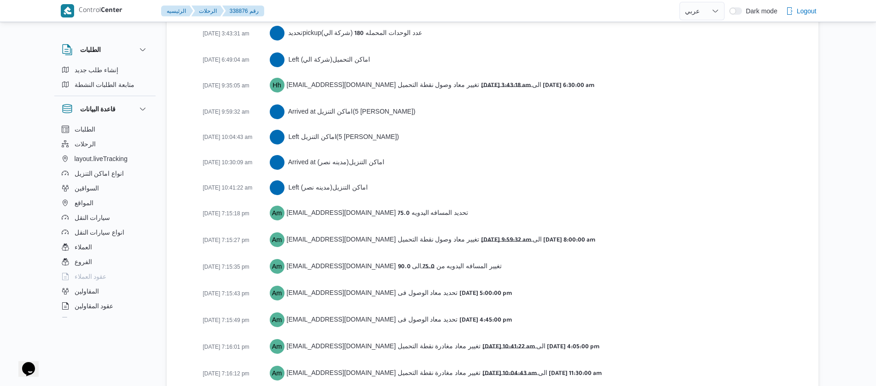
scroll to position [1661, 0]
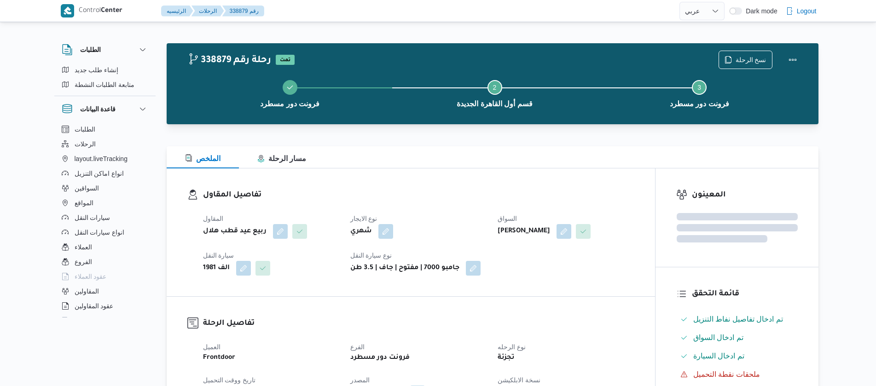
select select "ar"
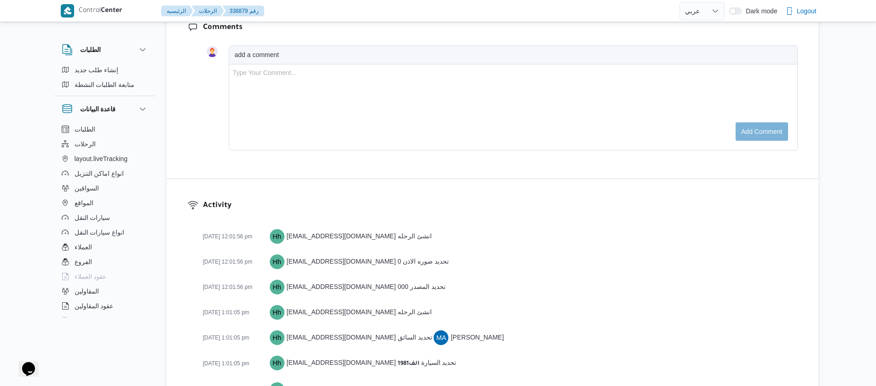
scroll to position [1524, 0]
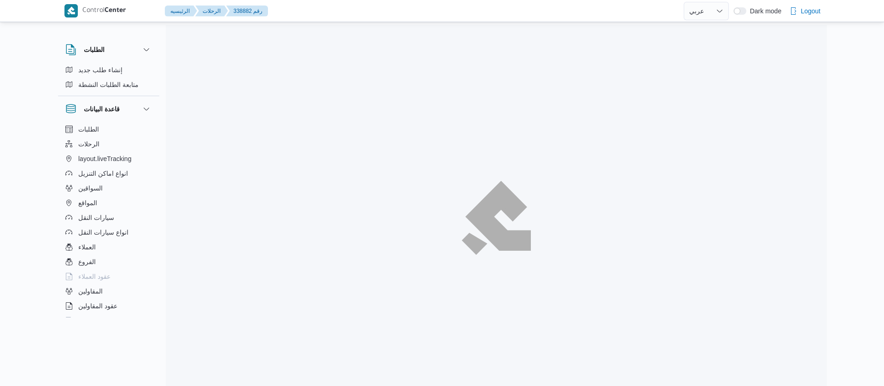
select select "ar"
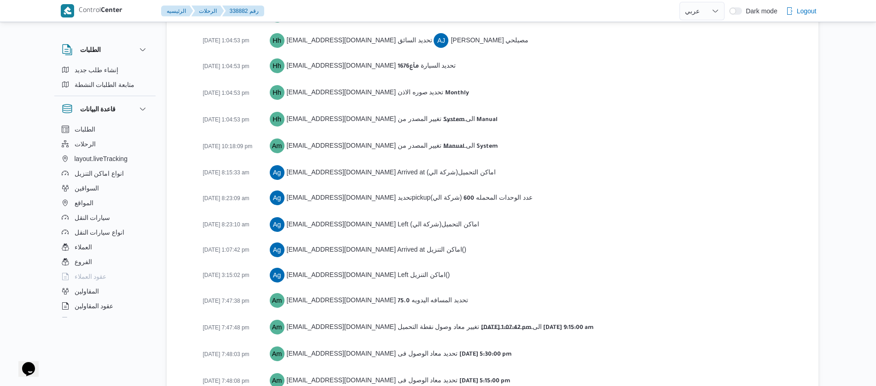
scroll to position [1483, 0]
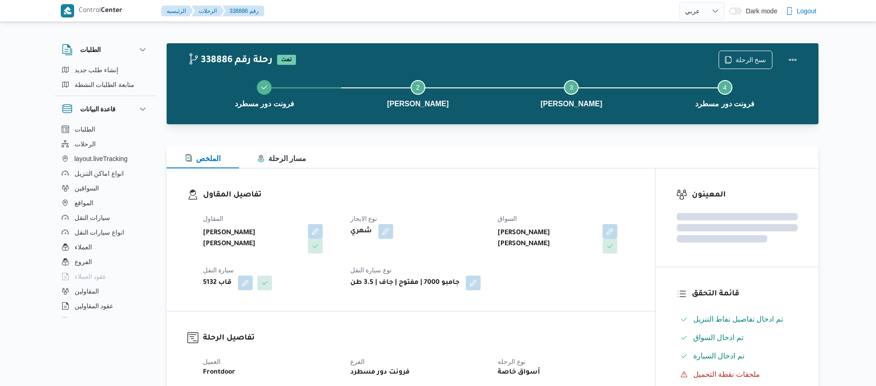
select select "ar"
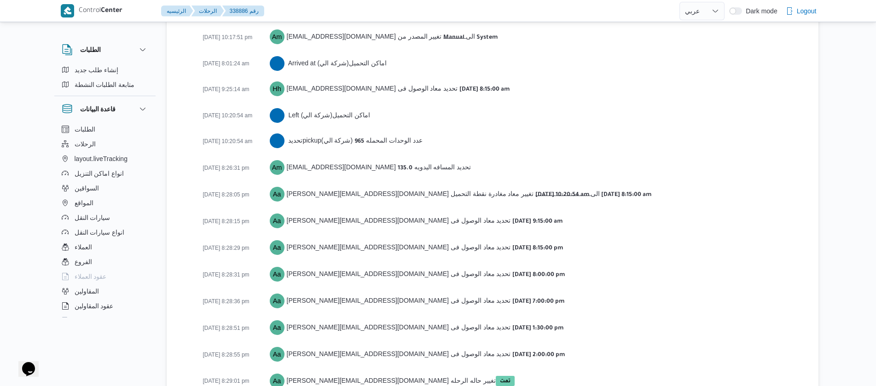
scroll to position [1559, 0]
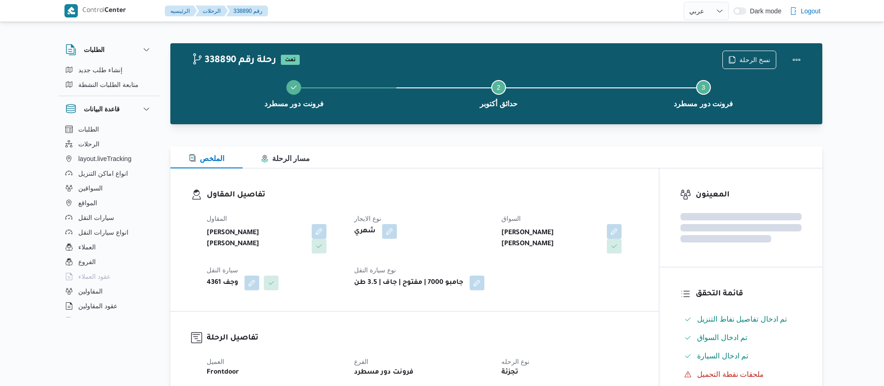
select select "ar"
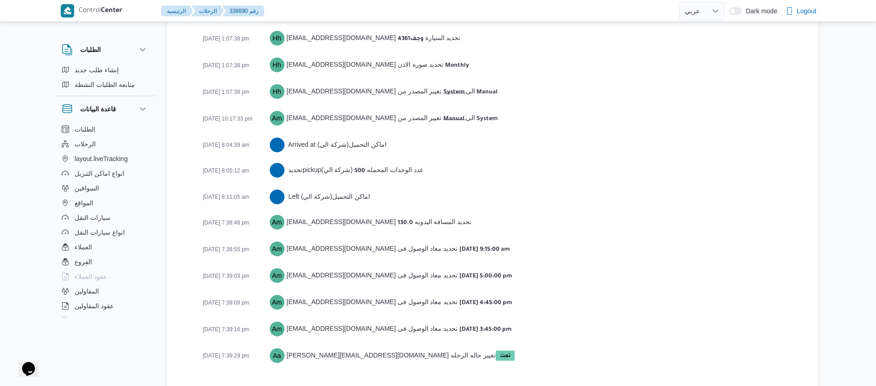
scroll to position [1446, 0]
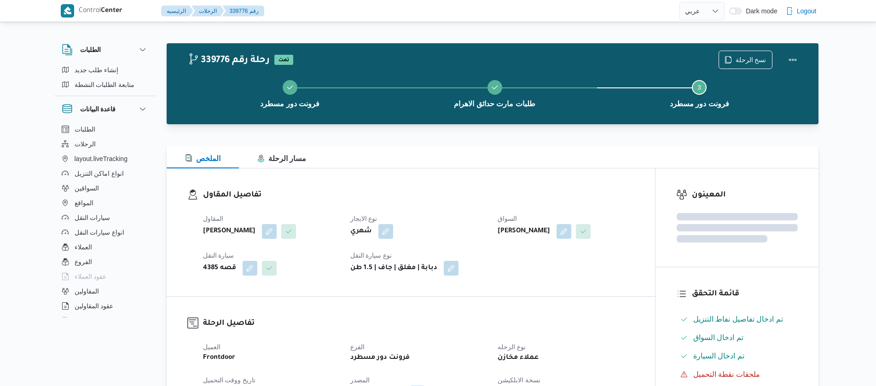
select select "ar"
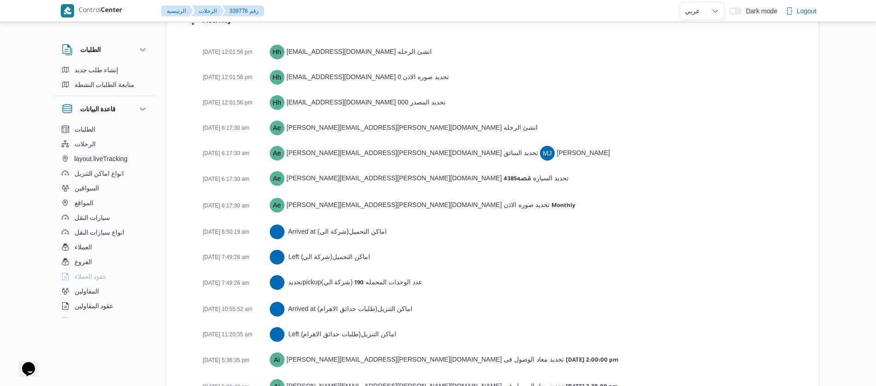
scroll to position [1431, 0]
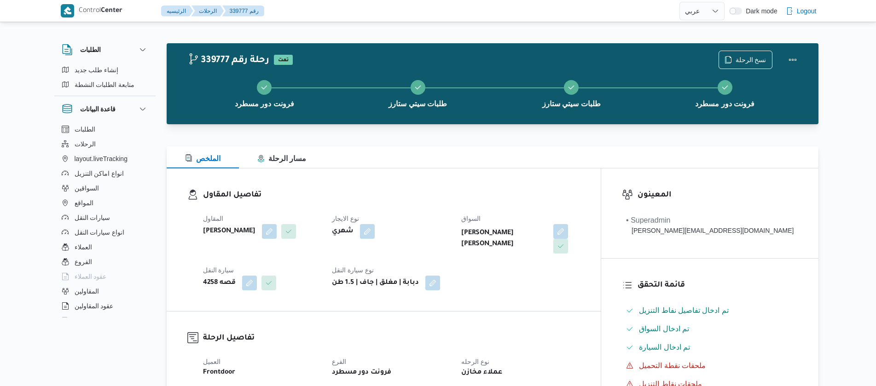
select select "ar"
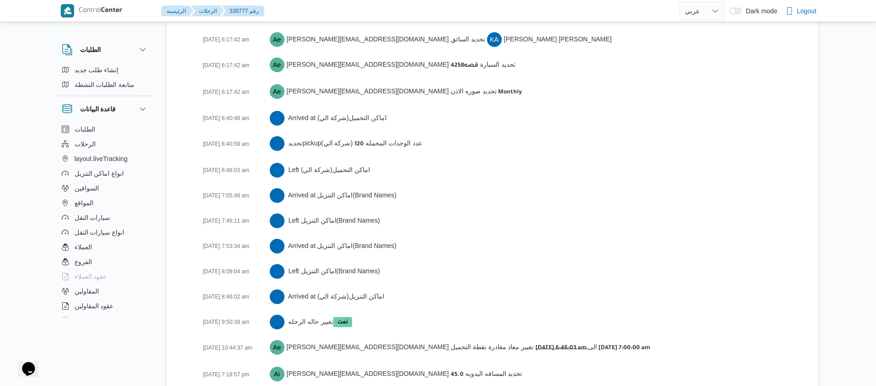
scroll to position [1455, 0]
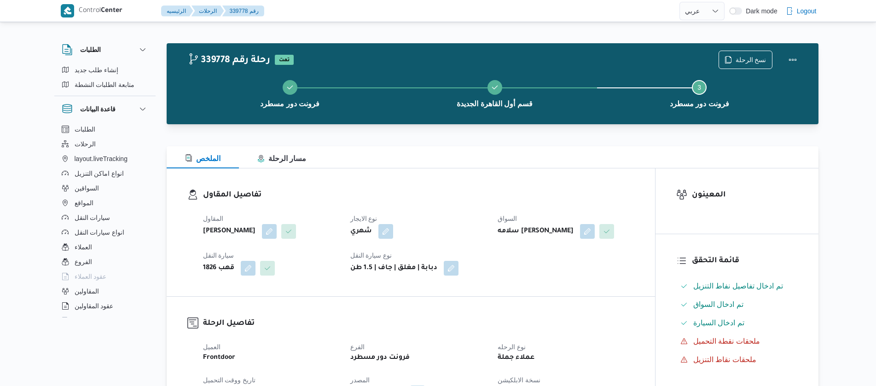
select select "ar"
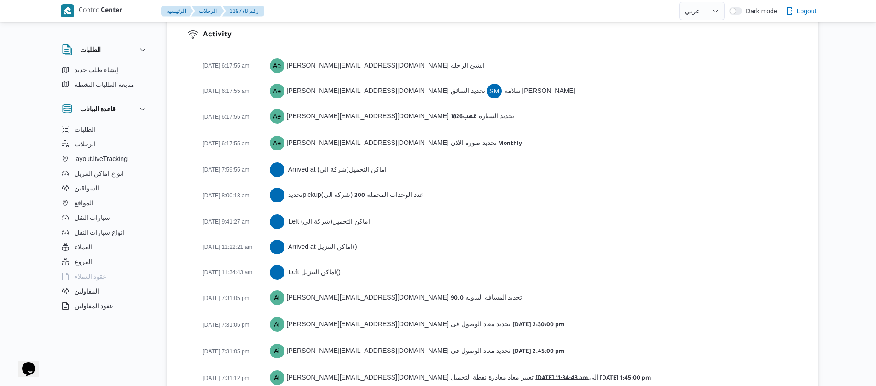
scroll to position [1329, 0]
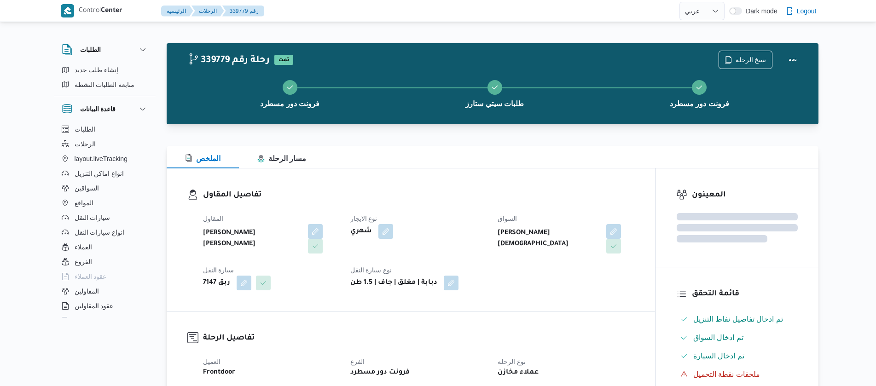
select select "ar"
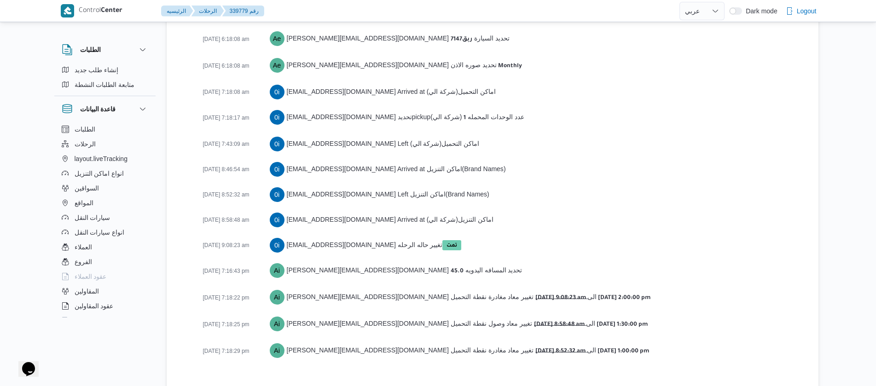
scroll to position [1446, 0]
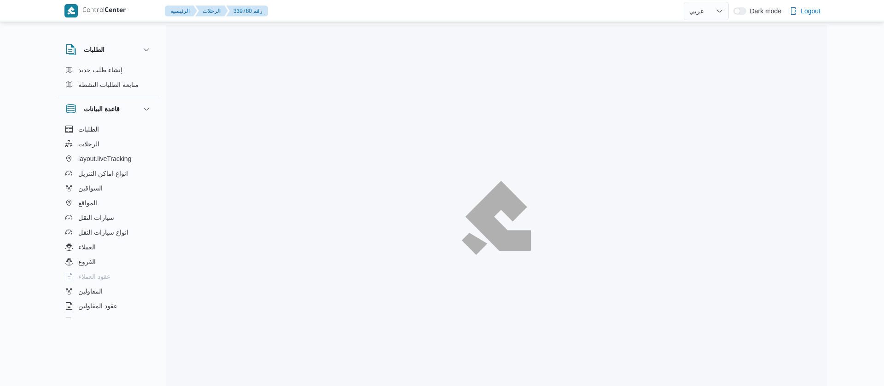
select select "ar"
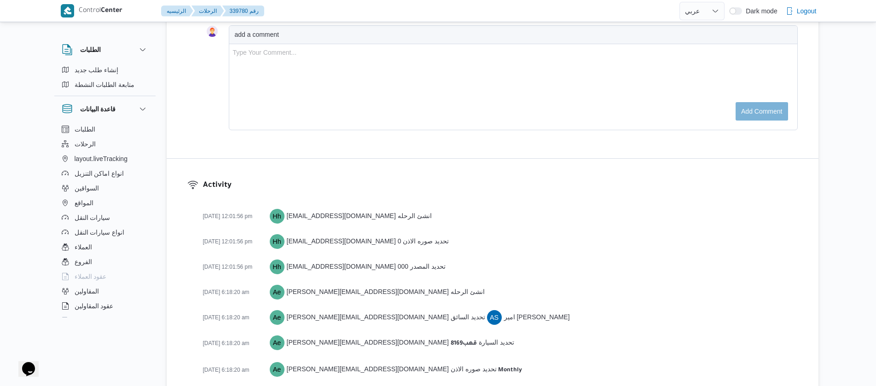
scroll to position [1495, 0]
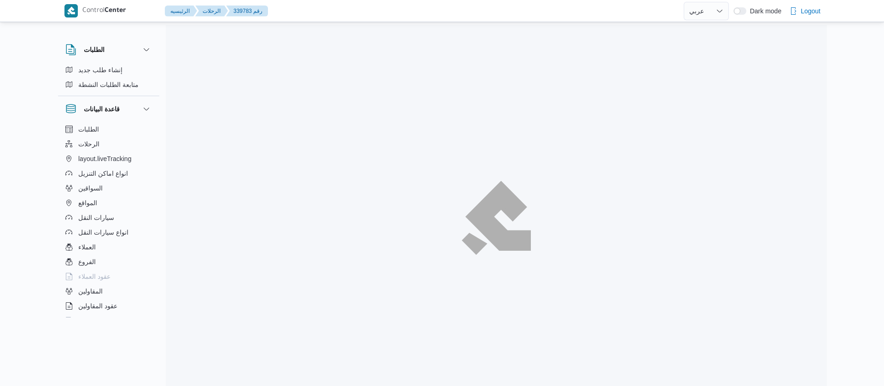
select select "ar"
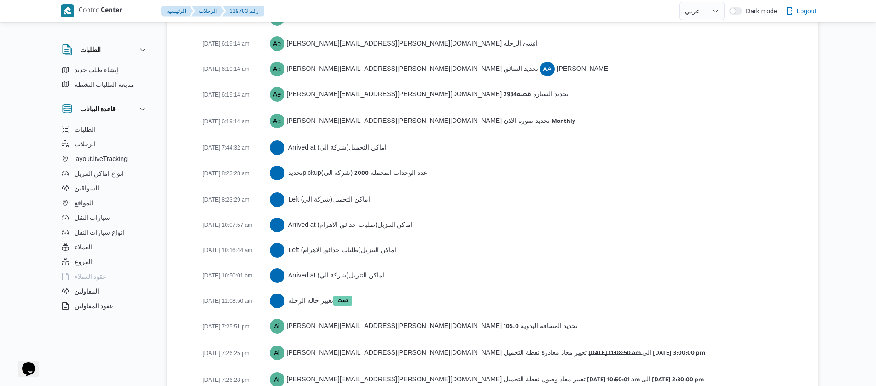
scroll to position [1446, 0]
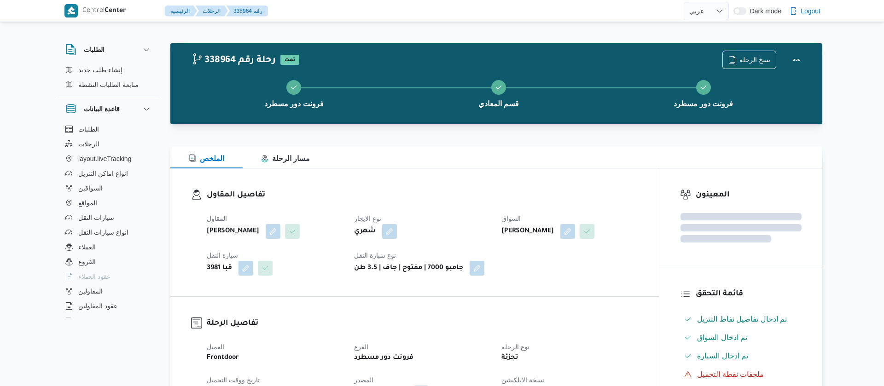
select select "ar"
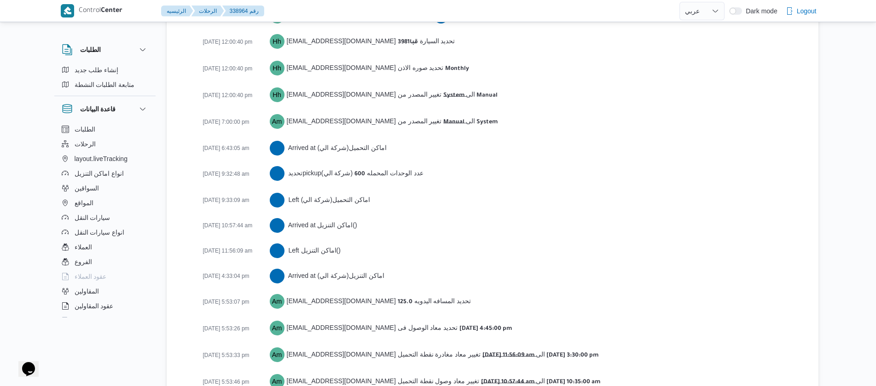
scroll to position [1483, 0]
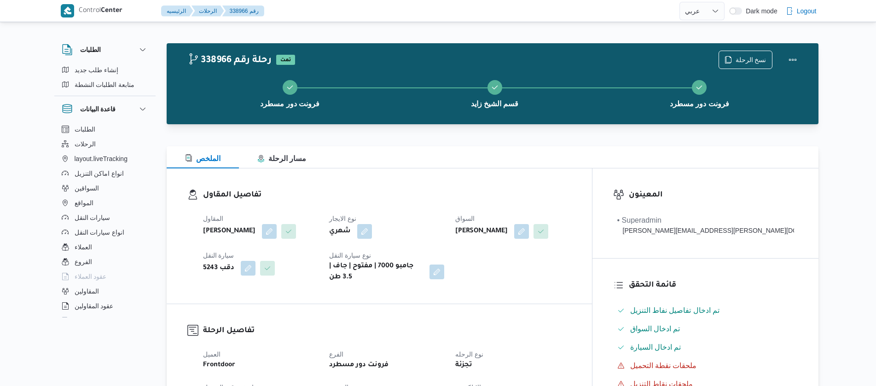
select select "ar"
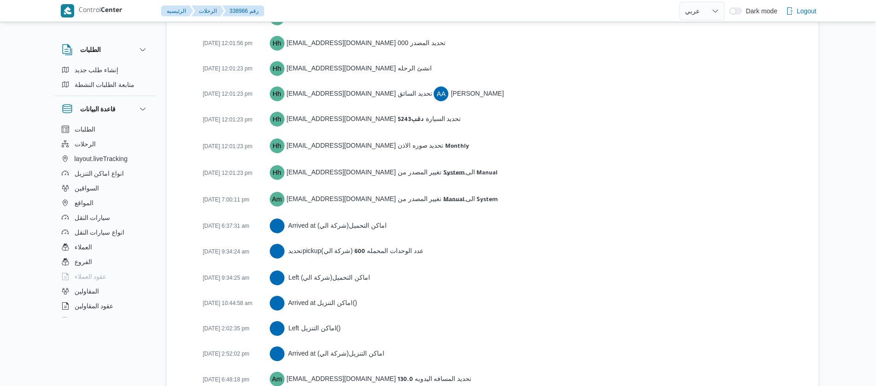
scroll to position [1483, 0]
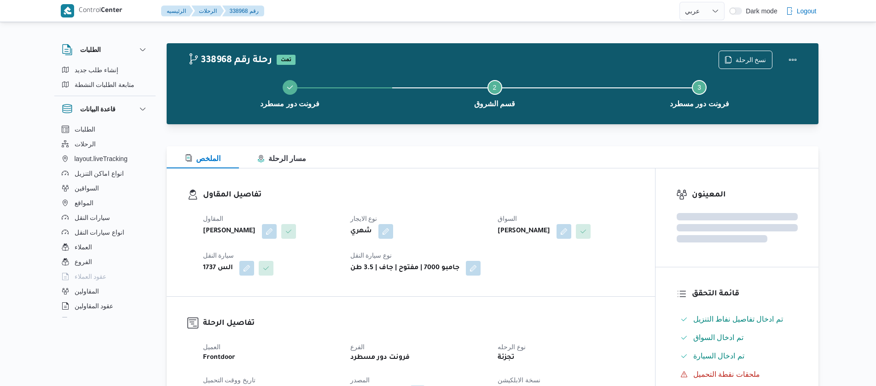
select select "ar"
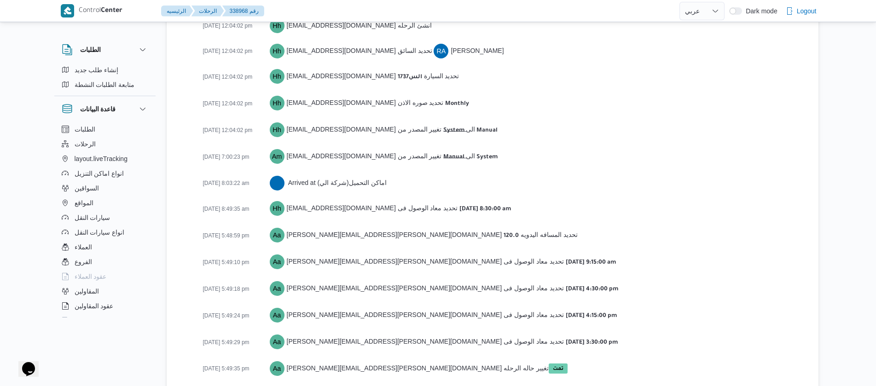
scroll to position [1406, 0]
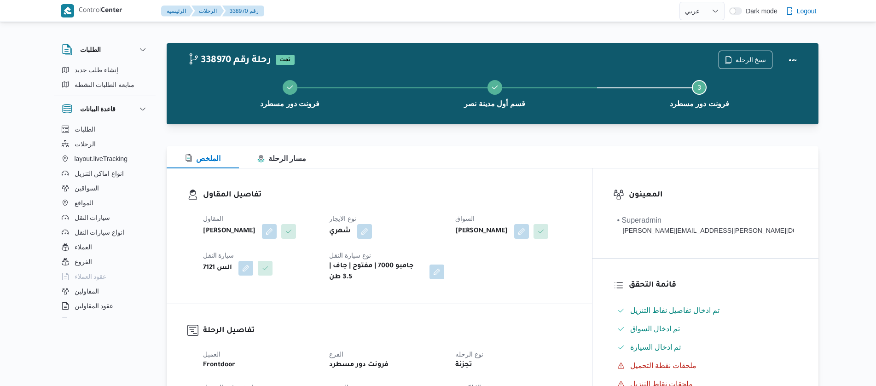
select select "ar"
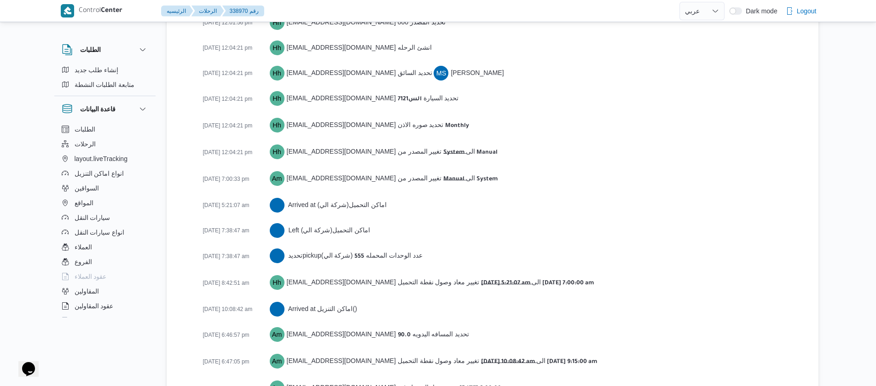
scroll to position [1498, 0]
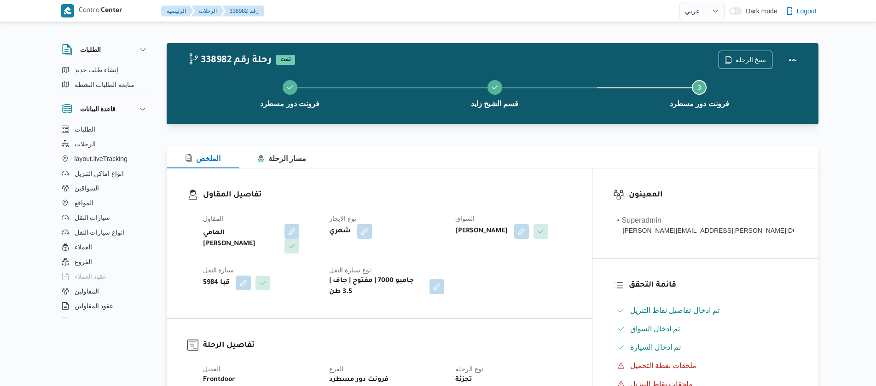
select select "ar"
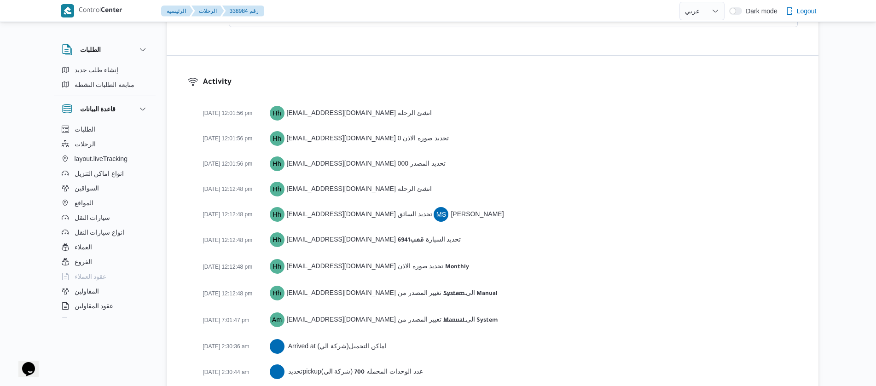
scroll to position [1509, 0]
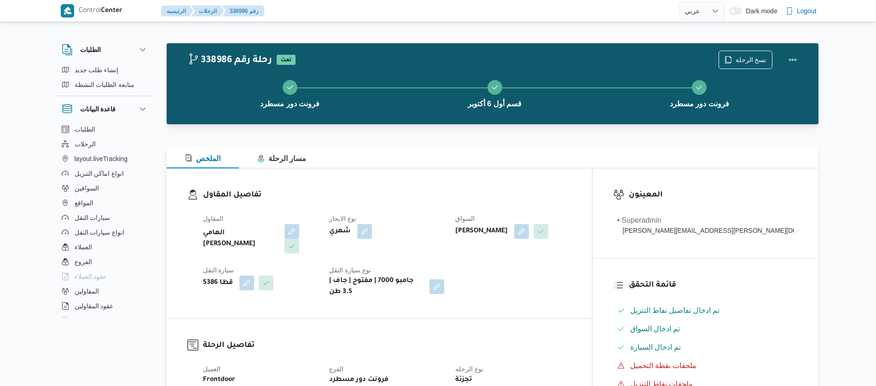
select select "ar"
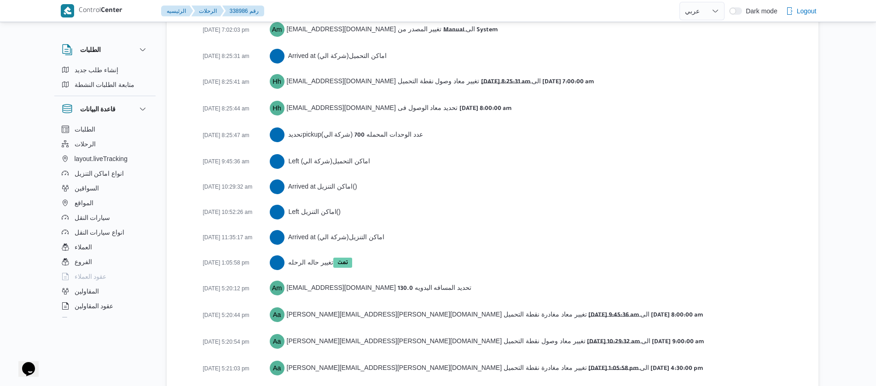
scroll to position [1586, 0]
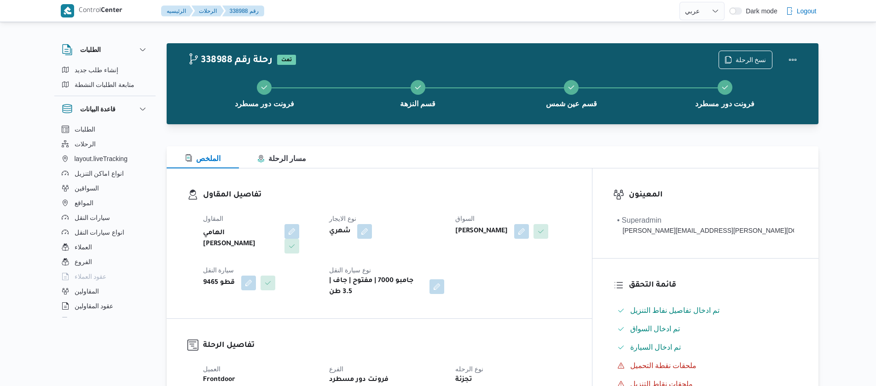
select select "ar"
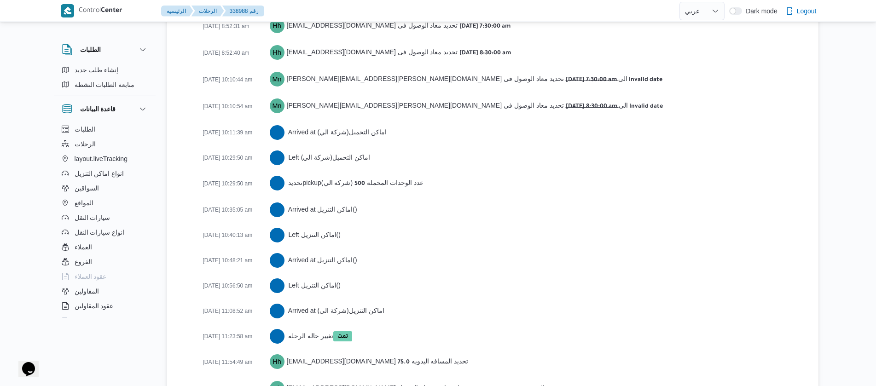
scroll to position [1610, 0]
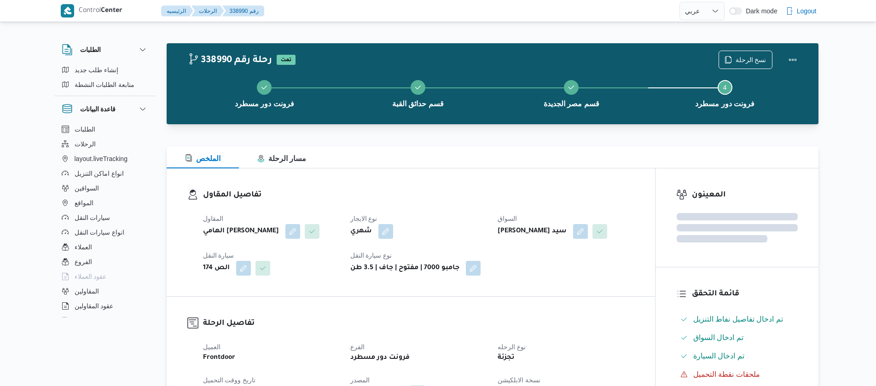
select select "ar"
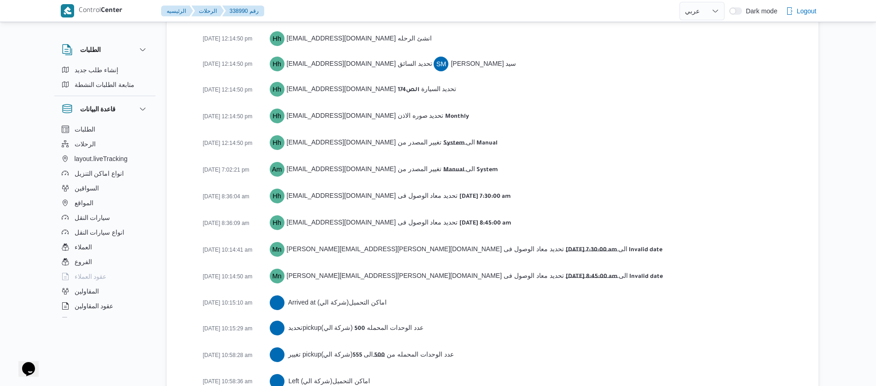
scroll to position [1713, 0]
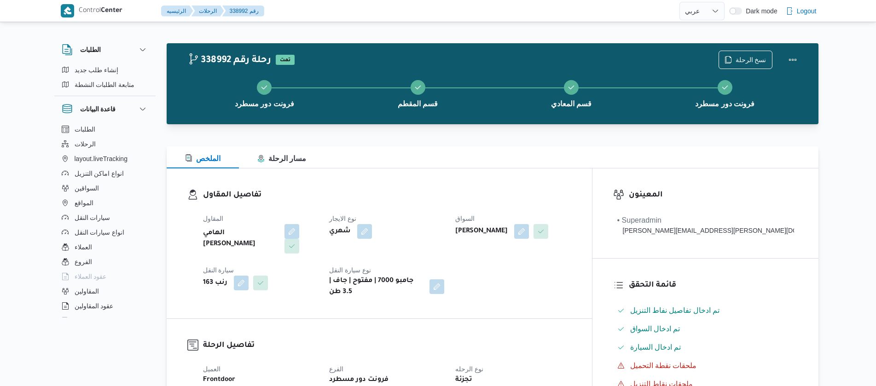
select select "ar"
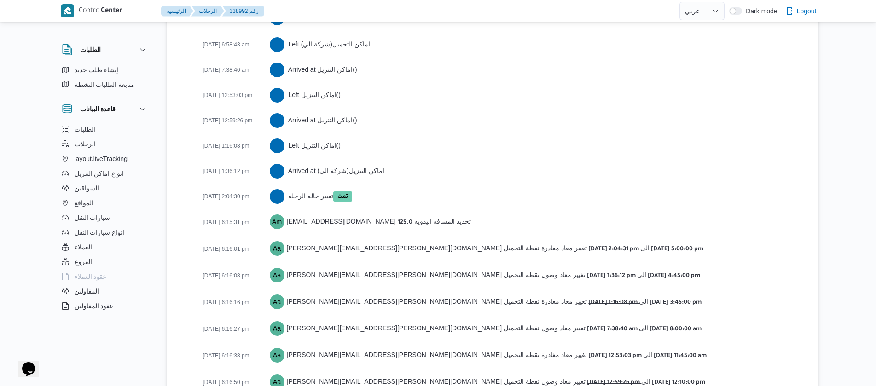
scroll to position [1650, 0]
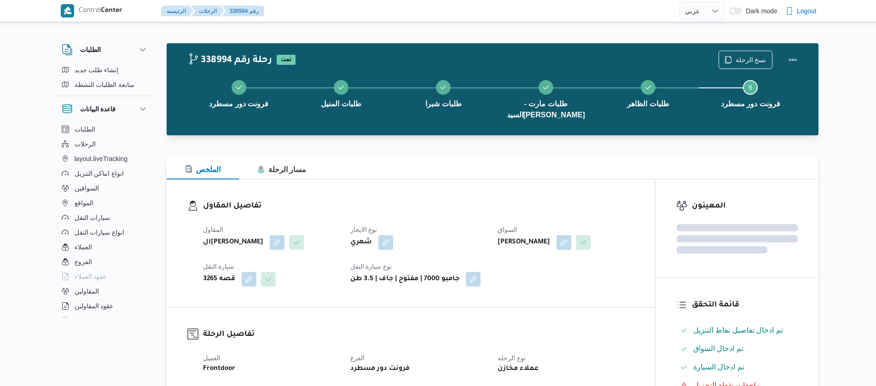
select select "ar"
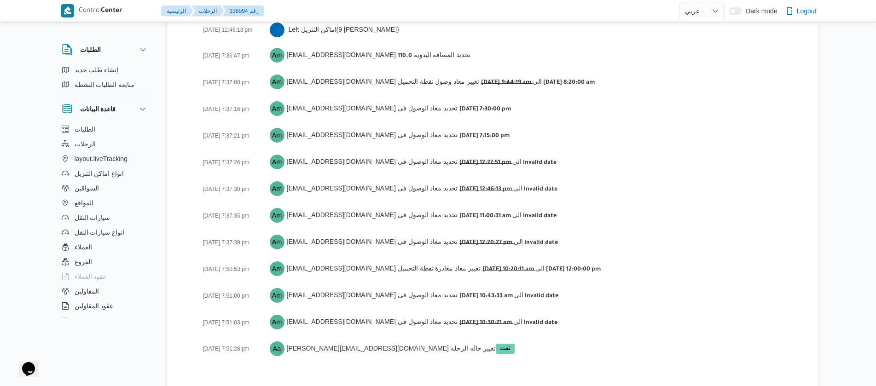
scroll to position [1723, 0]
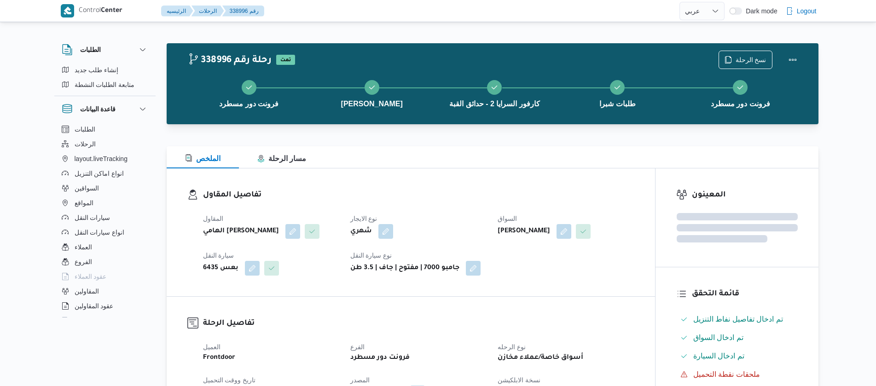
select select "ar"
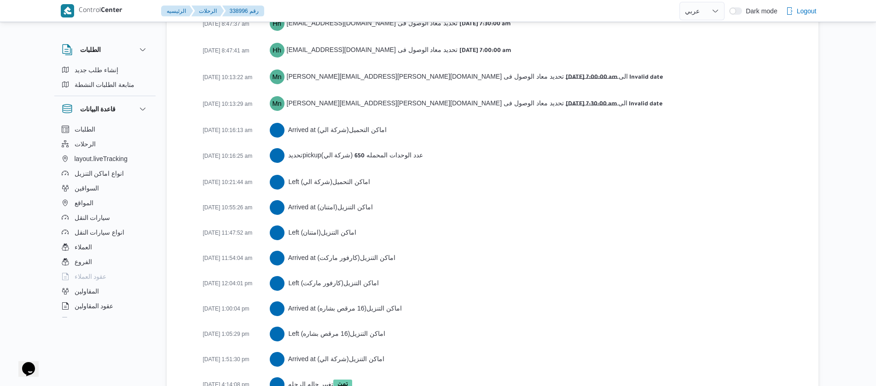
scroll to position [1823, 0]
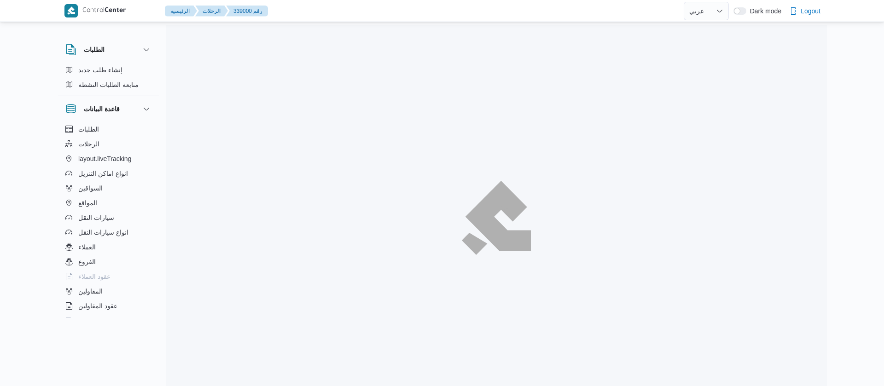
select select "ar"
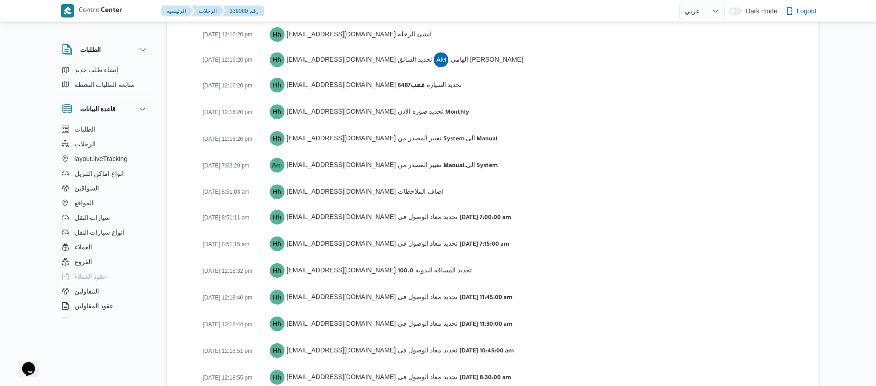
scroll to position [1432, 0]
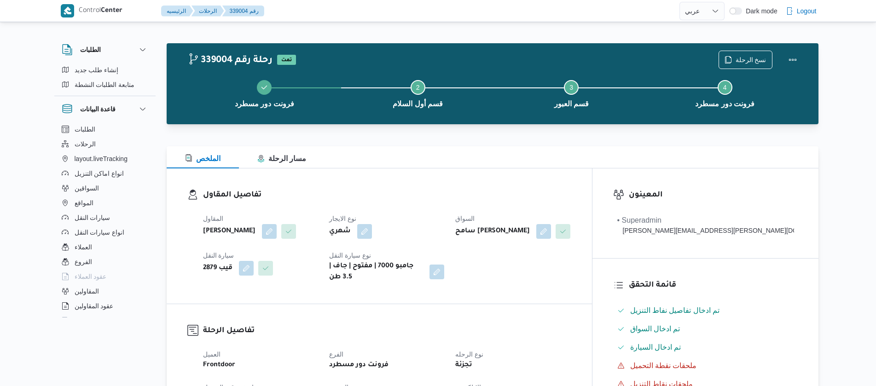
select select "ar"
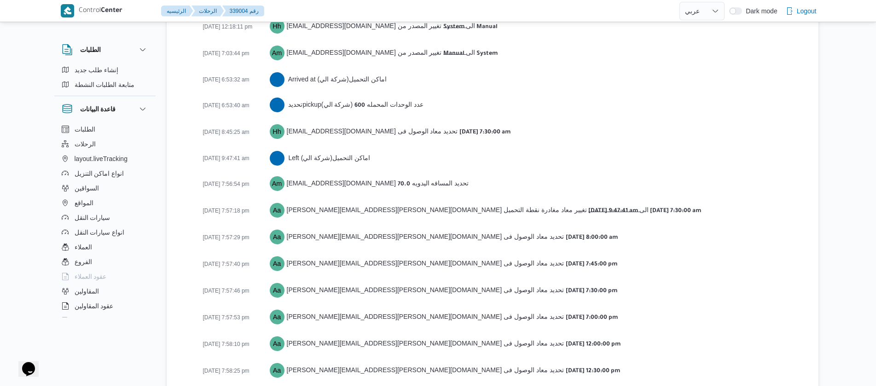
scroll to position [1574, 0]
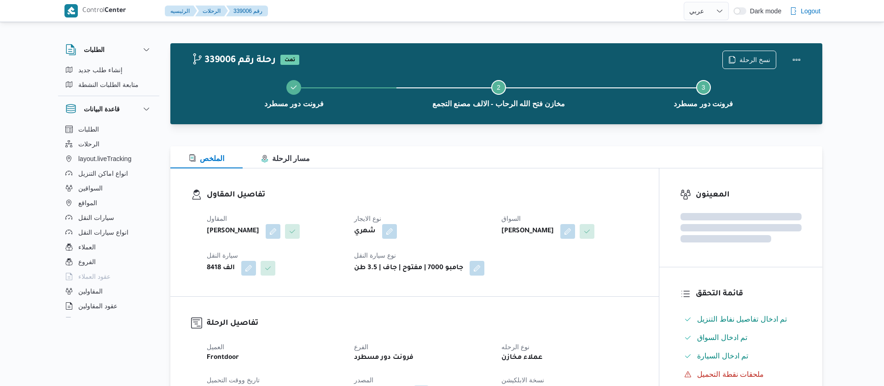
select select "ar"
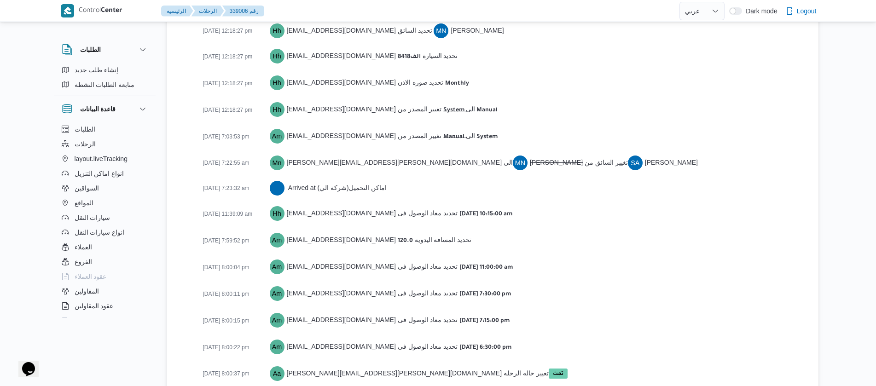
scroll to position [1446, 0]
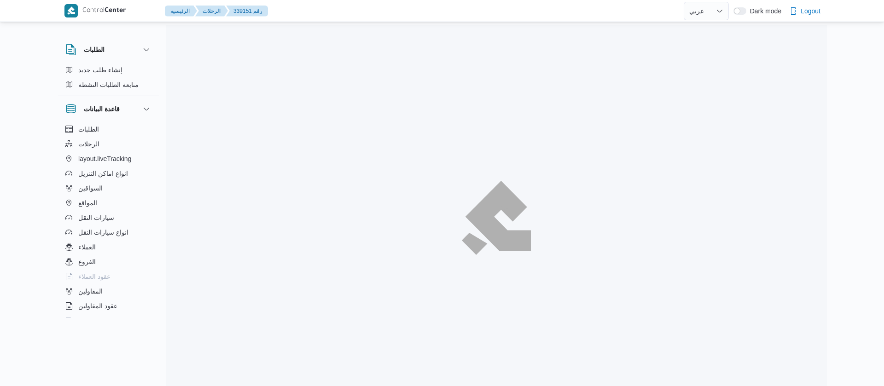
select select "ar"
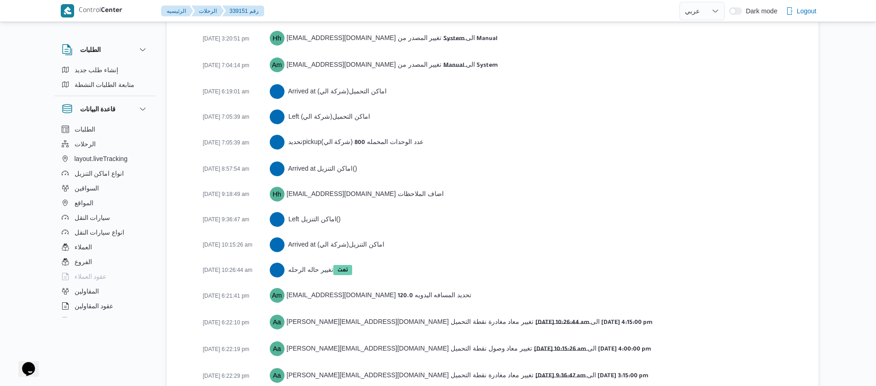
scroll to position [1523, 0]
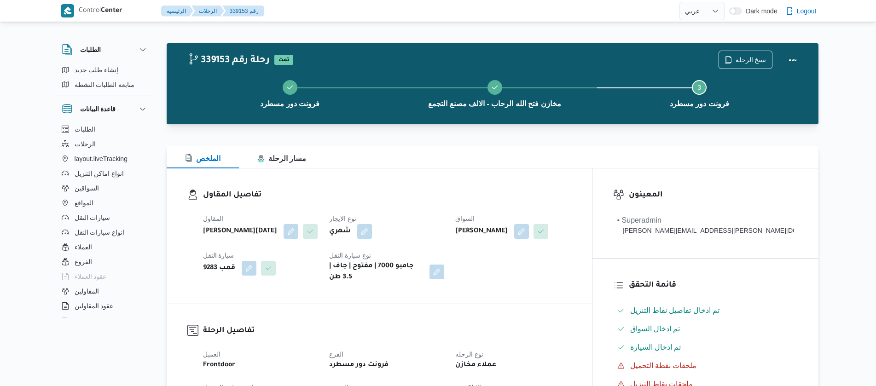
select select "ar"
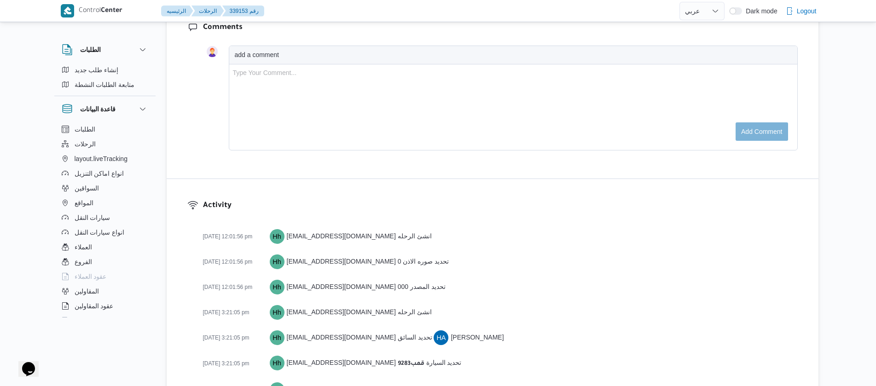
scroll to position [1472, 0]
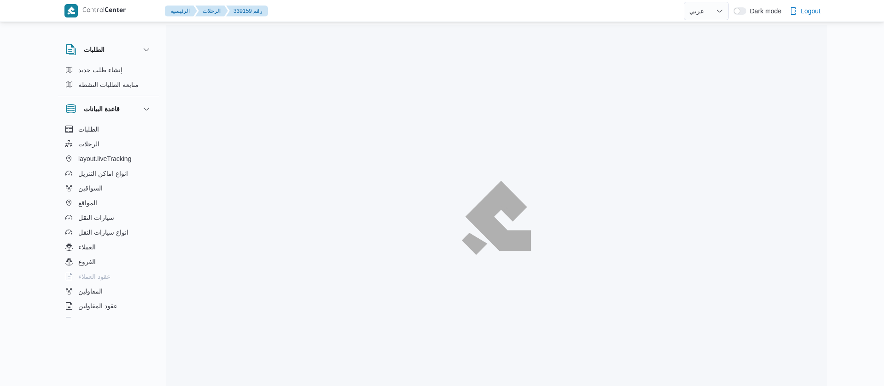
select select "ar"
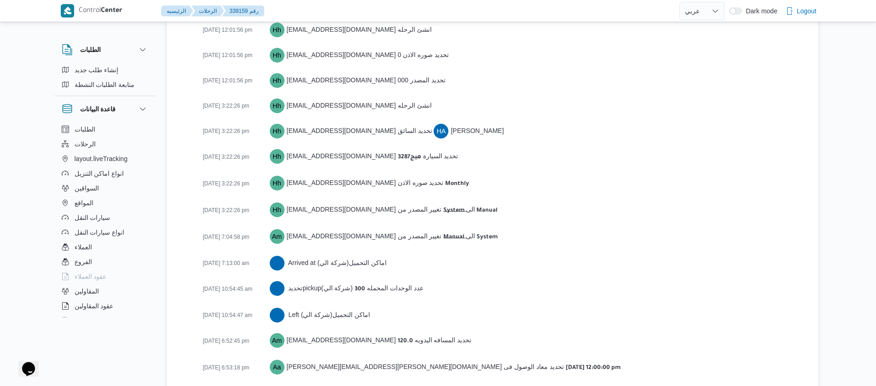
scroll to position [1472, 0]
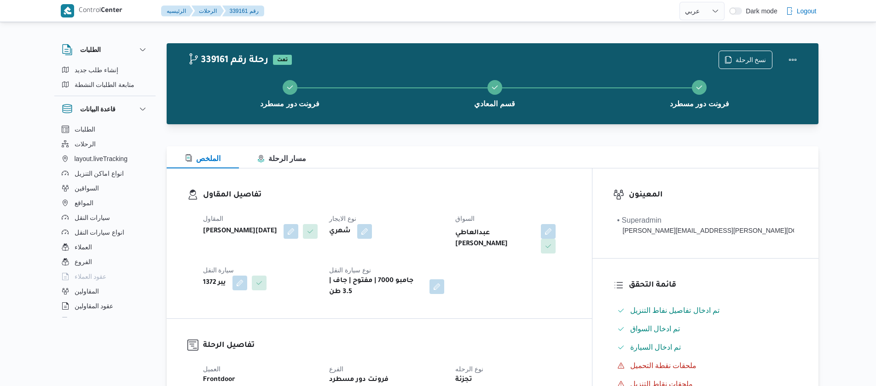
select select "ar"
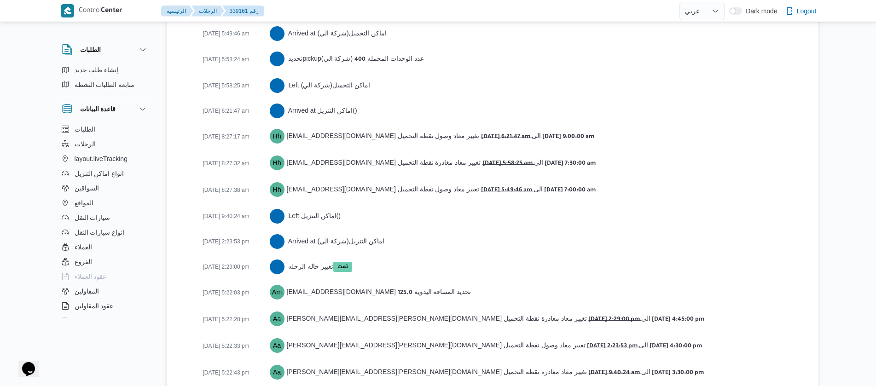
scroll to position [1575, 0]
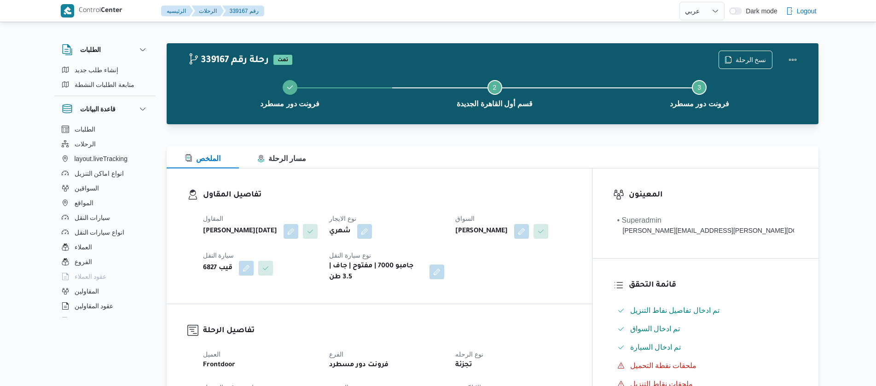
select select "ar"
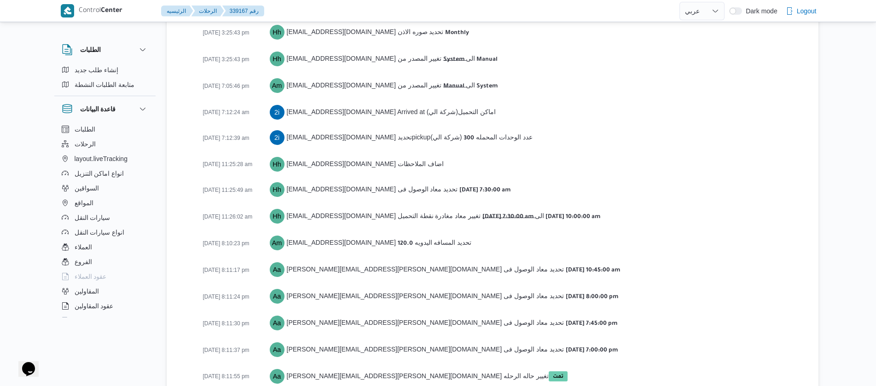
scroll to position [1498, 0]
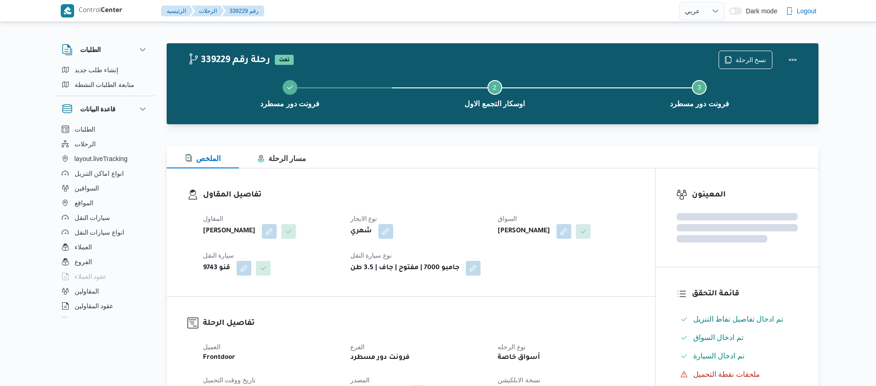
select select "ar"
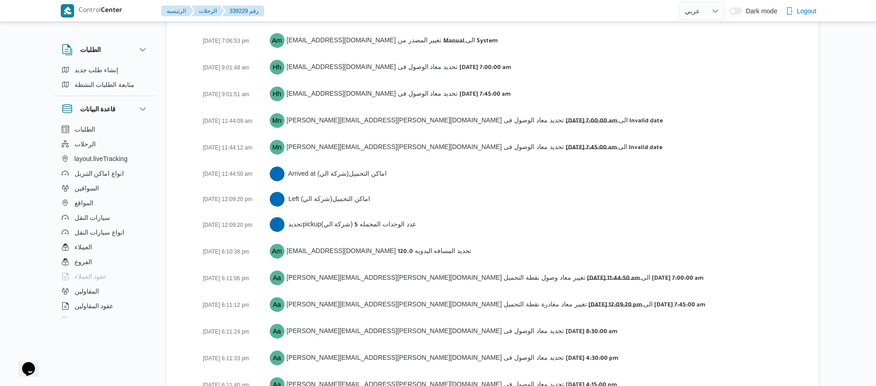
scroll to position [1601, 0]
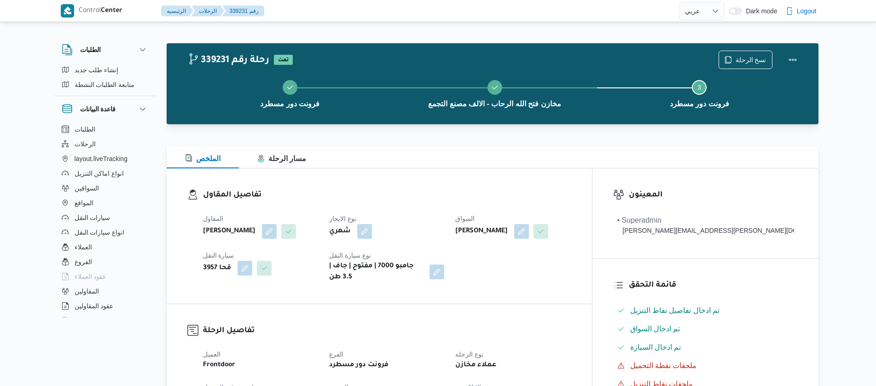
select select "ar"
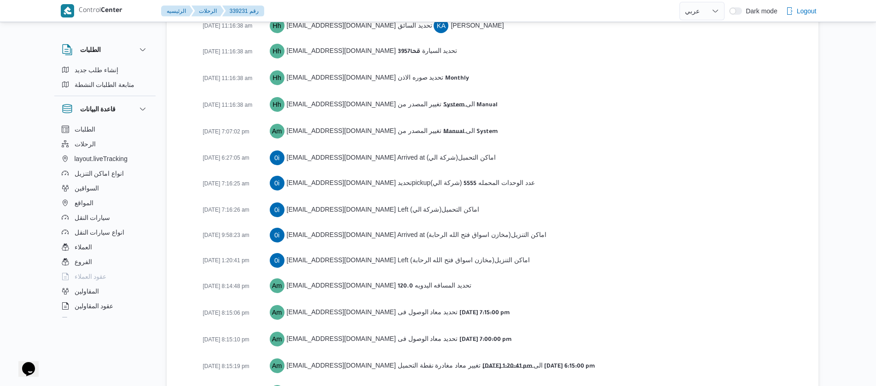
scroll to position [1457, 0]
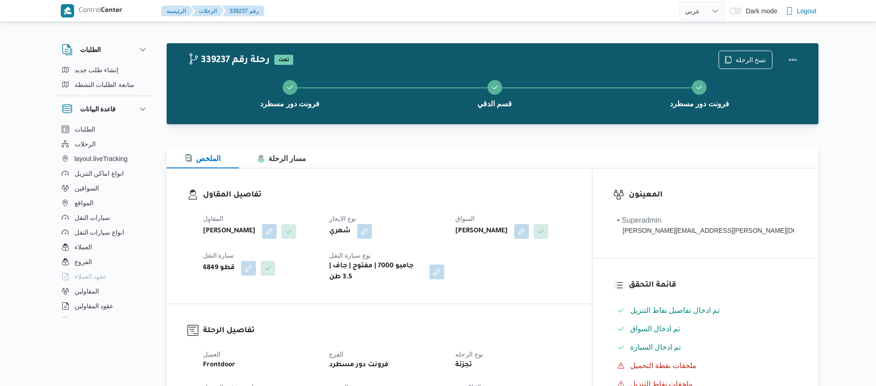
select select "ar"
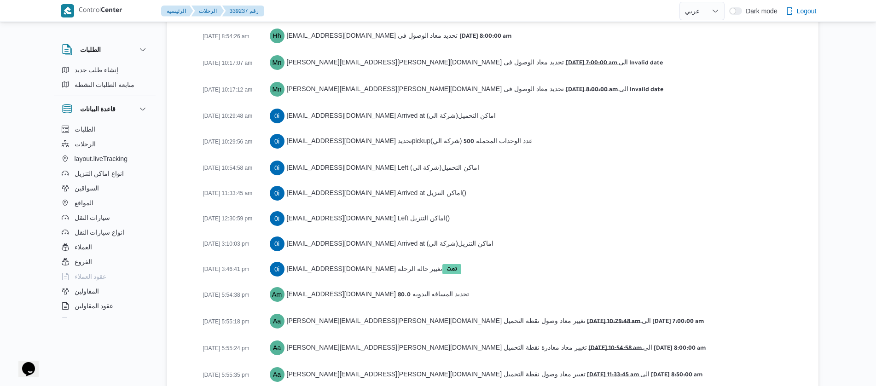
scroll to position [1637, 0]
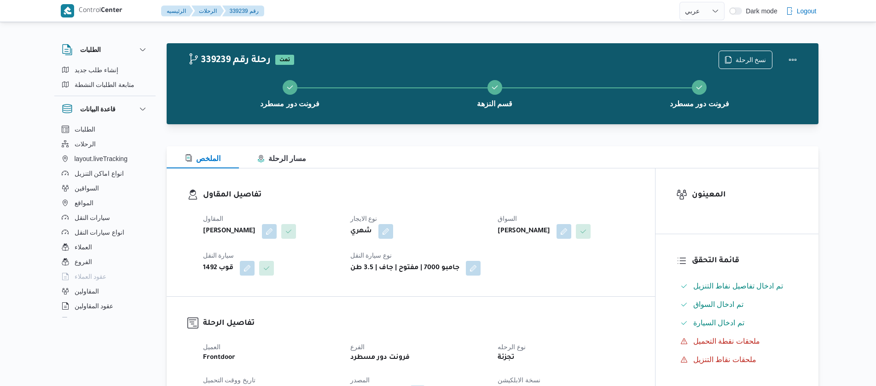
select select "ar"
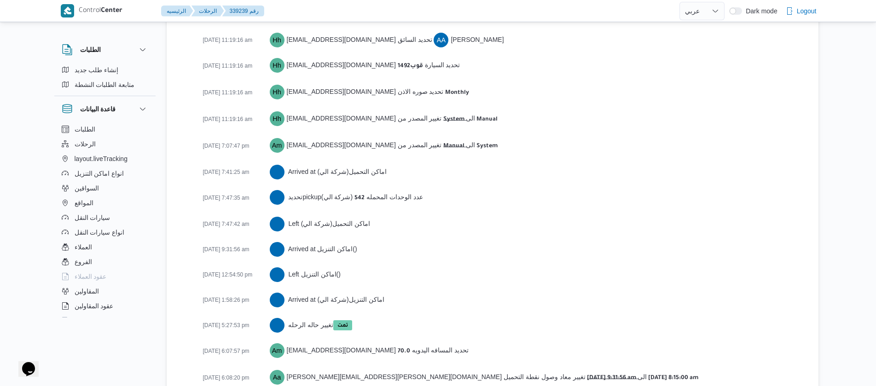
scroll to position [1432, 0]
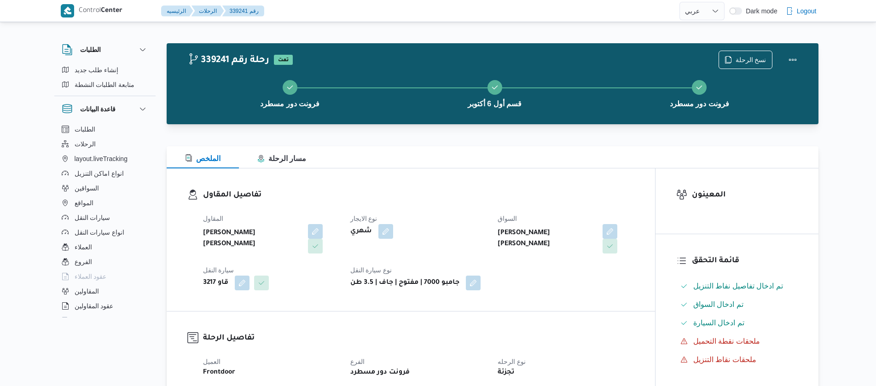
select select "ar"
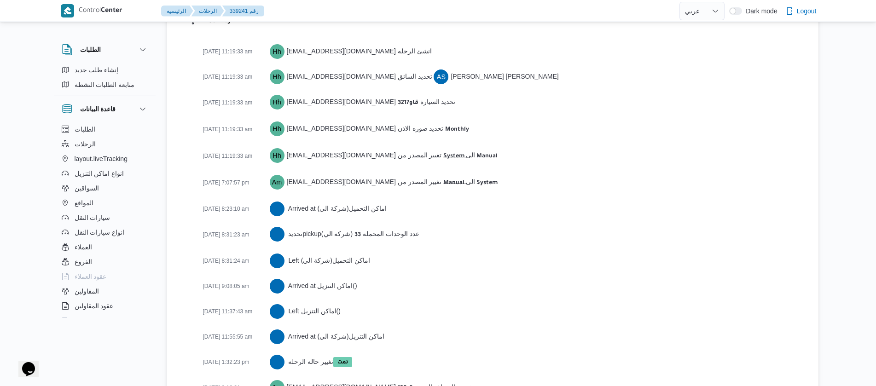
scroll to position [1432, 0]
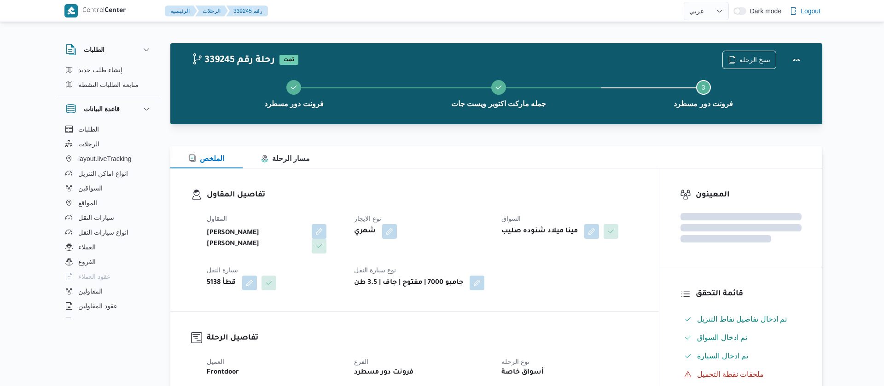
select select "ar"
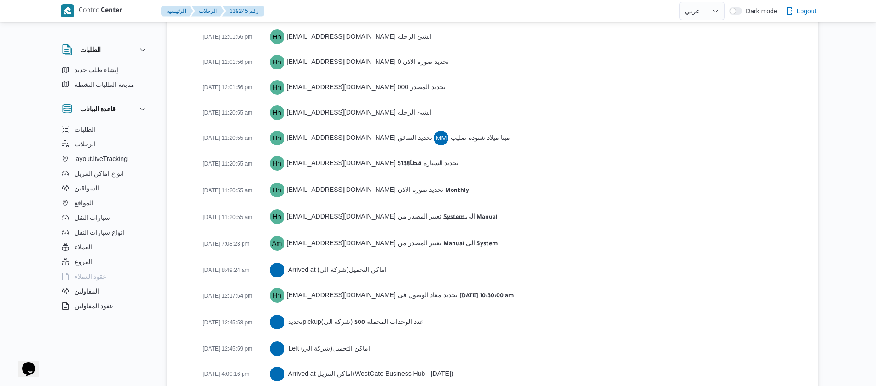
scroll to position [1509, 0]
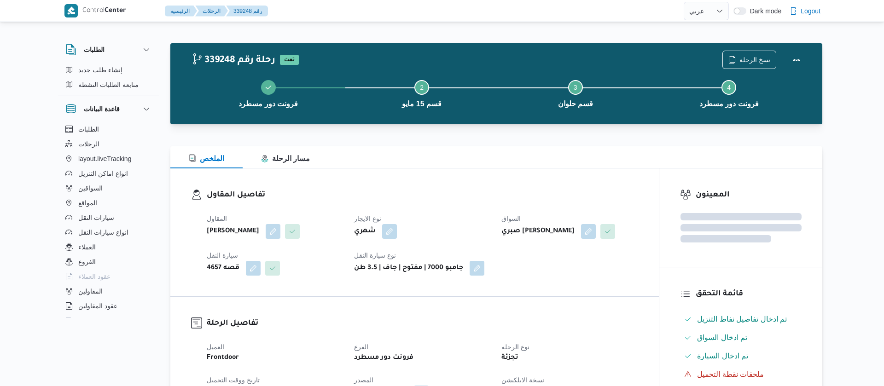
select select "ar"
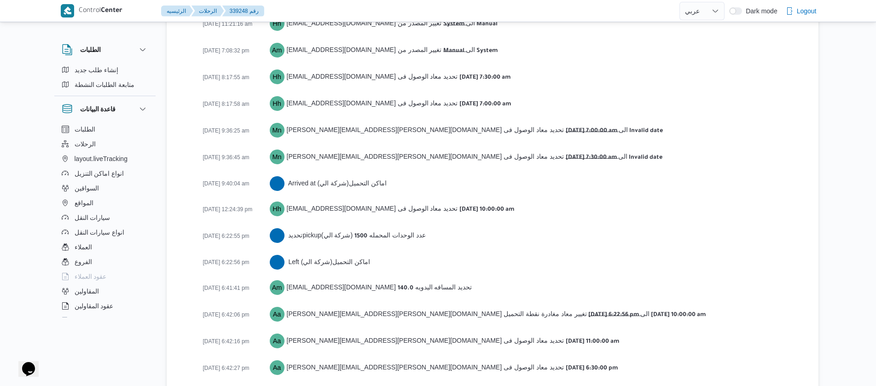
scroll to position [1593, 0]
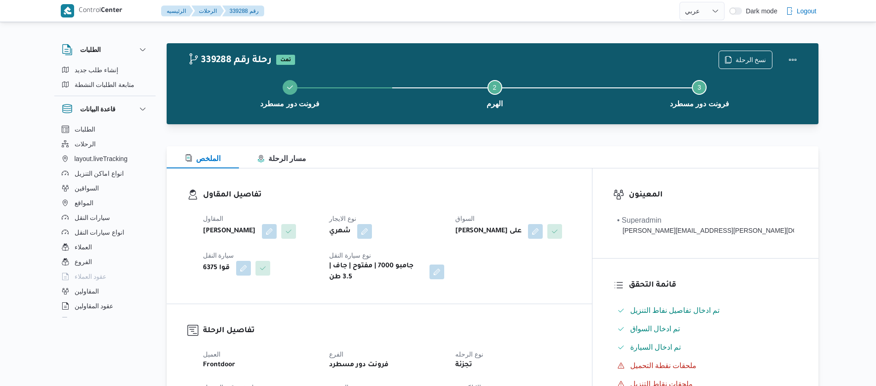
select select "ar"
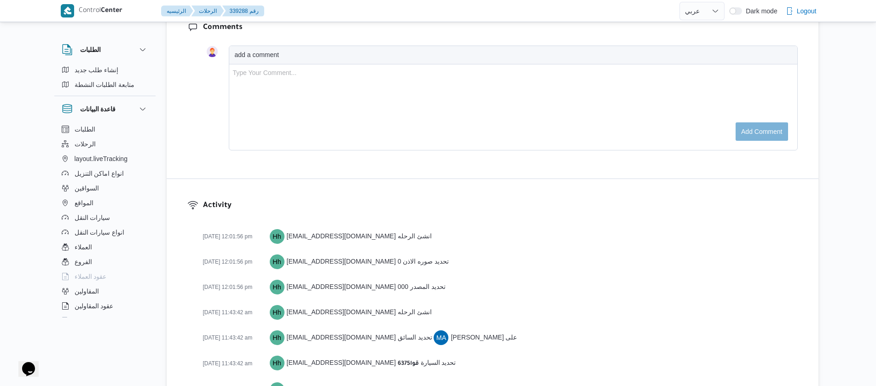
scroll to position [1421, 0]
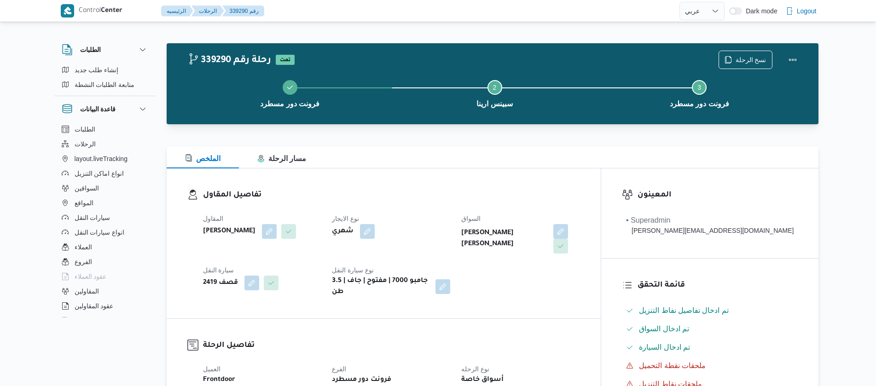
select select "ar"
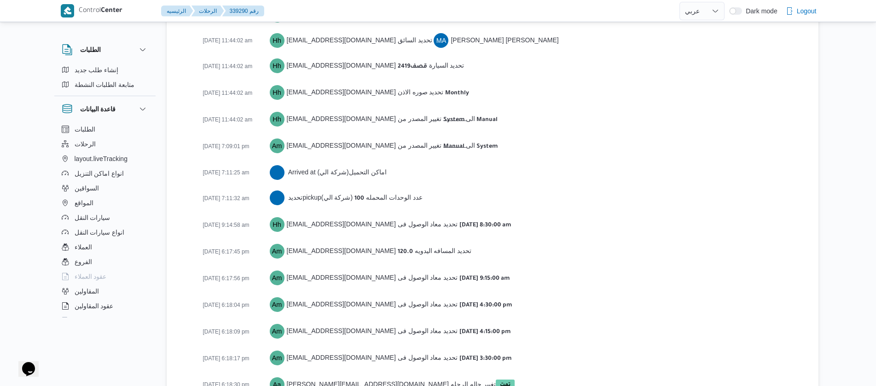
scroll to position [1447, 0]
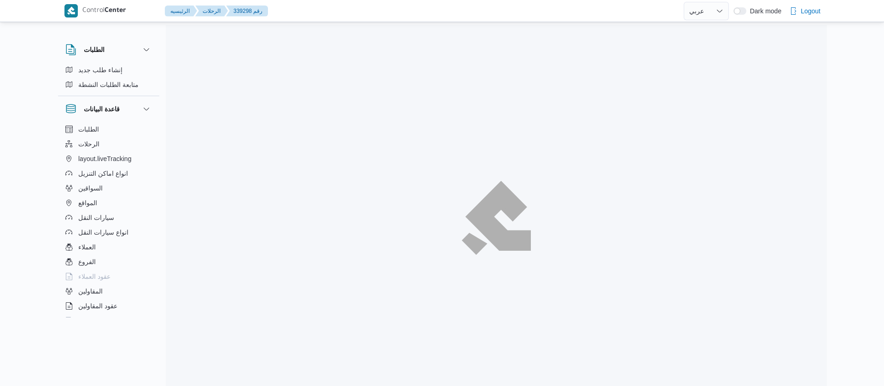
select select "ar"
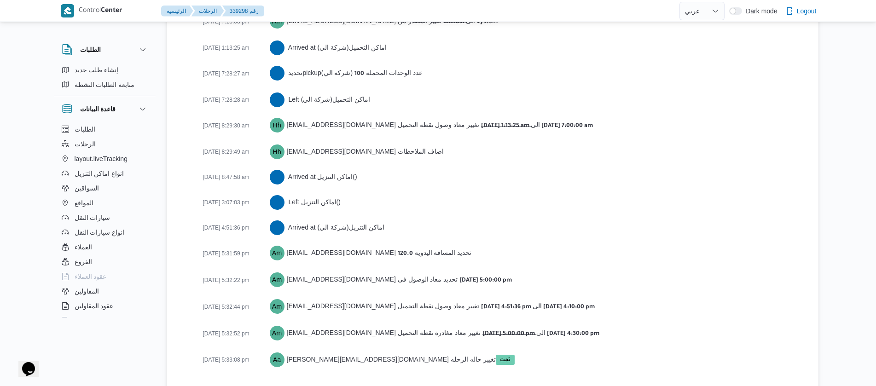
scroll to position [1549, 0]
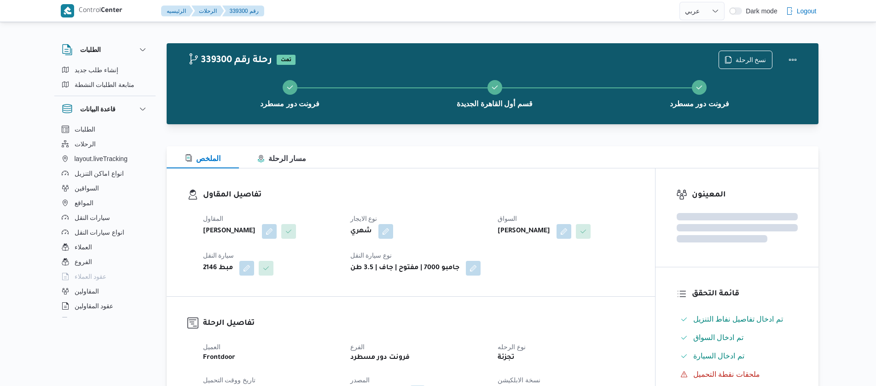
select select "ar"
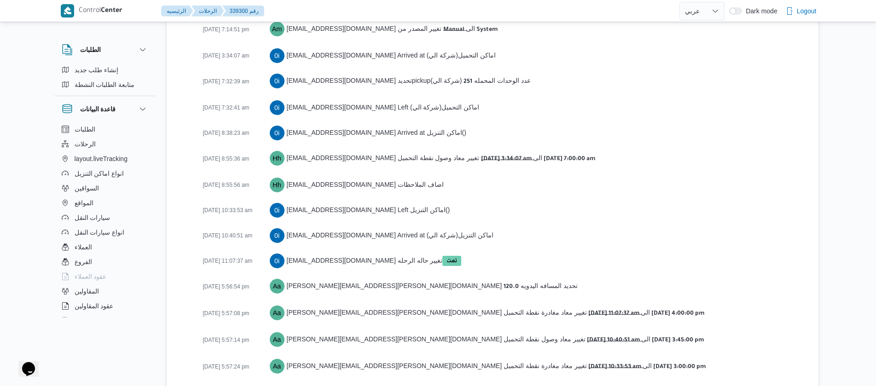
scroll to position [1549, 0]
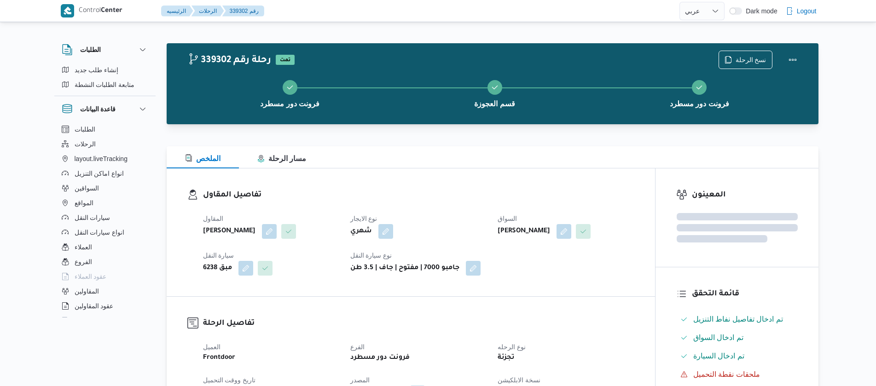
select select "ar"
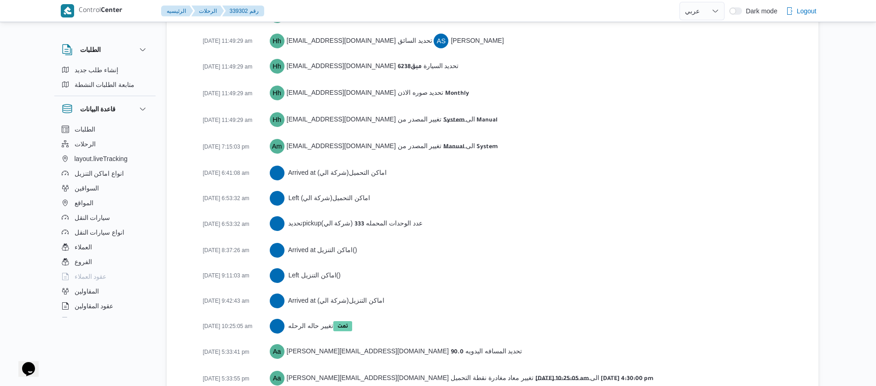
scroll to position [1498, 0]
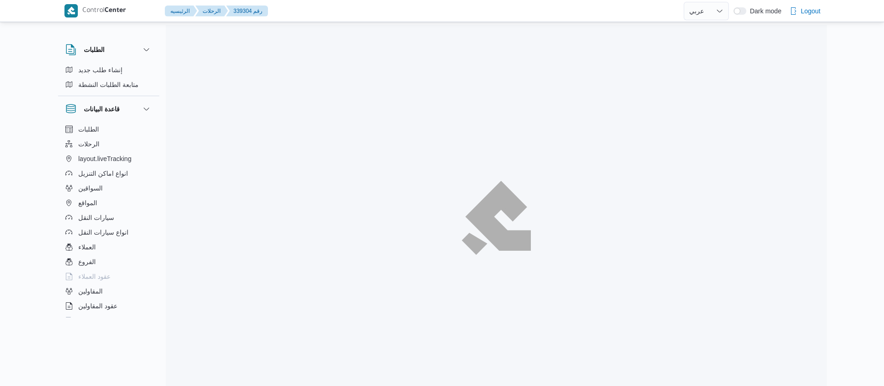
select select "ar"
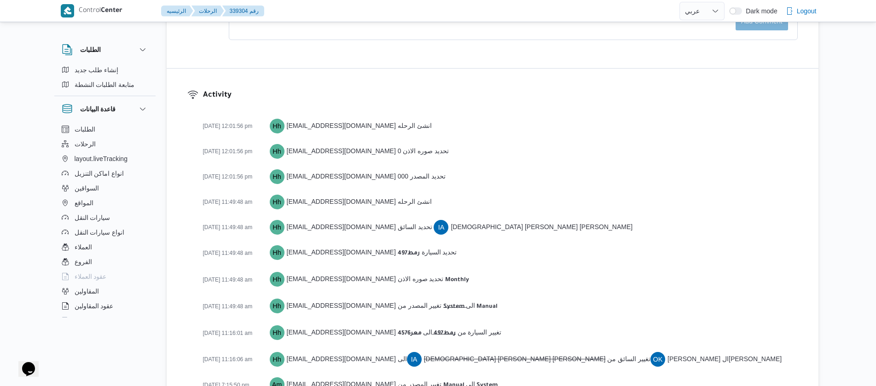
scroll to position [1575, 0]
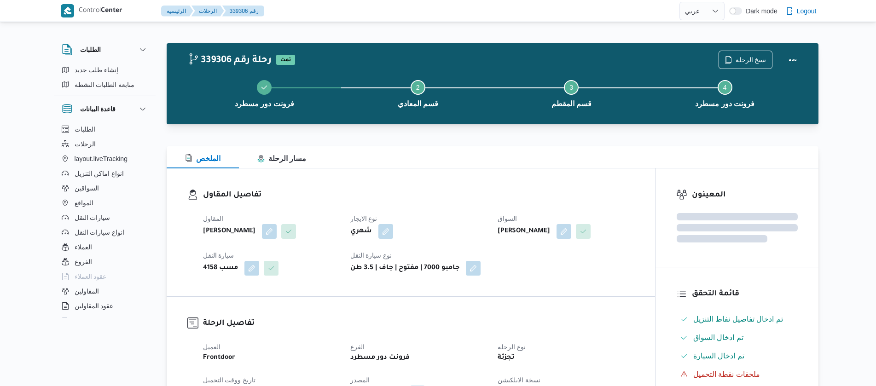
select select "ar"
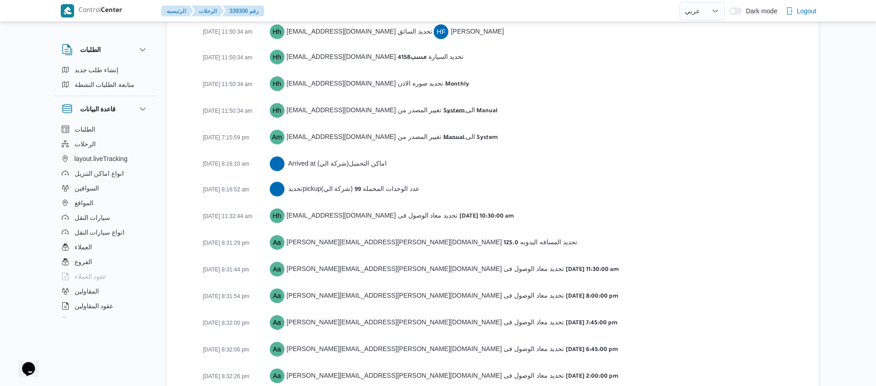
scroll to position [1523, 0]
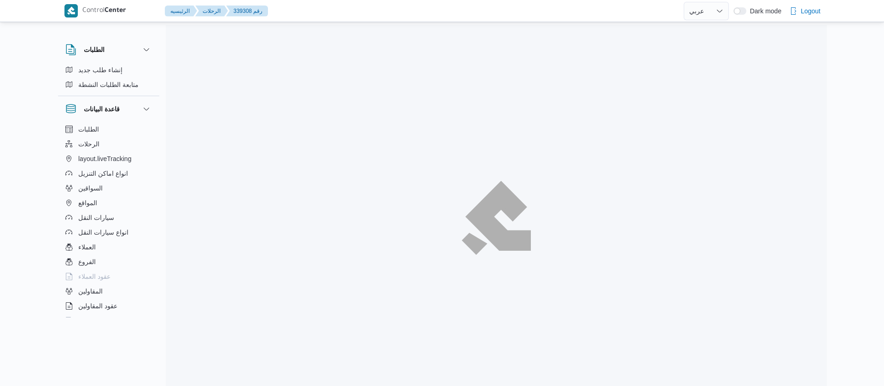
select select "ar"
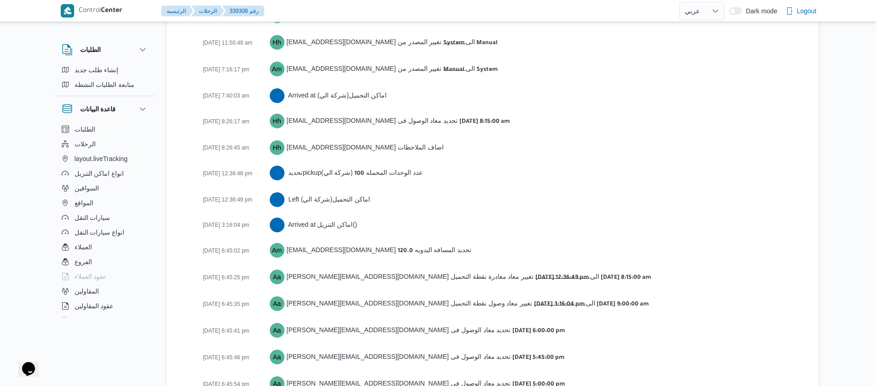
scroll to position [1549, 0]
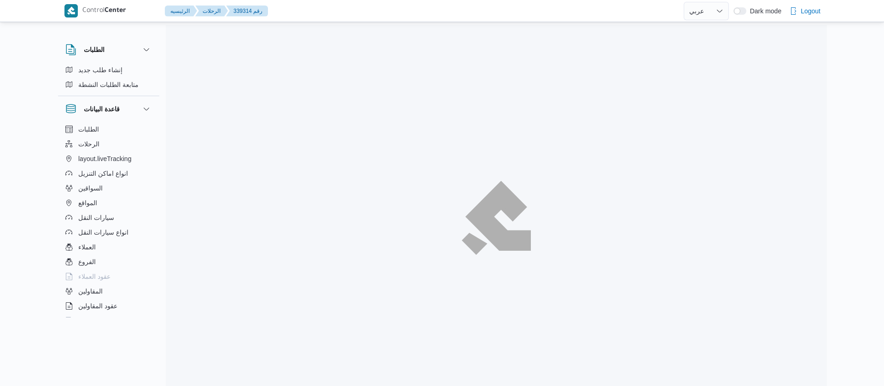
select select "ar"
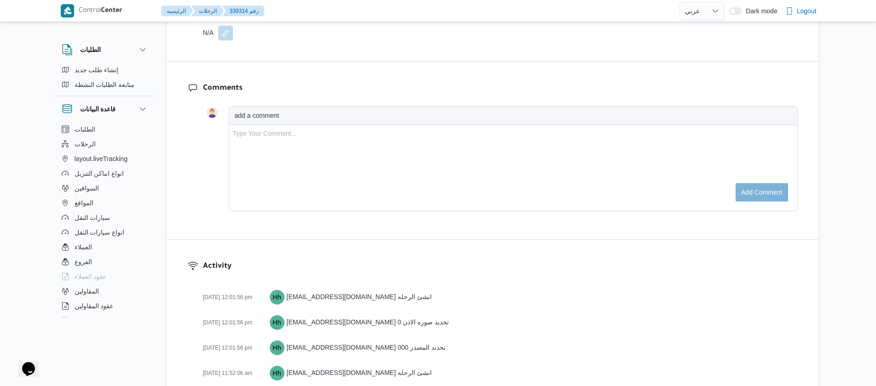
scroll to position [1472, 0]
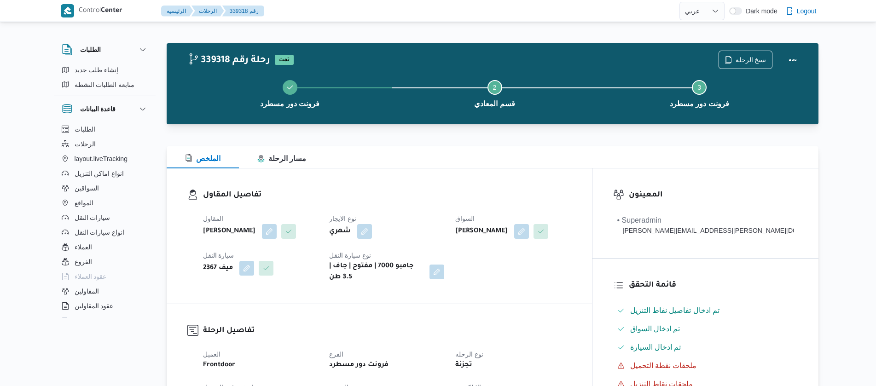
select select "ar"
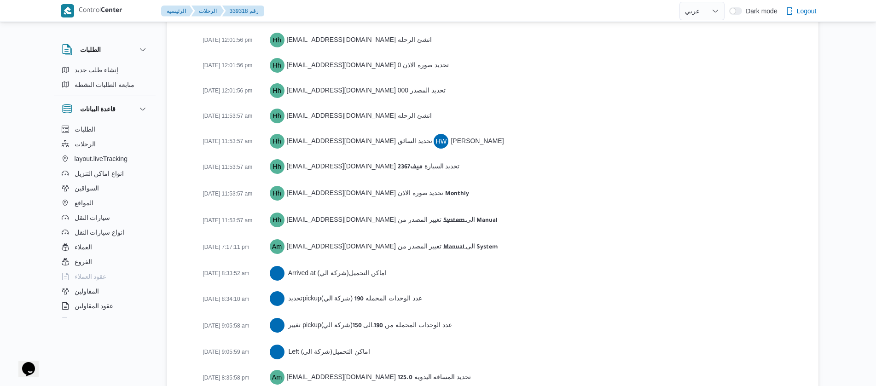
scroll to position [1472, 0]
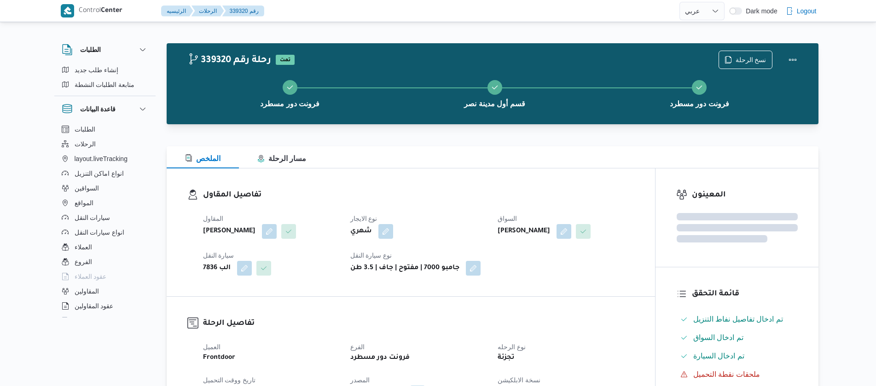
select select "ar"
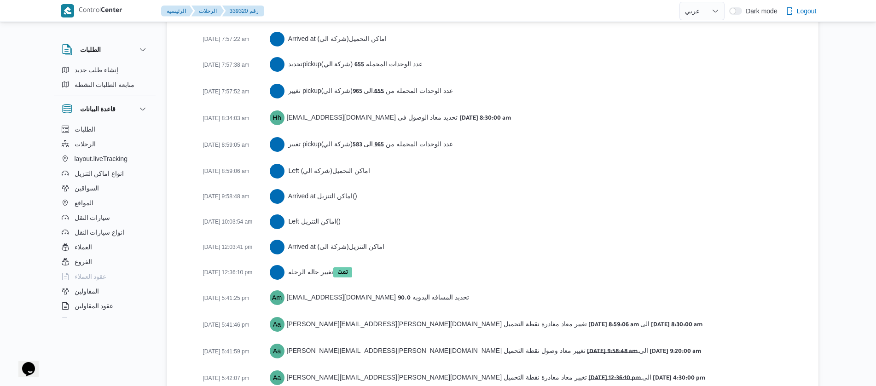
scroll to position [1652, 0]
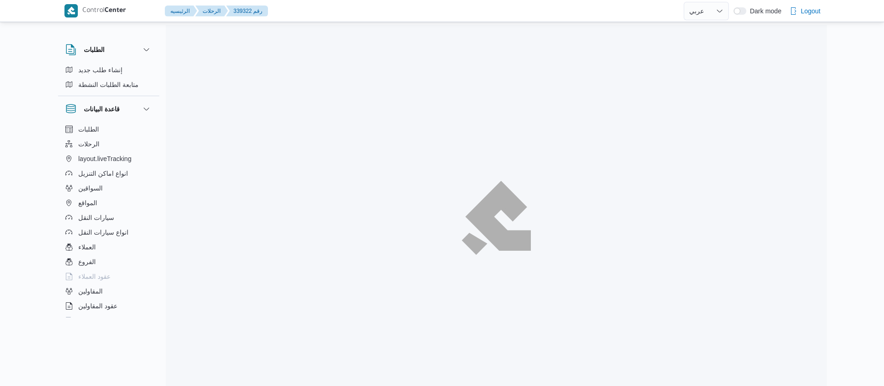
select select "ar"
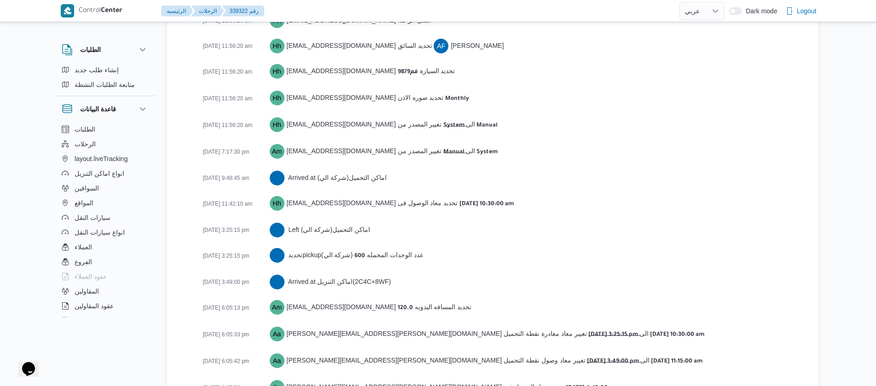
scroll to position [1524, 0]
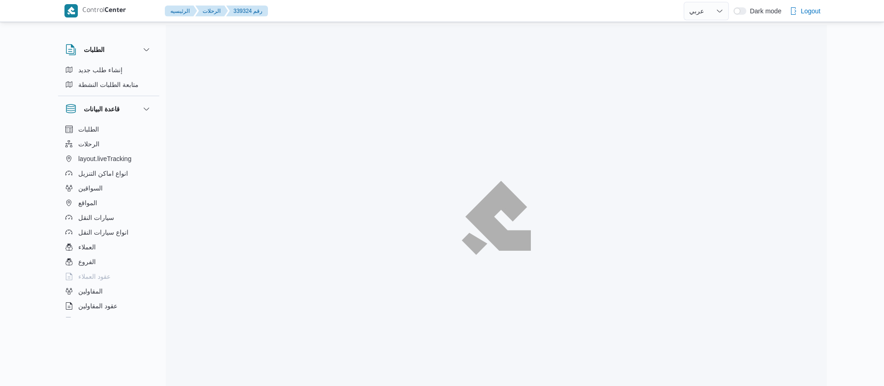
select select "ar"
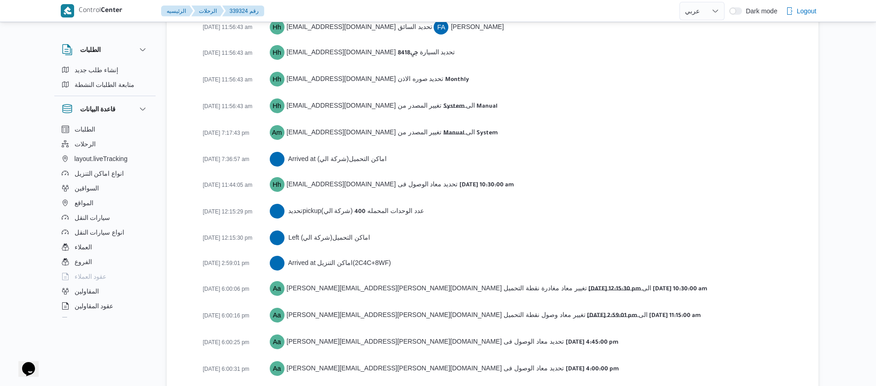
scroll to position [1550, 0]
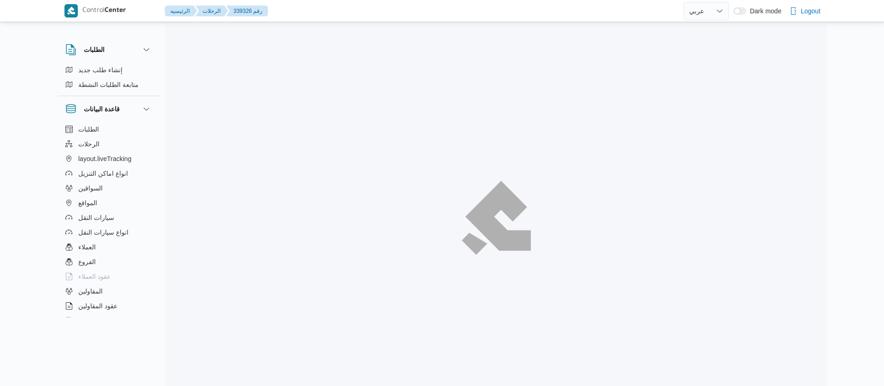
select select "ar"
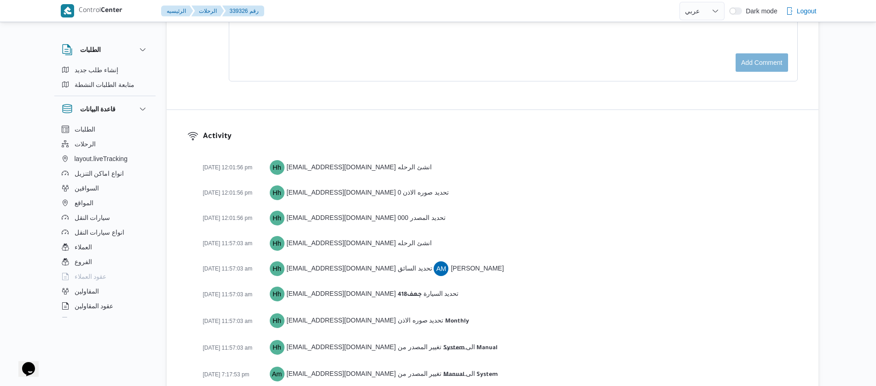
scroll to position [1472, 0]
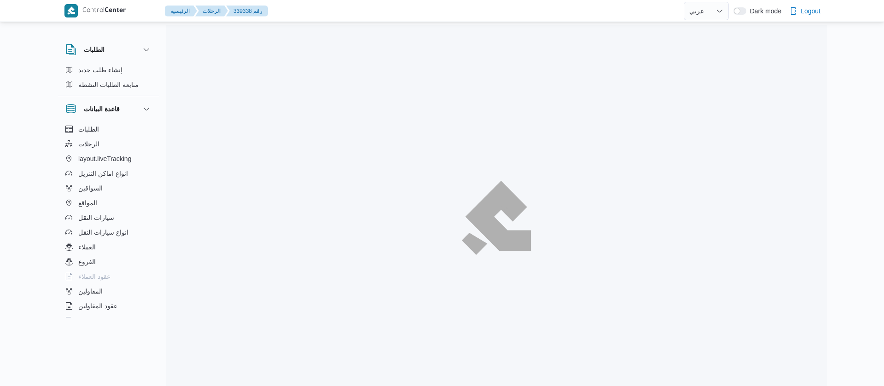
select select "ar"
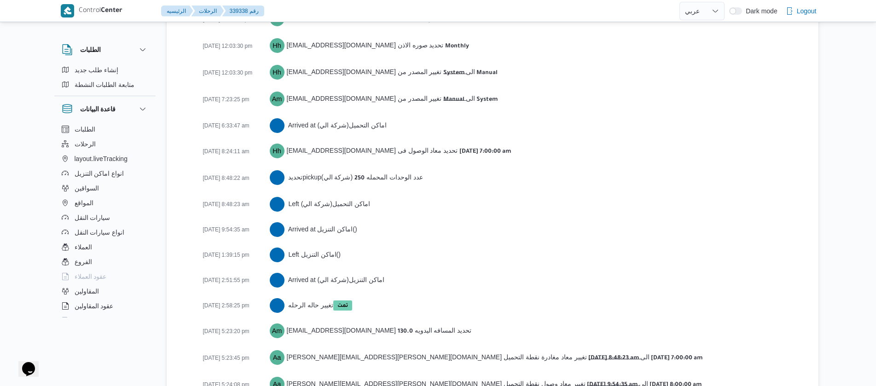
scroll to position [1483, 0]
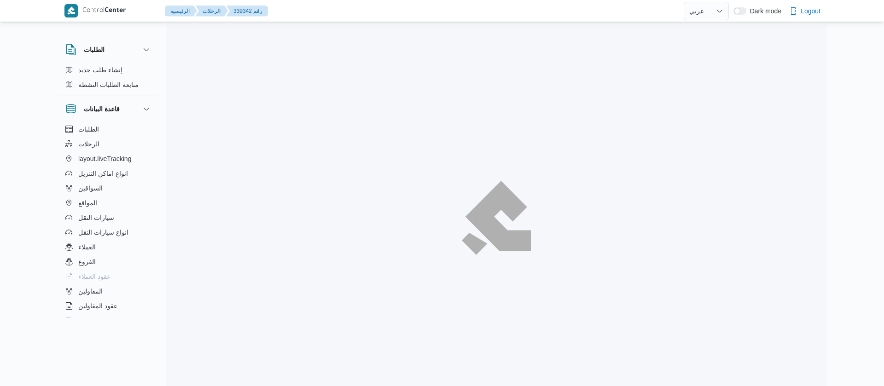
select select "ar"
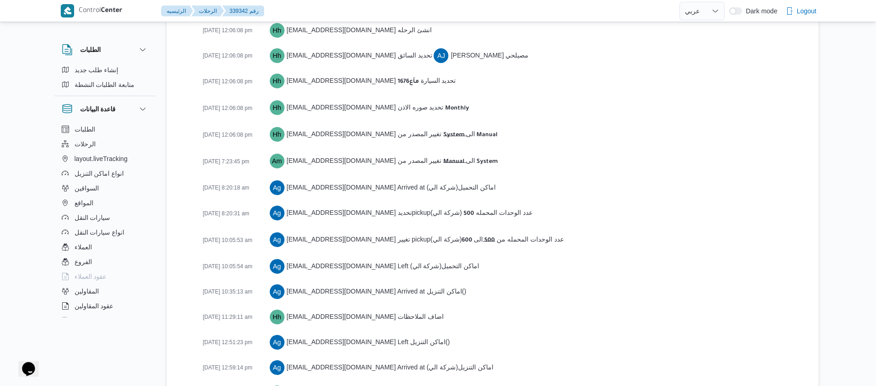
scroll to position [1534, 0]
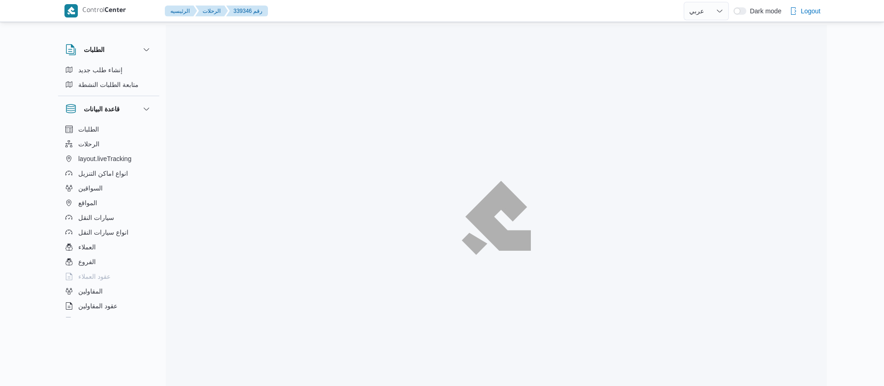
select select "ar"
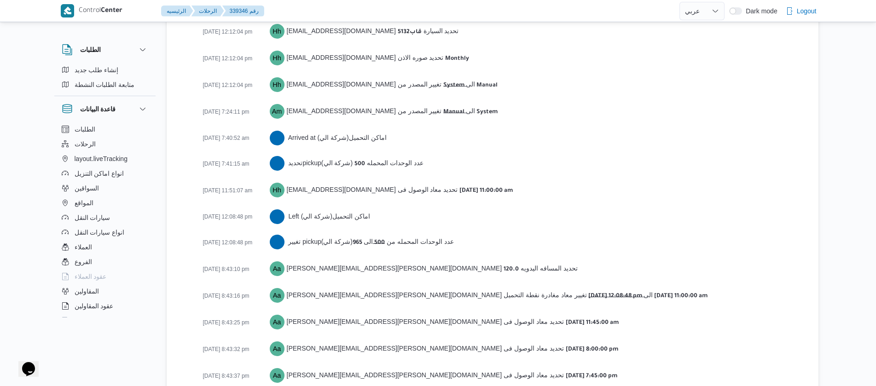
scroll to position [1509, 0]
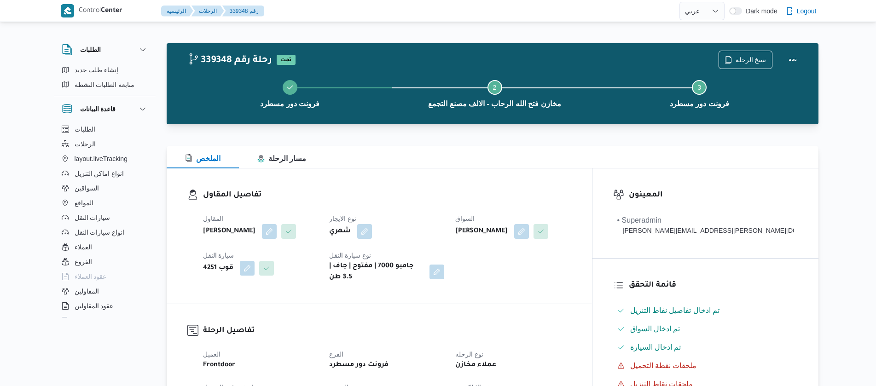
select select "ar"
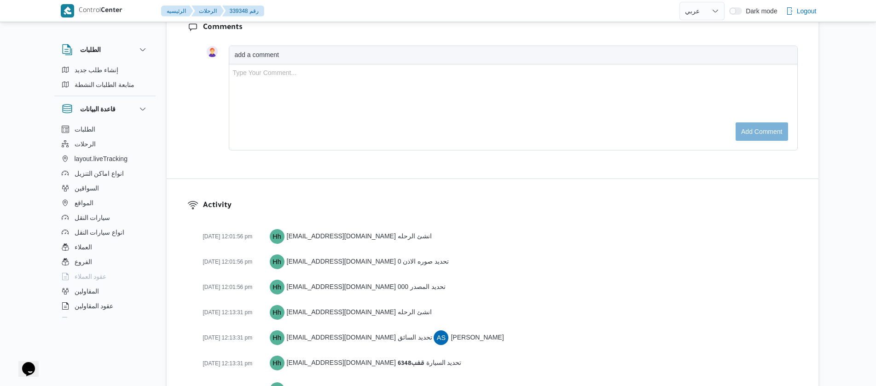
scroll to position [1458, 0]
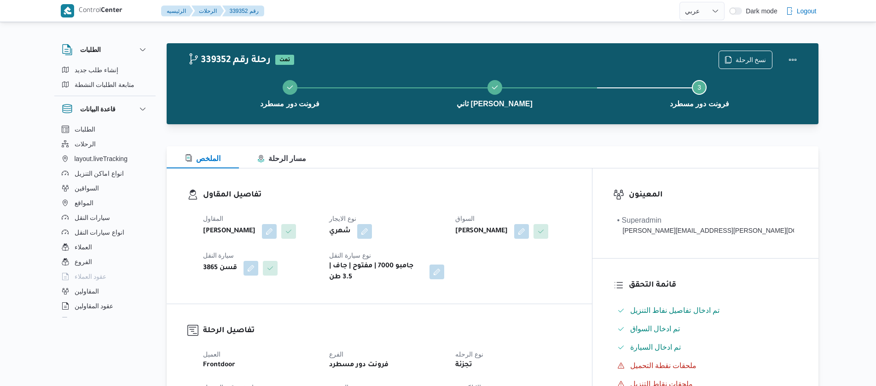
select select "ar"
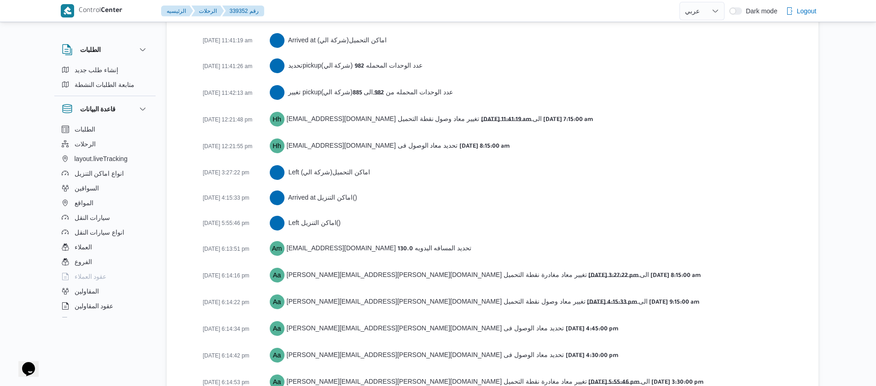
scroll to position [1620, 0]
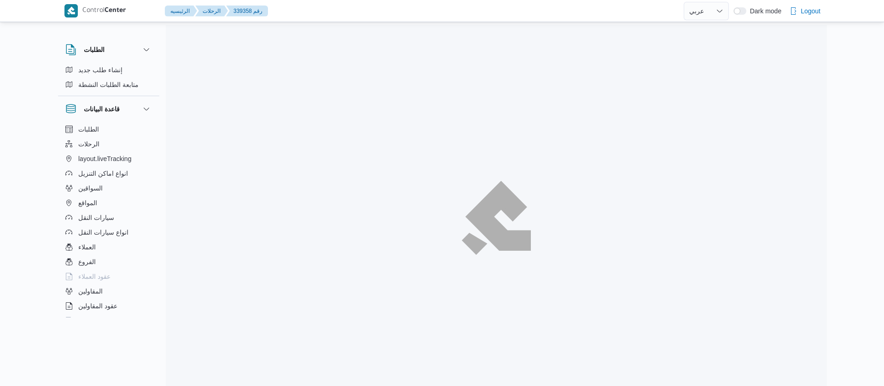
select select "ar"
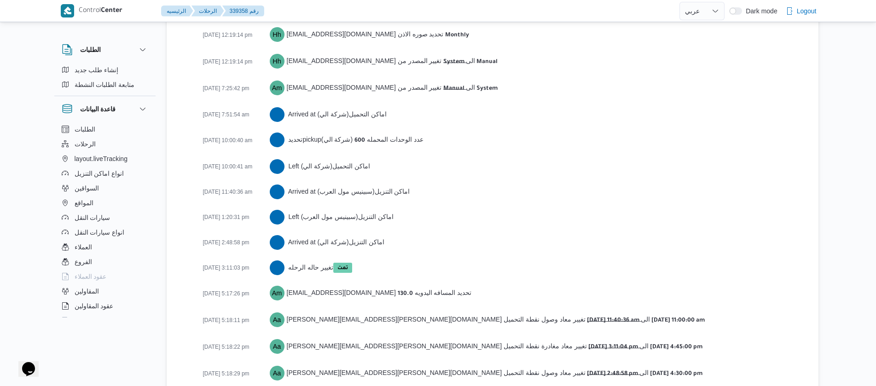
scroll to position [1509, 0]
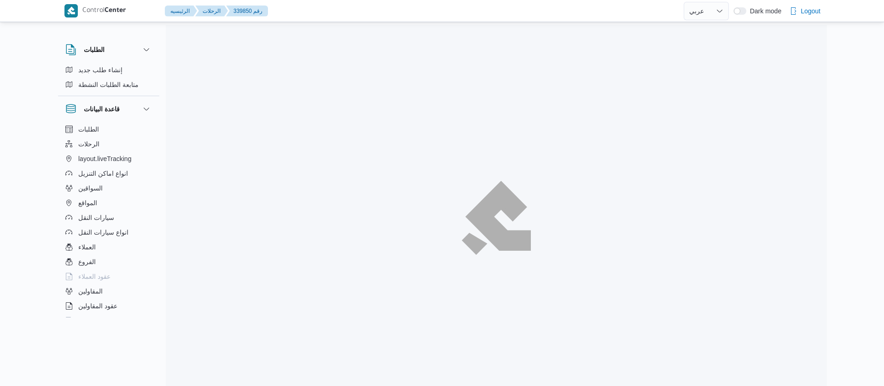
select select "ar"
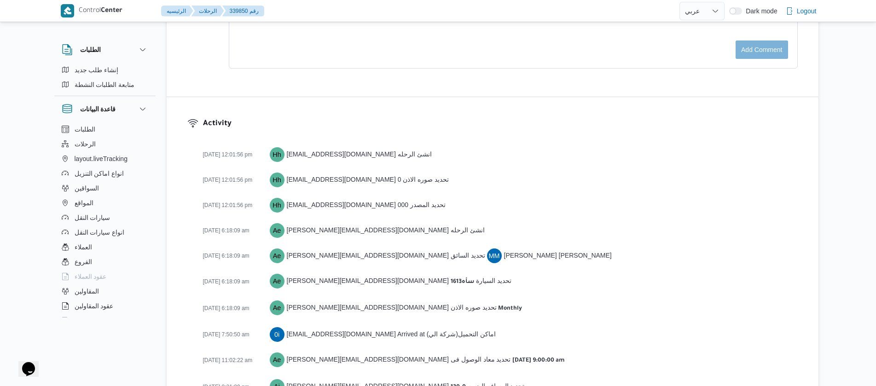
scroll to position [1352, 0]
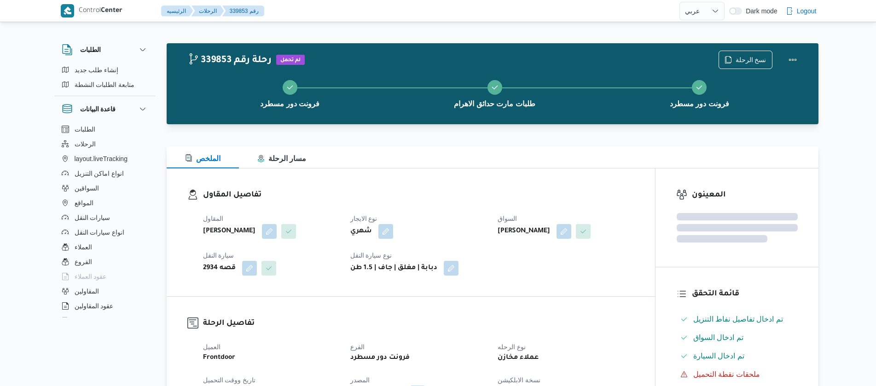
select select "ar"
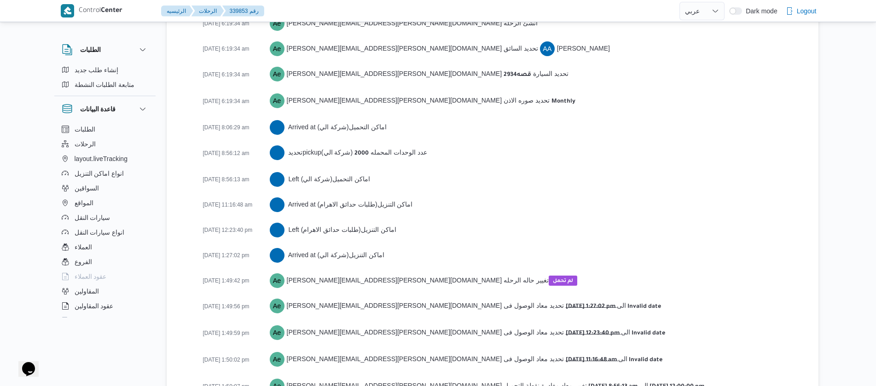
scroll to position [1446, 0]
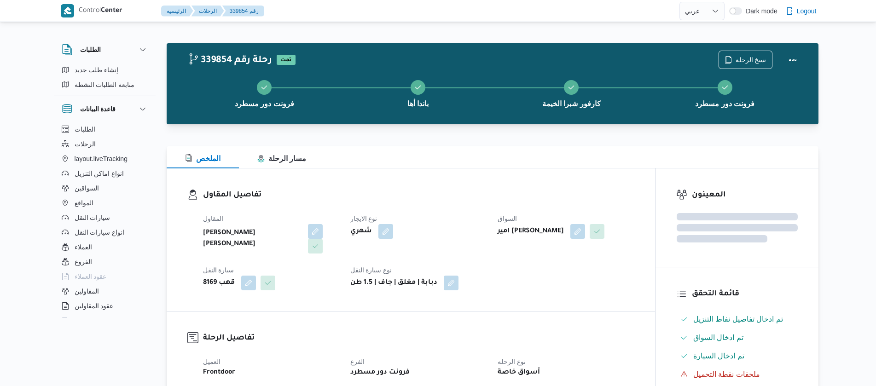
select select "ar"
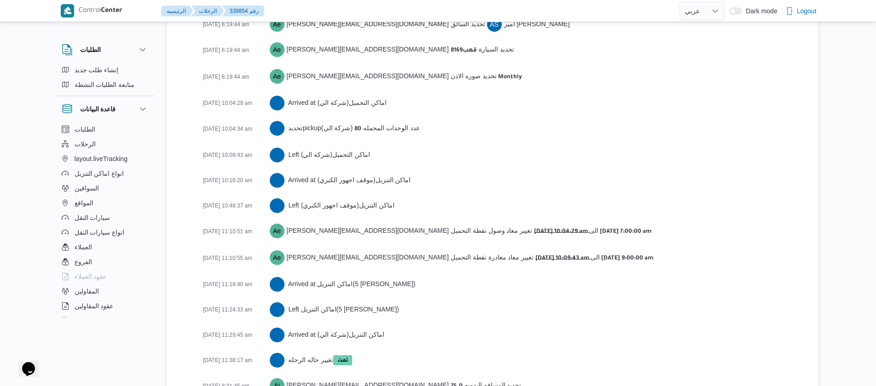
scroll to position [1547, 0]
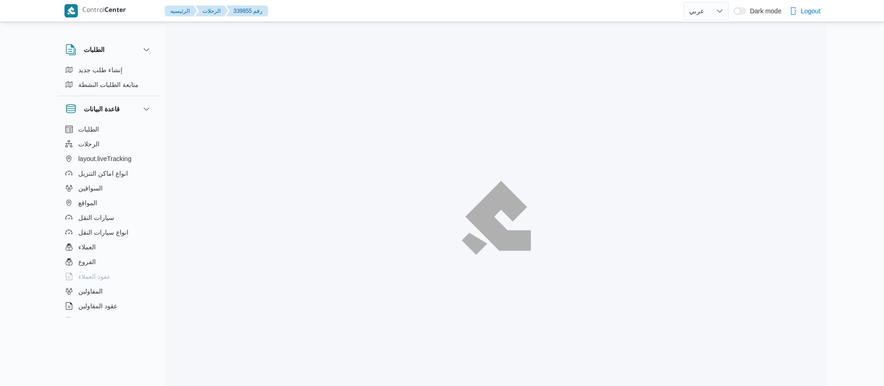
select select "ar"
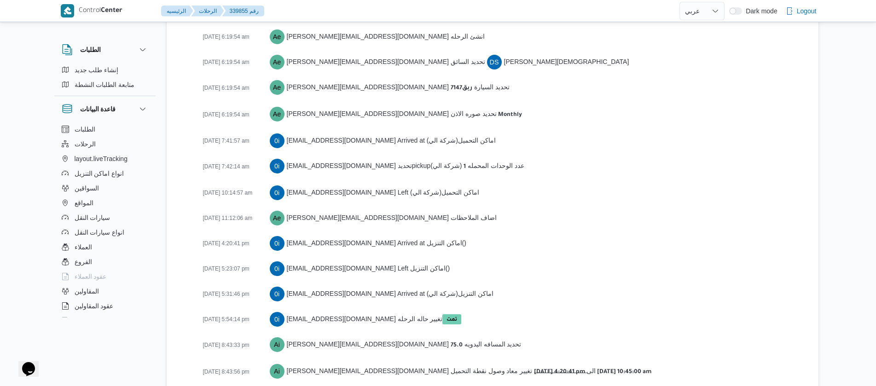
scroll to position [1420, 0]
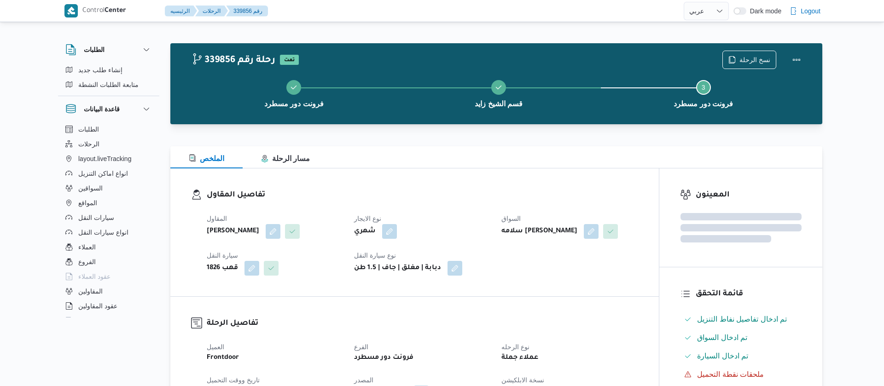
select select "ar"
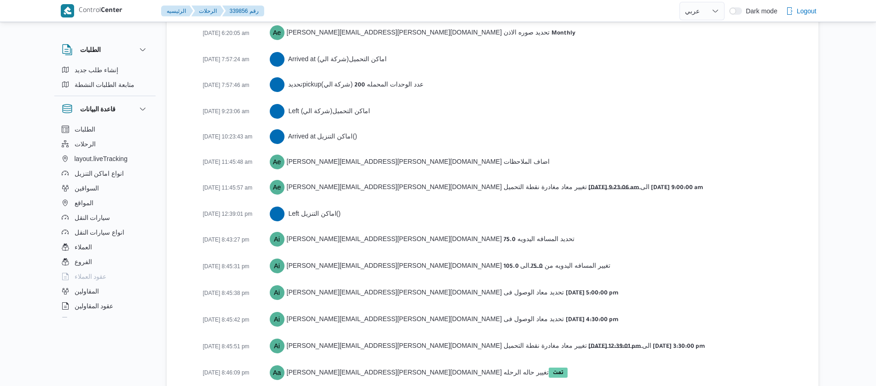
scroll to position [1406, 0]
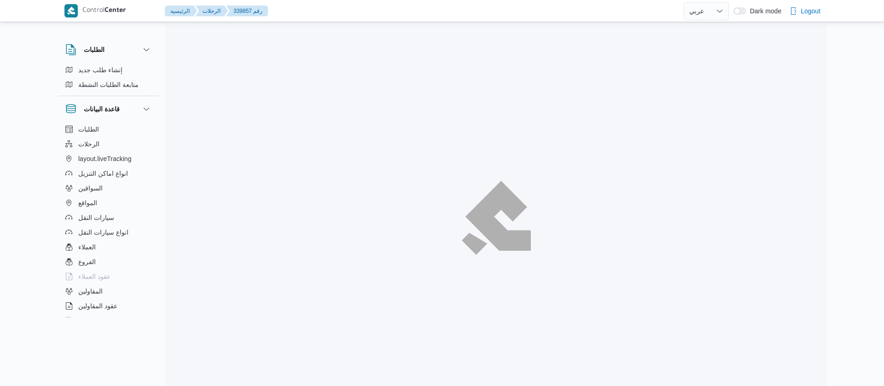
select select "ar"
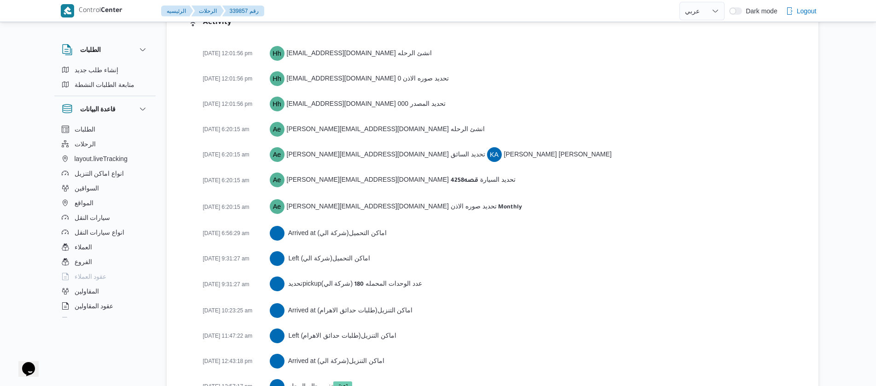
scroll to position [1354, 0]
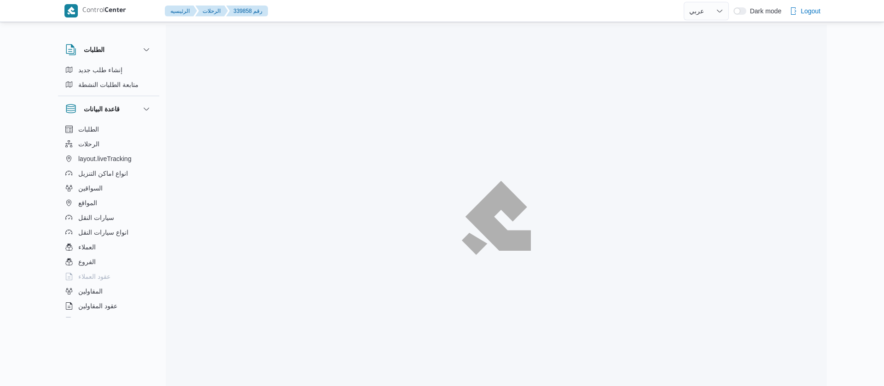
select select "ar"
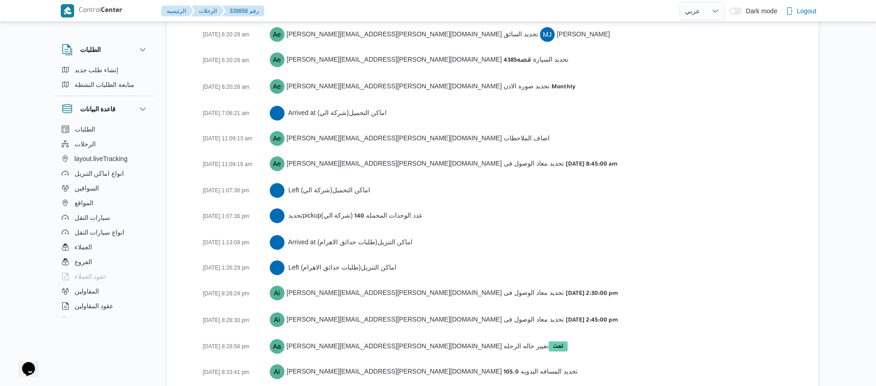
scroll to position [1431, 0]
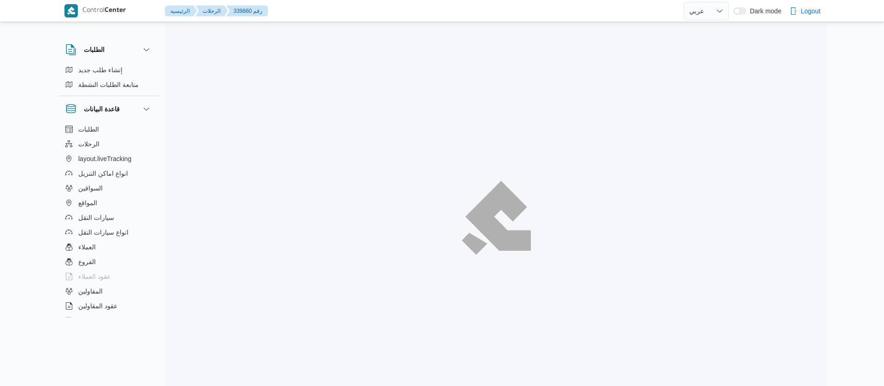
select select "ar"
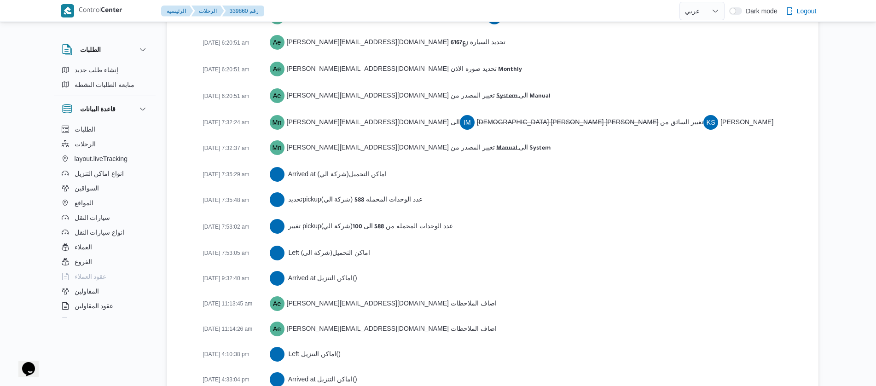
scroll to position [1609, 0]
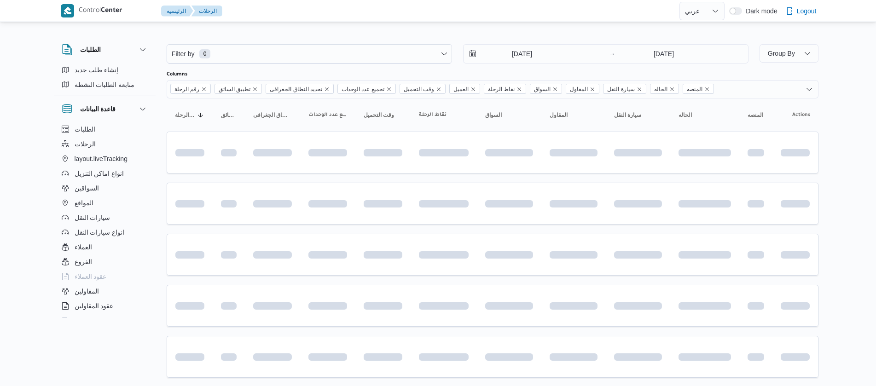
select select "ar"
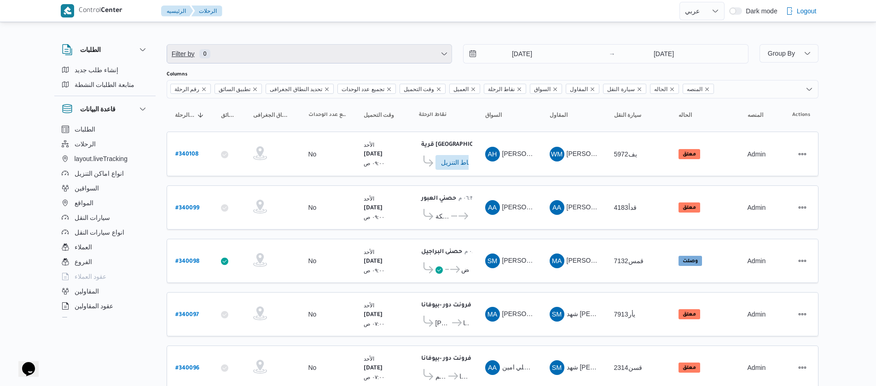
click at [372, 50] on span "Filter by 0" at bounding box center [309, 54] width 285 height 18
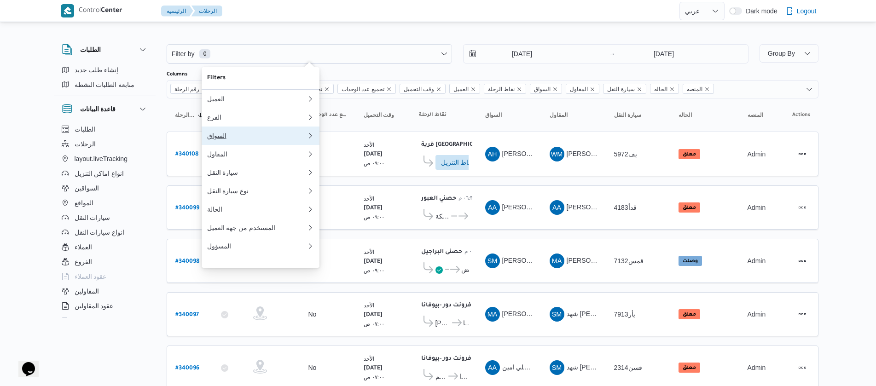
click at [235, 145] on button "السواق" at bounding box center [261, 136] width 118 height 18
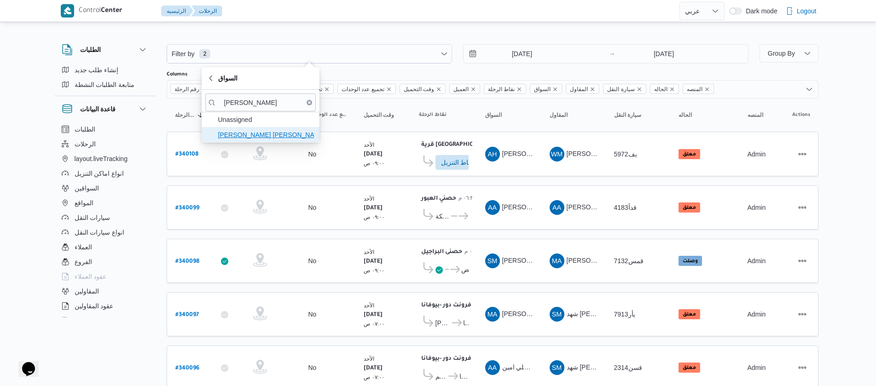
click at [237, 141] on span "[PERSON_NAME] [PERSON_NAME]" at bounding box center [260, 135] width 111 height 15
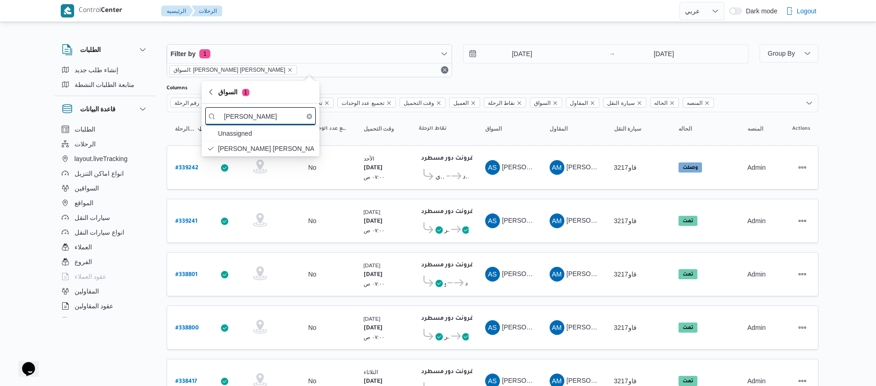
click at [286, 122] on input "[PERSON_NAME]" at bounding box center [260, 116] width 111 height 18
type input "ع"
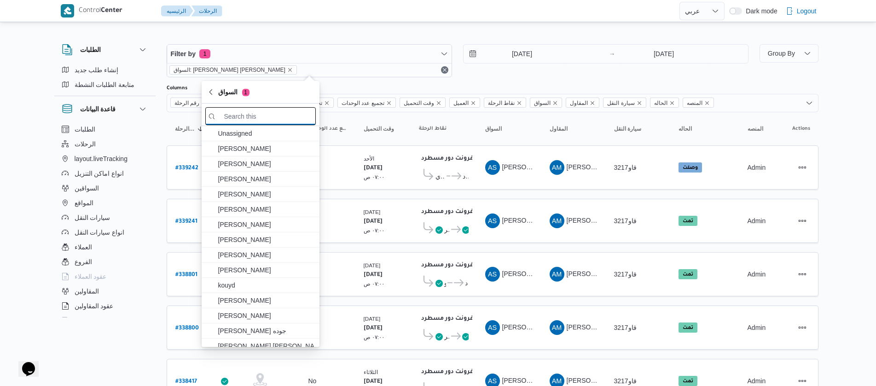
click at [271, 110] on input "search filters" at bounding box center [260, 116] width 111 height 18
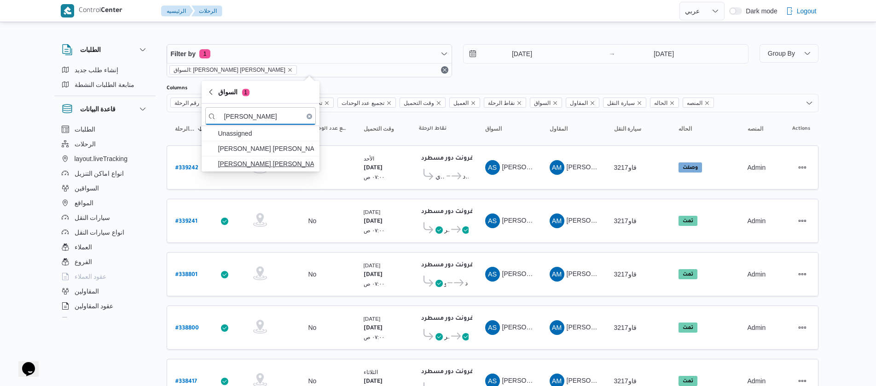
type input "[PERSON_NAME]"
click at [263, 162] on span "[PERSON_NAME] [PERSON_NAME]" at bounding box center [266, 163] width 96 height 11
